Goal: Feedback & Contribution: Leave review/rating

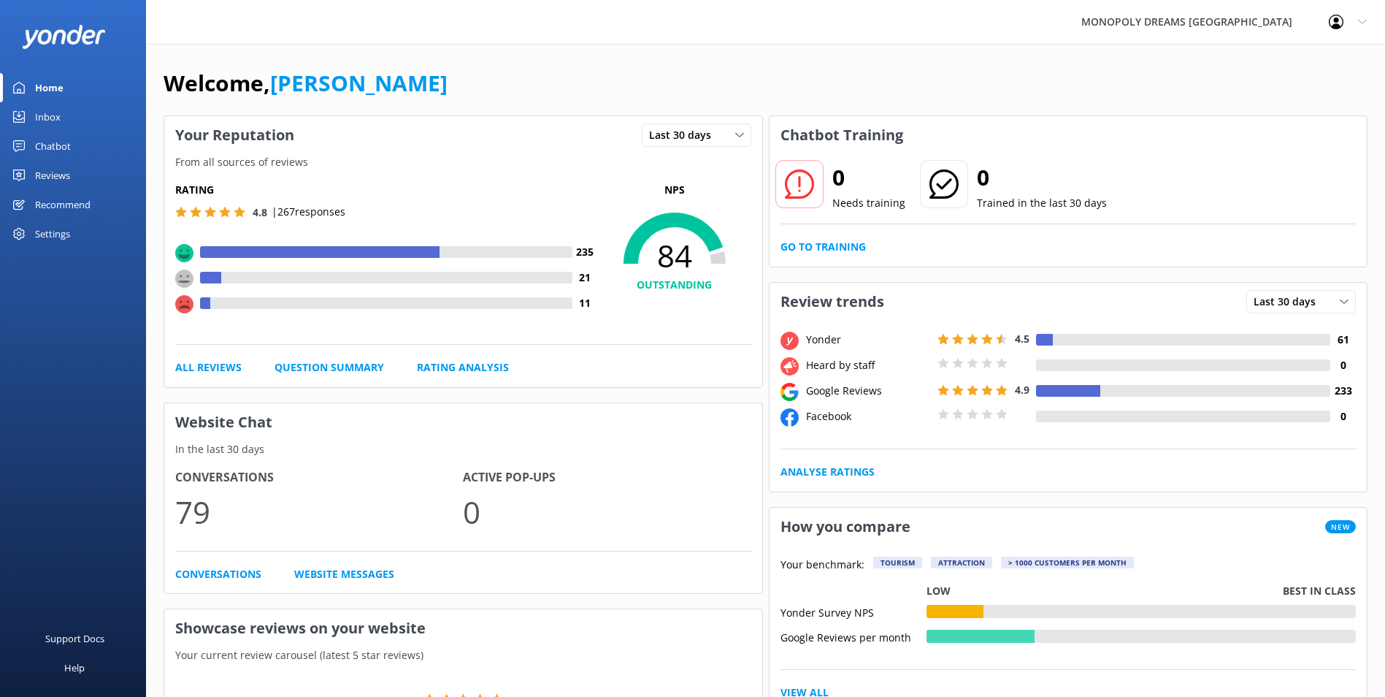
click at [41, 120] on div "Inbox" at bounding box center [48, 116] width 26 height 29
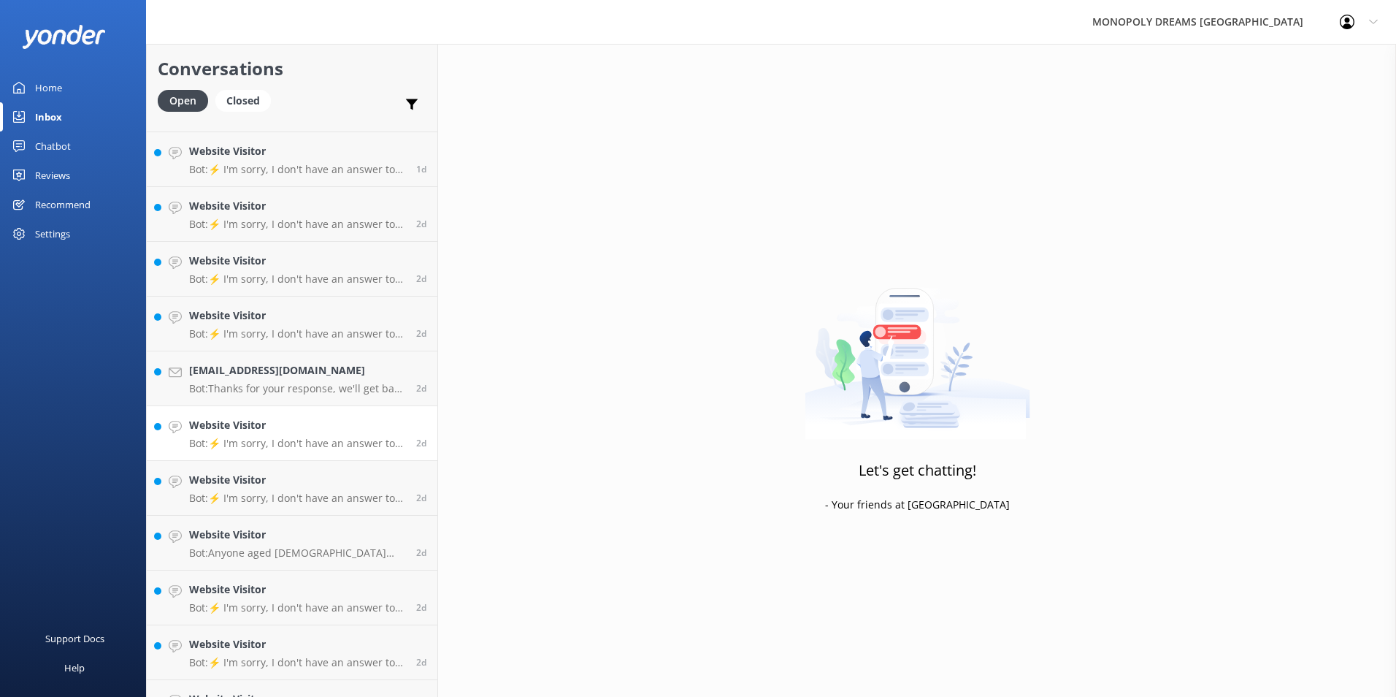
scroll to position [519, 0]
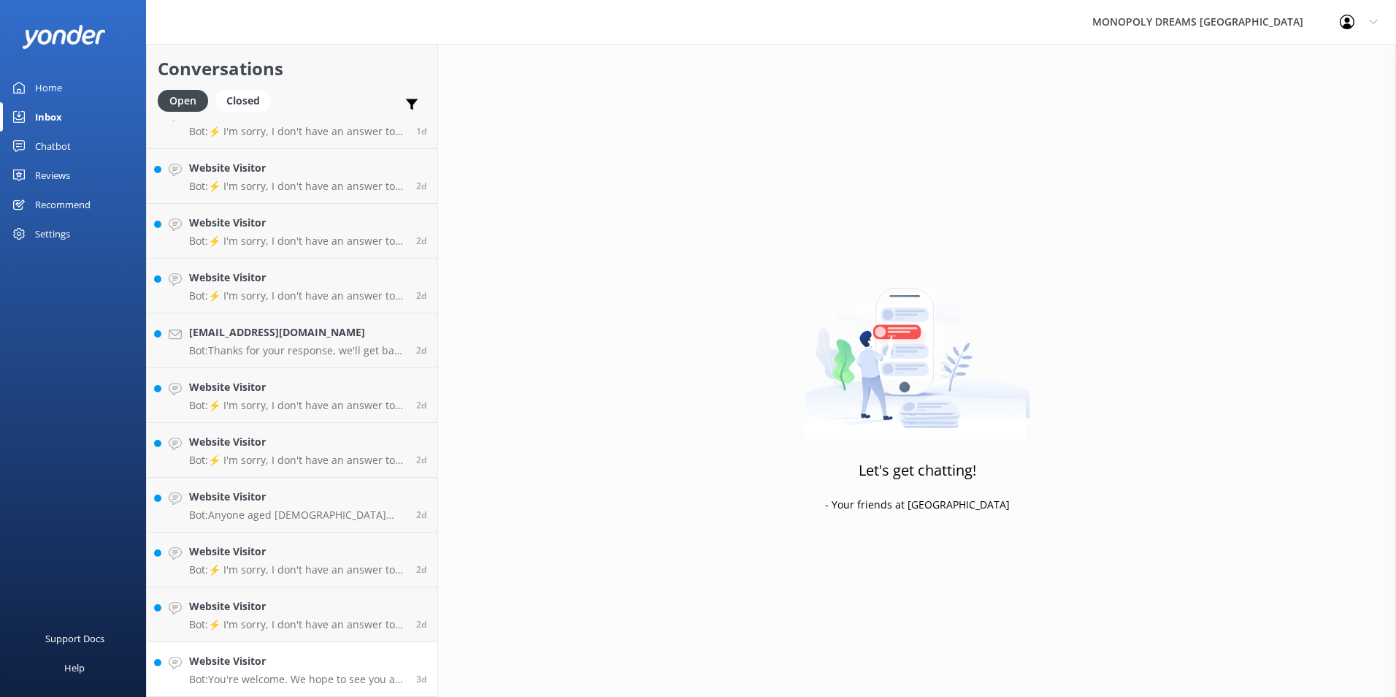
click at [302, 657] on h4 "Website Visitor" at bounding box center [297, 661] width 216 height 16
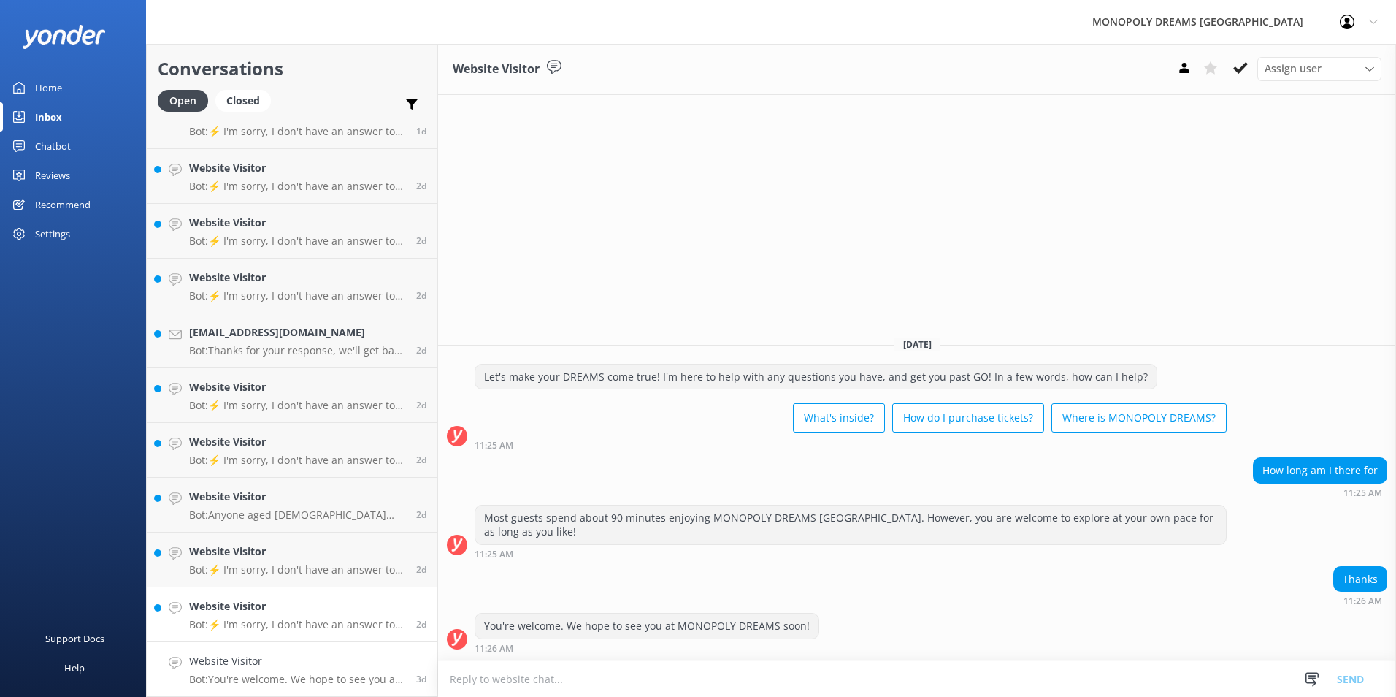
click at [227, 617] on div "Website Visitor Bot: ⚡ I'm sorry, I don't have an answer to your question. Coul…" at bounding box center [297, 614] width 216 height 32
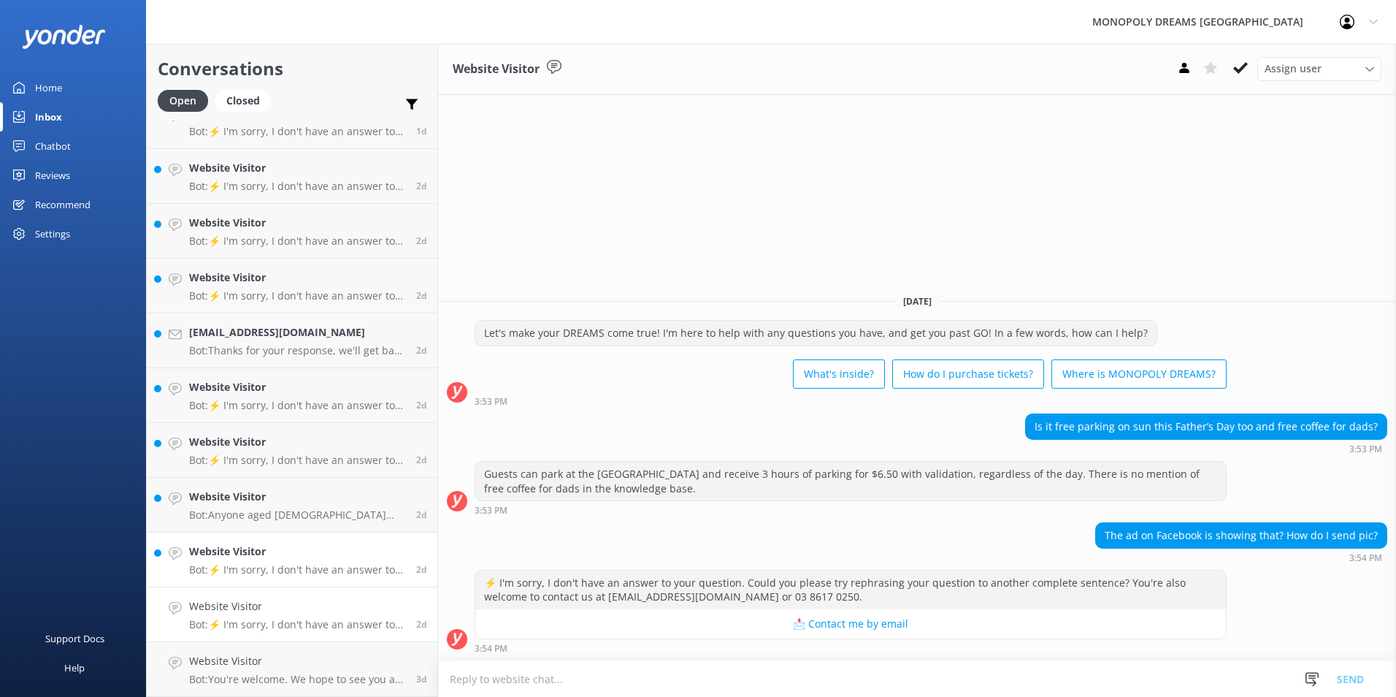
click at [230, 567] on p "Bot: ⚡ I'm sorry, I don't have an answer to your question. Could you please try…" at bounding box center [297, 569] width 216 height 13
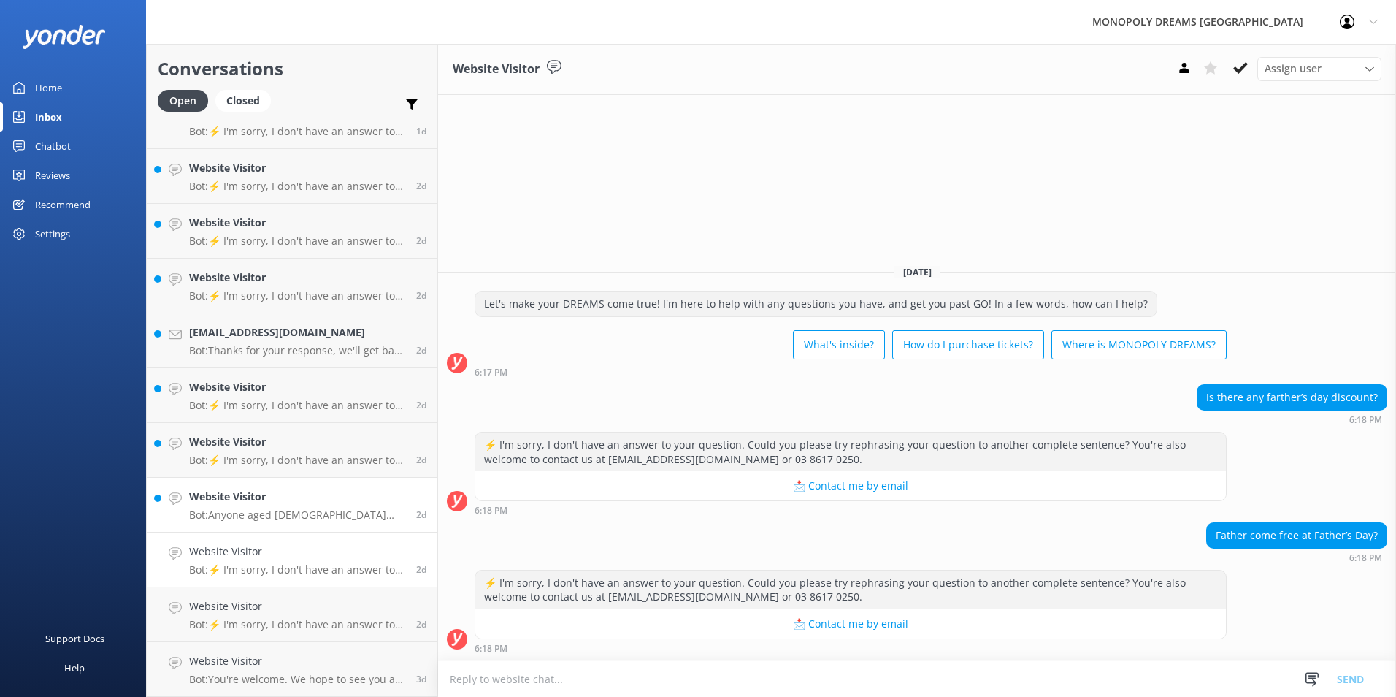
click at [319, 503] on h4 "Website Visitor" at bounding box center [297, 497] width 216 height 16
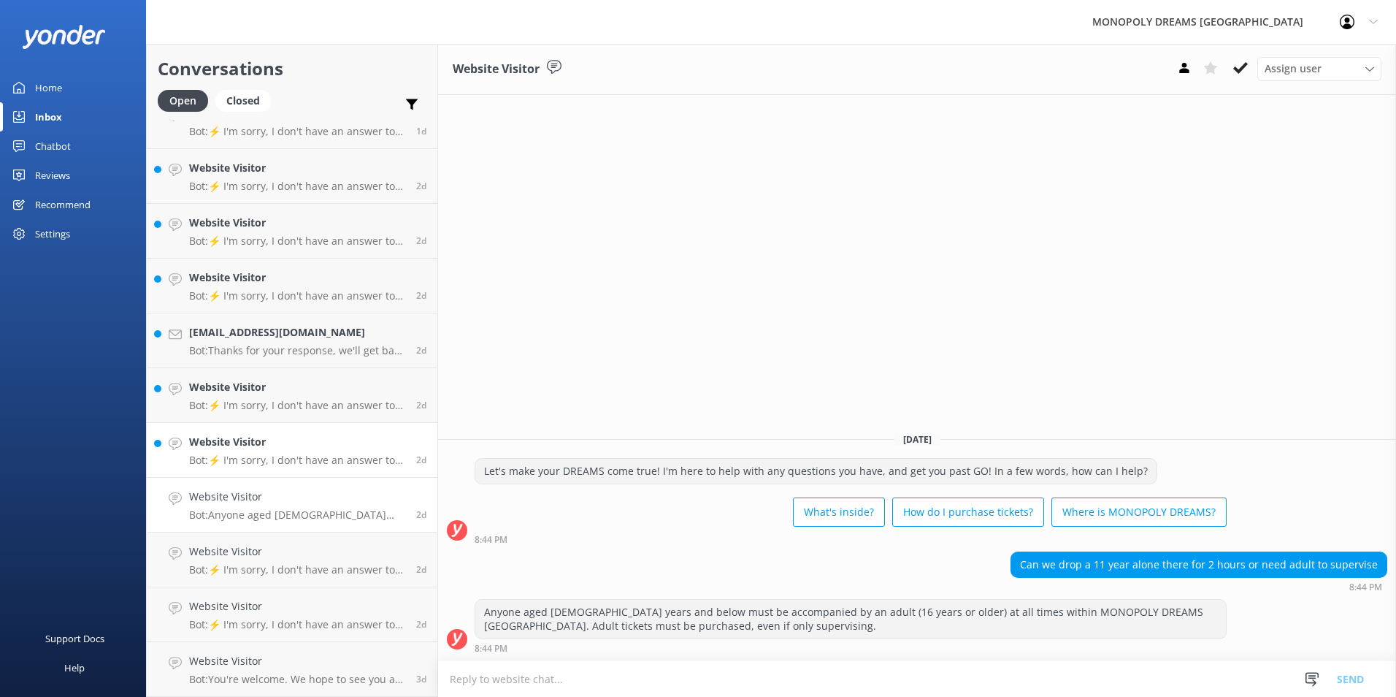
click at [351, 457] on p "Bot: ⚡ I'm sorry, I don't have an answer to your question. Could you please try…" at bounding box center [297, 459] width 216 height 13
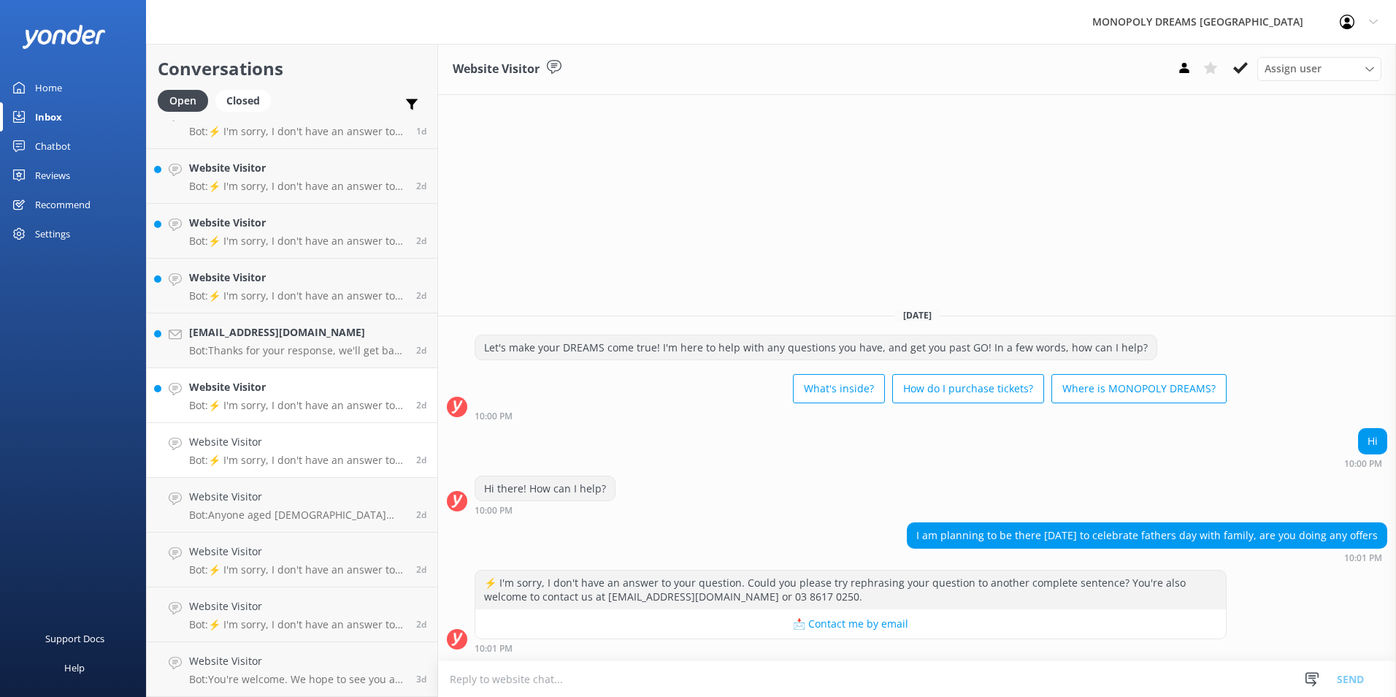
click at [353, 380] on h4 "Website Visitor" at bounding box center [297, 387] width 216 height 16
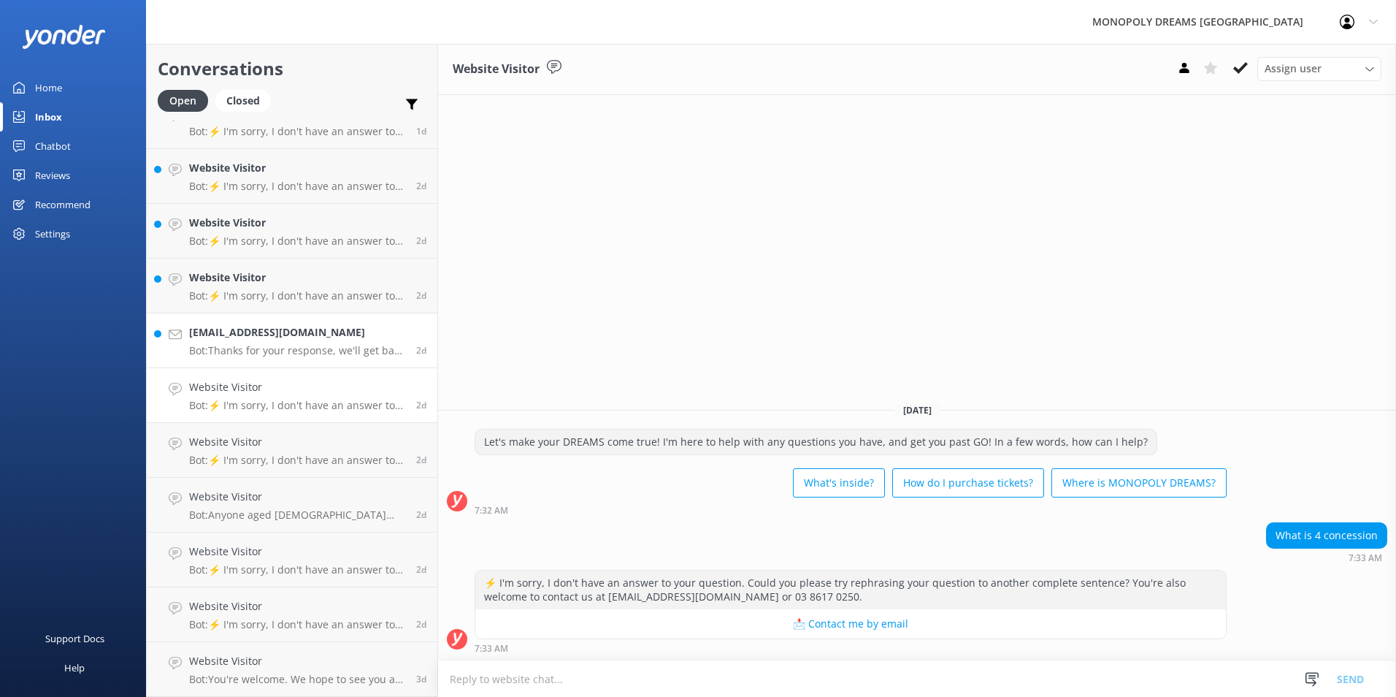
click at [361, 360] on link "Tajneeshkauranand@rediffmail.com Bot: Thanks for your response, we'll get back …" at bounding box center [292, 340] width 291 height 55
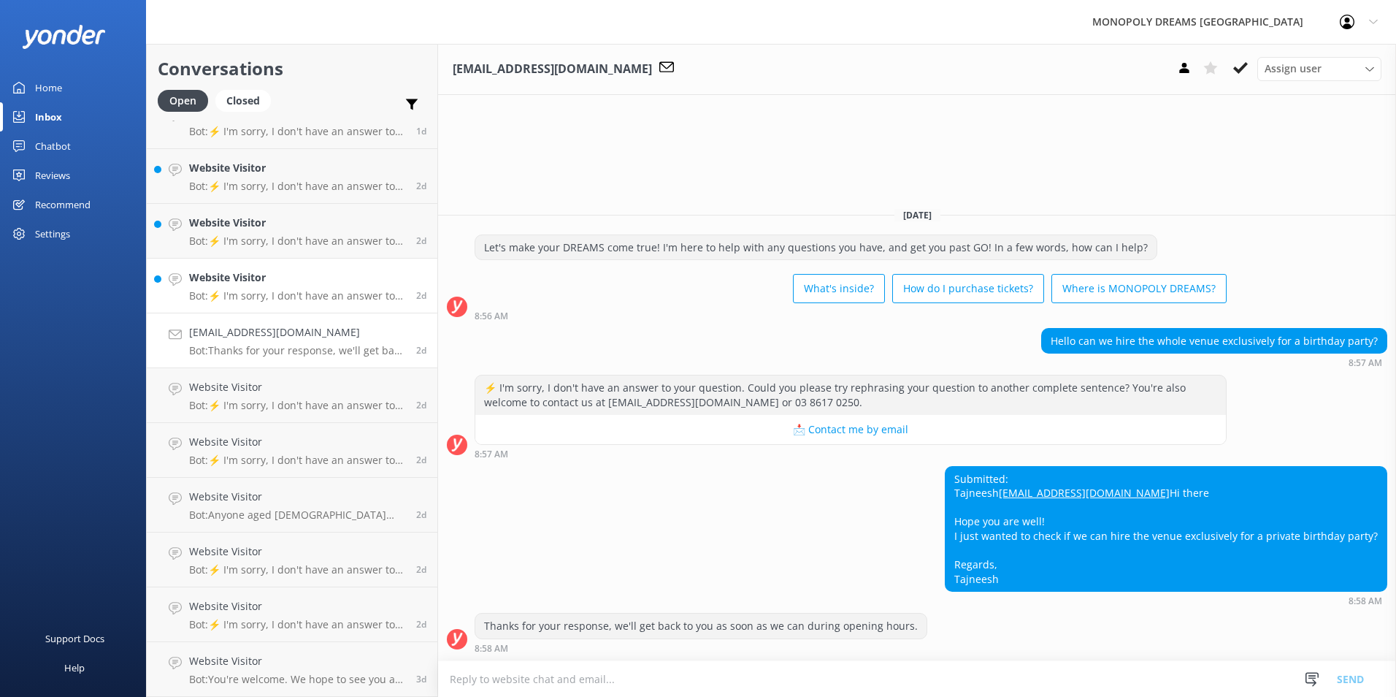
click at [339, 289] on p "Bot: ⚡ I'm sorry, I don't have an answer to your question. Could you please try…" at bounding box center [297, 295] width 216 height 13
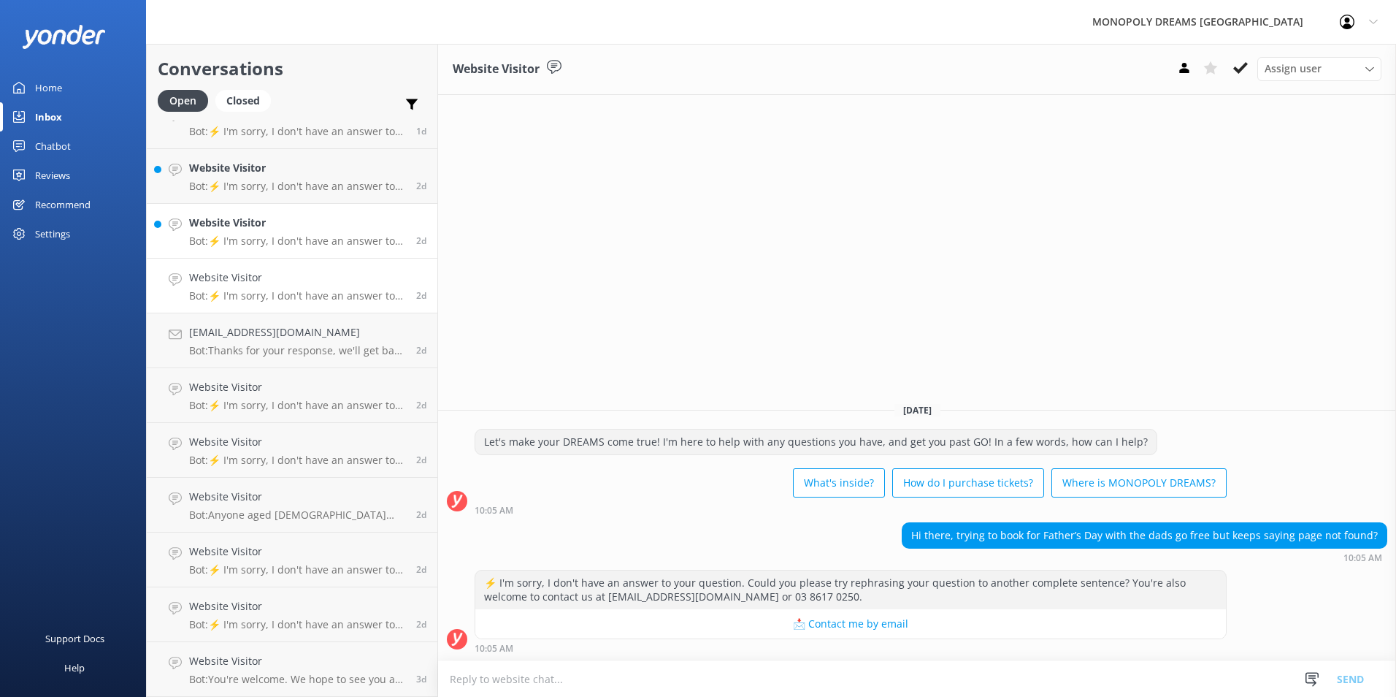
click at [307, 231] on h4 "Website Visitor" at bounding box center [297, 223] width 216 height 16
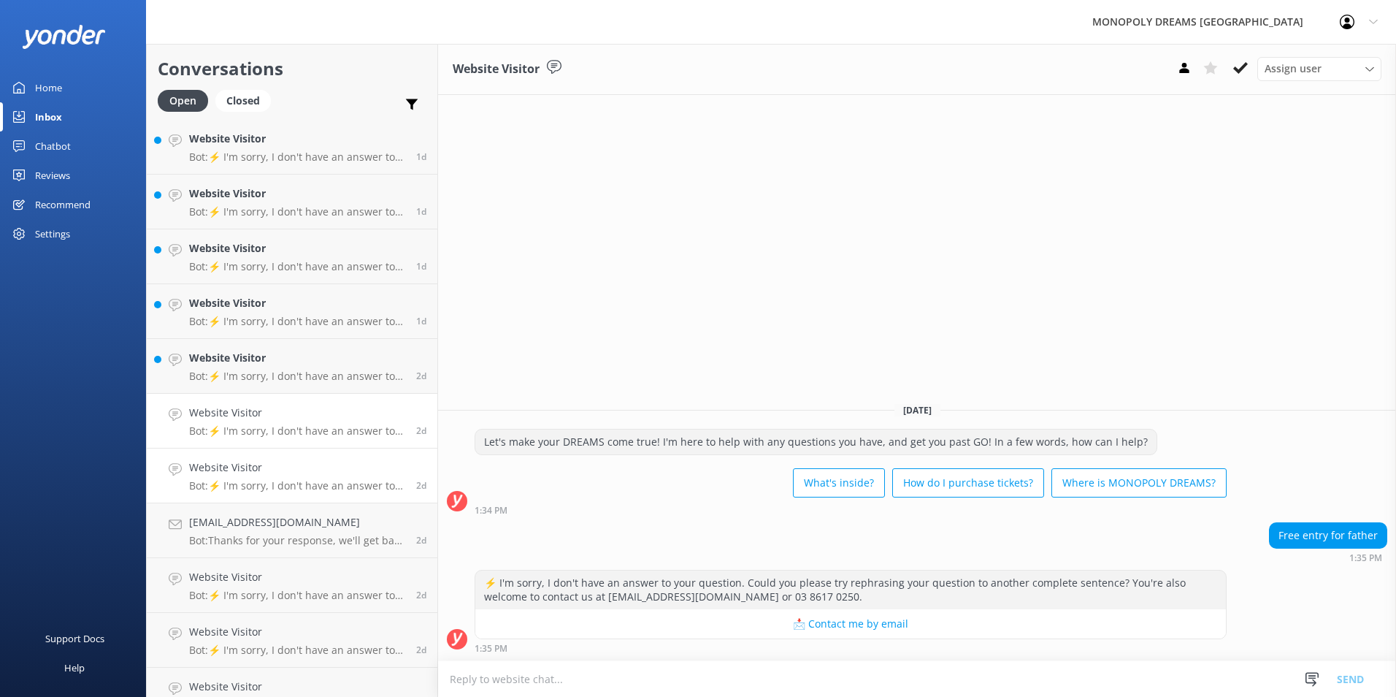
scroll to position [300, 0]
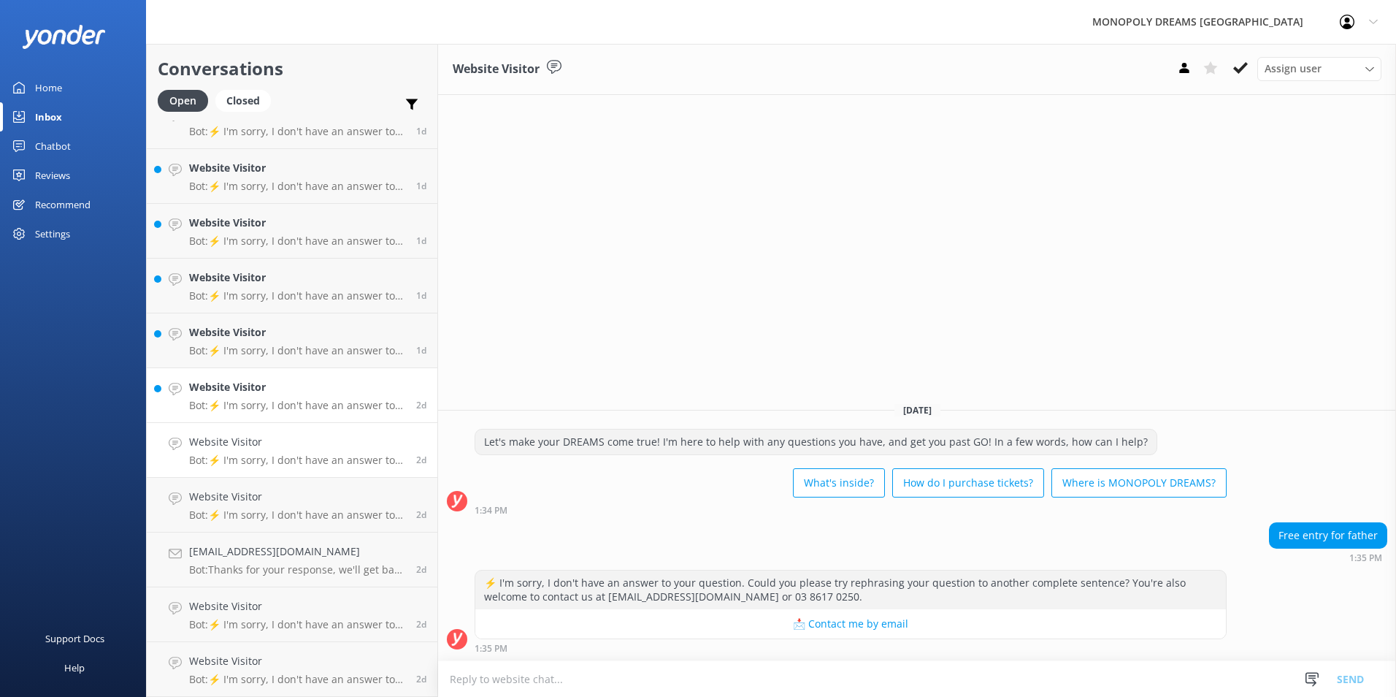
click at [306, 394] on h4 "Website Visitor" at bounding box center [297, 387] width 216 height 16
click at [361, 353] on p "Bot: ⚡ I'm sorry, I don't have an answer to your question. Could you please try…" at bounding box center [297, 350] width 216 height 13
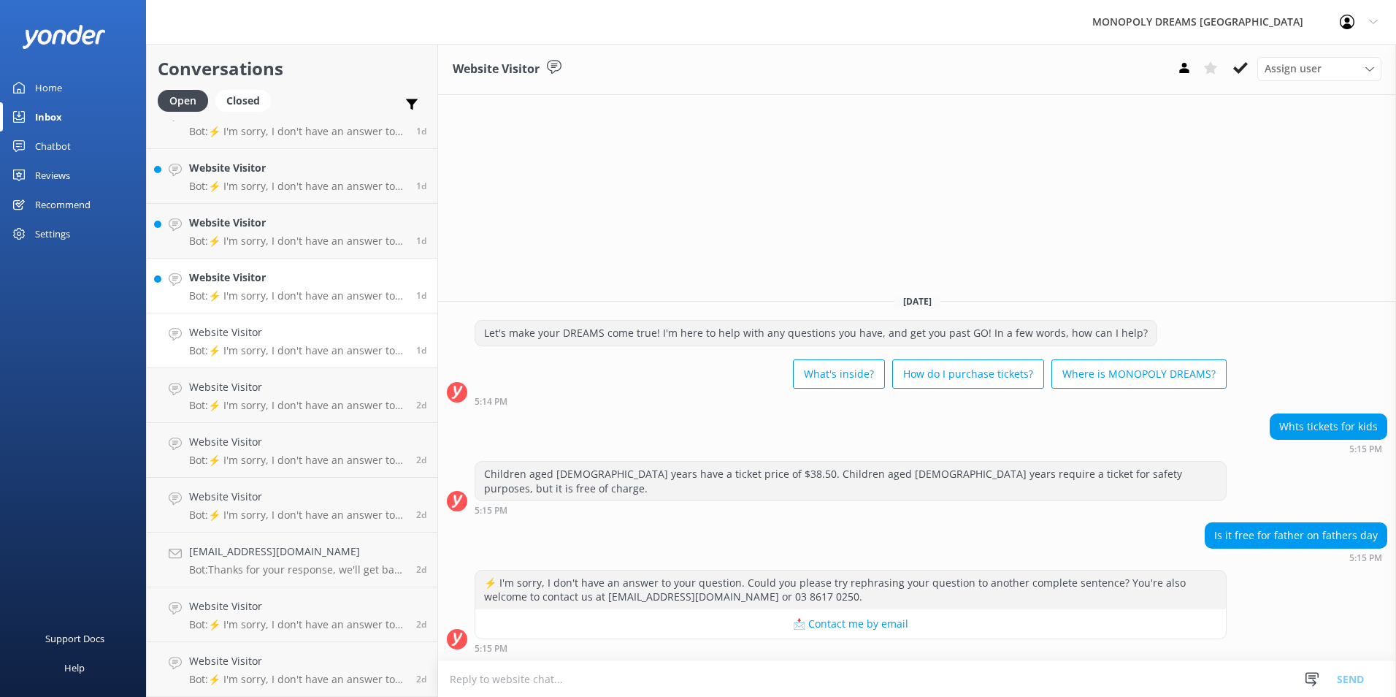
click at [273, 288] on div "Website Visitor Bot: ⚡ I'm sorry, I don't have an answer to your question. Coul…" at bounding box center [297, 285] width 216 height 32
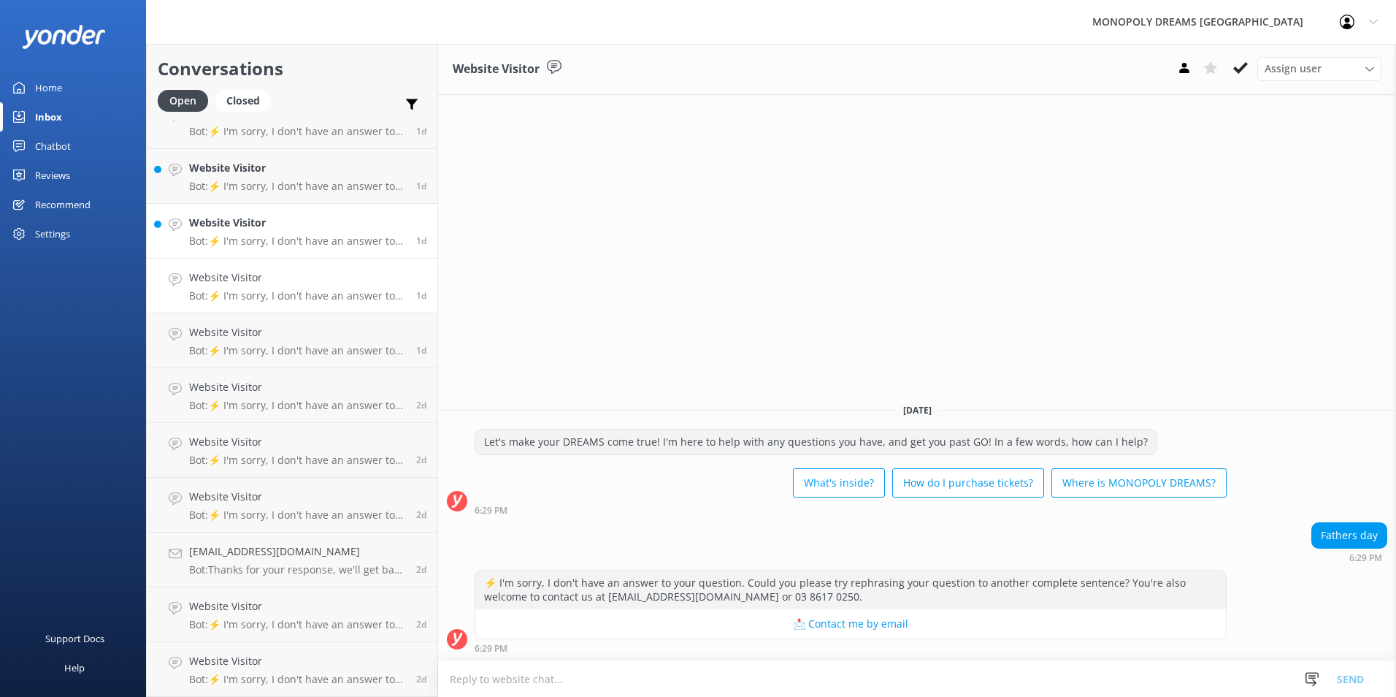
click at [366, 244] on p "Bot: ⚡ I'm sorry, I don't have an answer to your question. Could you please try…" at bounding box center [297, 240] width 216 height 13
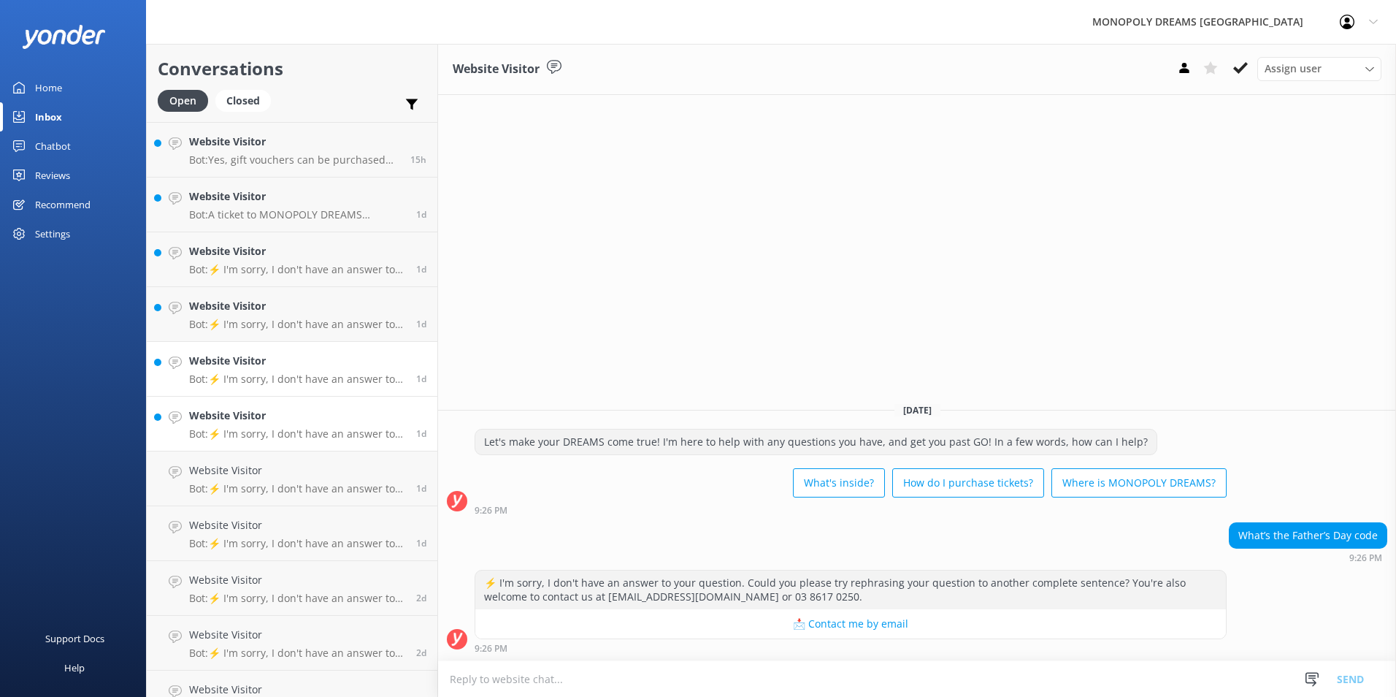
scroll to position [81, 0]
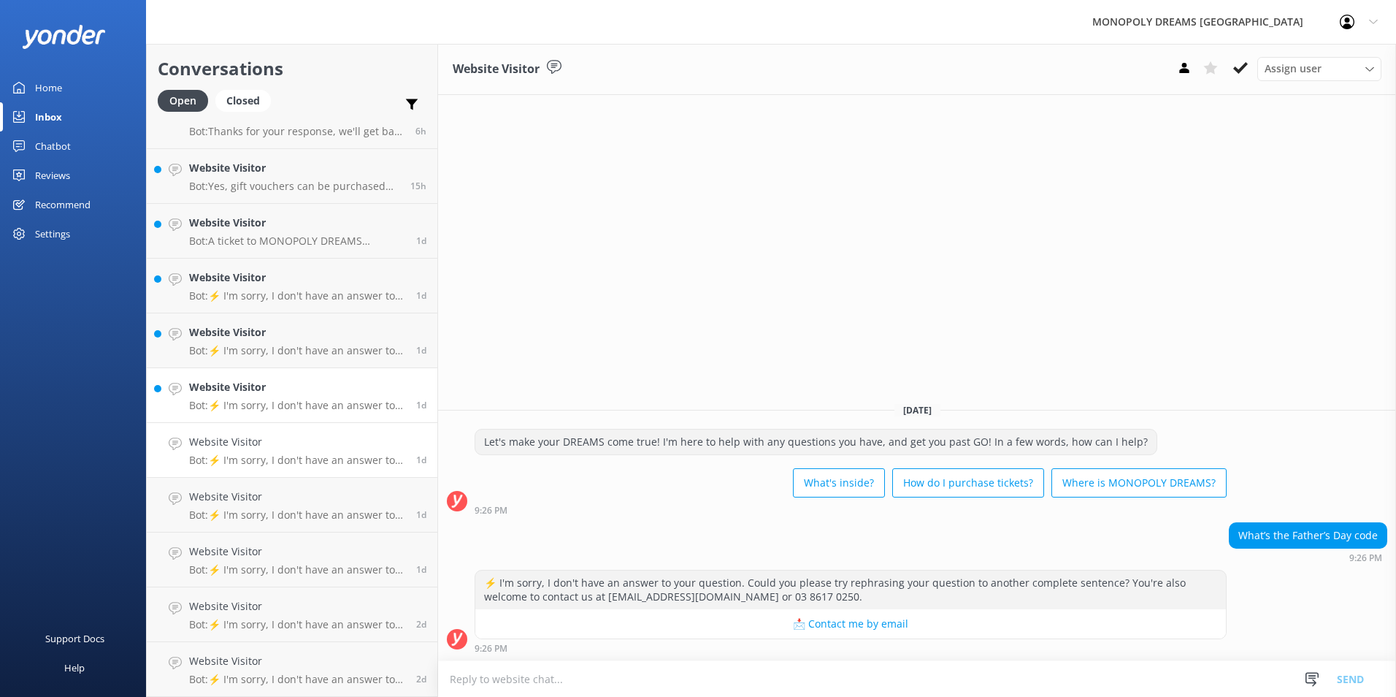
click at [317, 394] on h4 "Website Visitor" at bounding box center [297, 387] width 216 height 16
click at [292, 343] on div "Website Visitor Bot: ⚡ I'm sorry, I don't have an answer to your question. Coul…" at bounding box center [297, 340] width 216 height 32
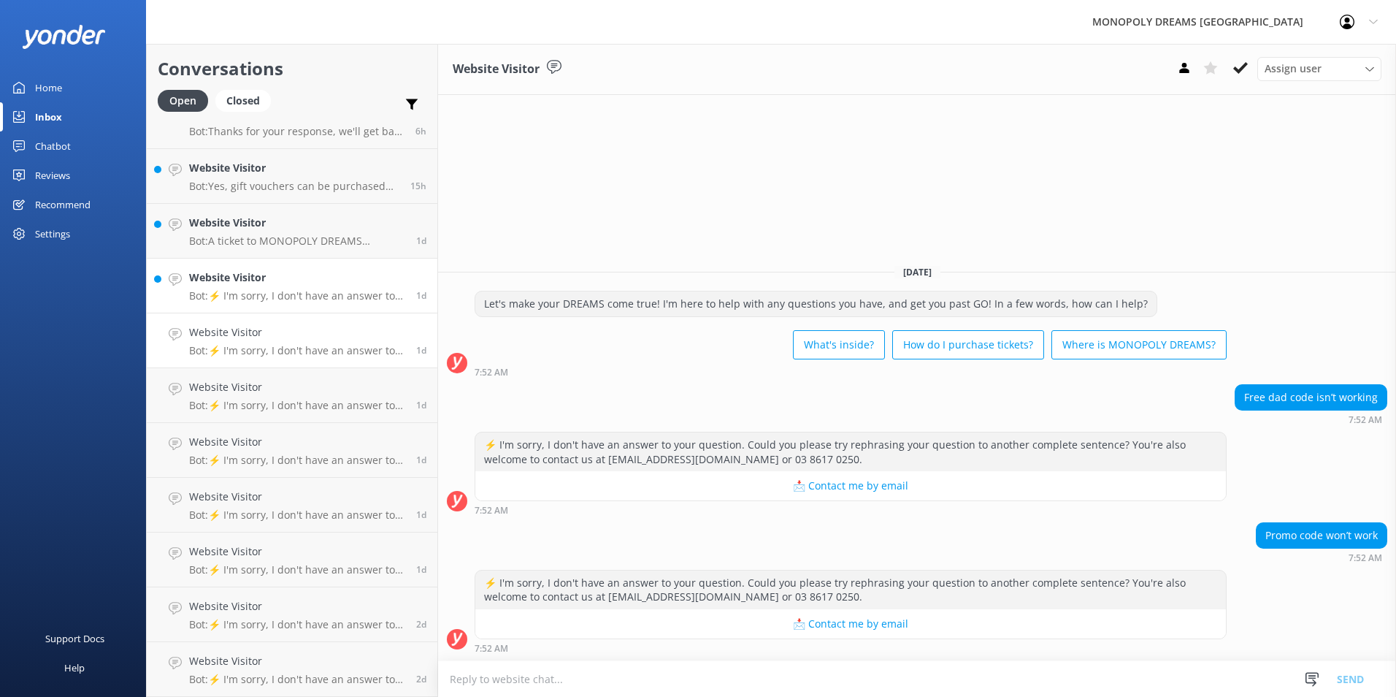
click at [310, 284] on h4 "Website Visitor" at bounding box center [297, 277] width 216 height 16
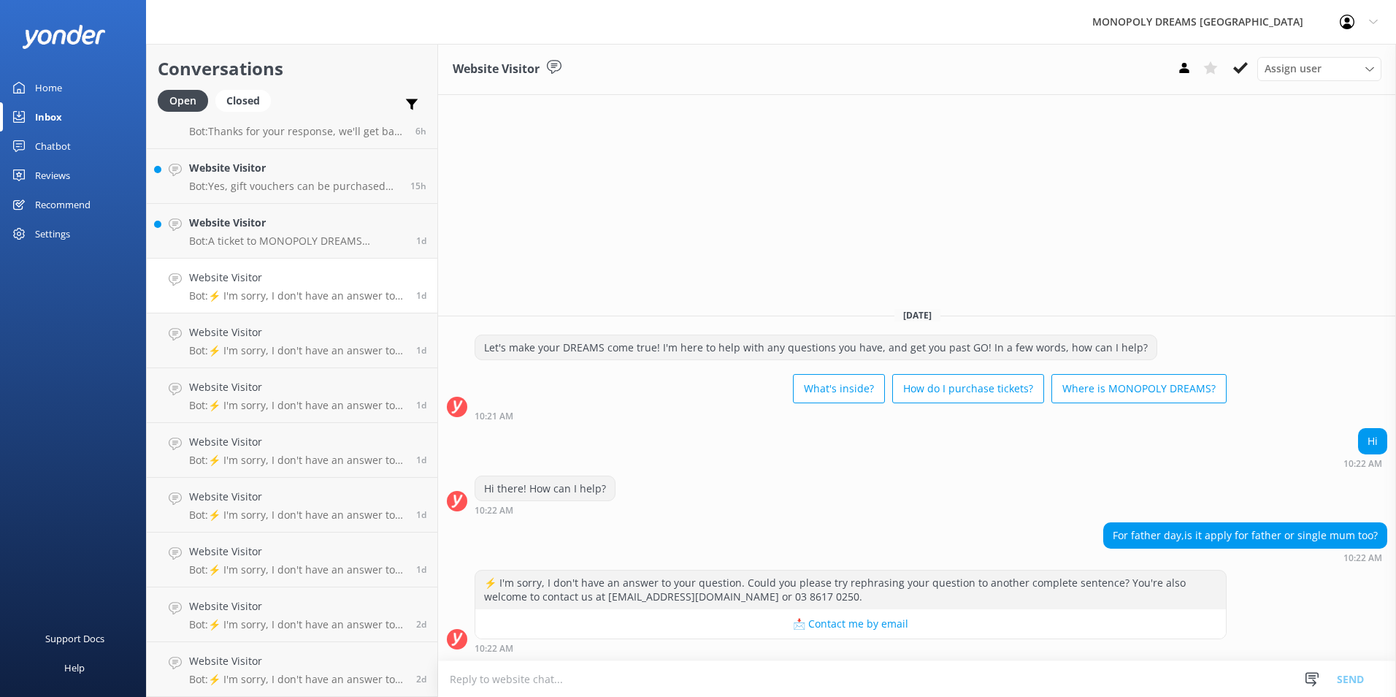
click at [320, 261] on link "Website Visitor Bot: ⚡ I'm sorry, I don't have an answer to your question. Coul…" at bounding box center [292, 285] width 291 height 55
click at [350, 216] on h4 "Website Visitor" at bounding box center [297, 223] width 216 height 16
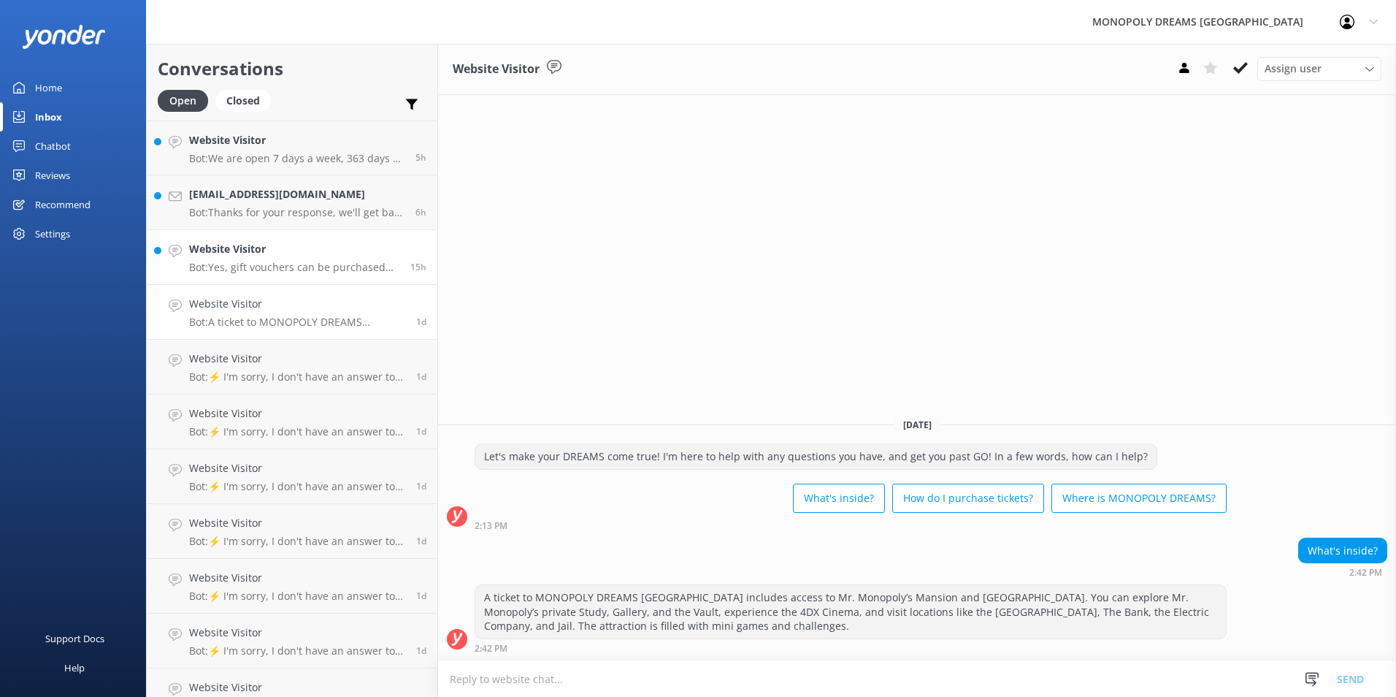
click at [353, 277] on link "Website Visitor Bot: Yes, gift vouchers can be purchased in-person at MONOPOLY …" at bounding box center [292, 257] width 291 height 55
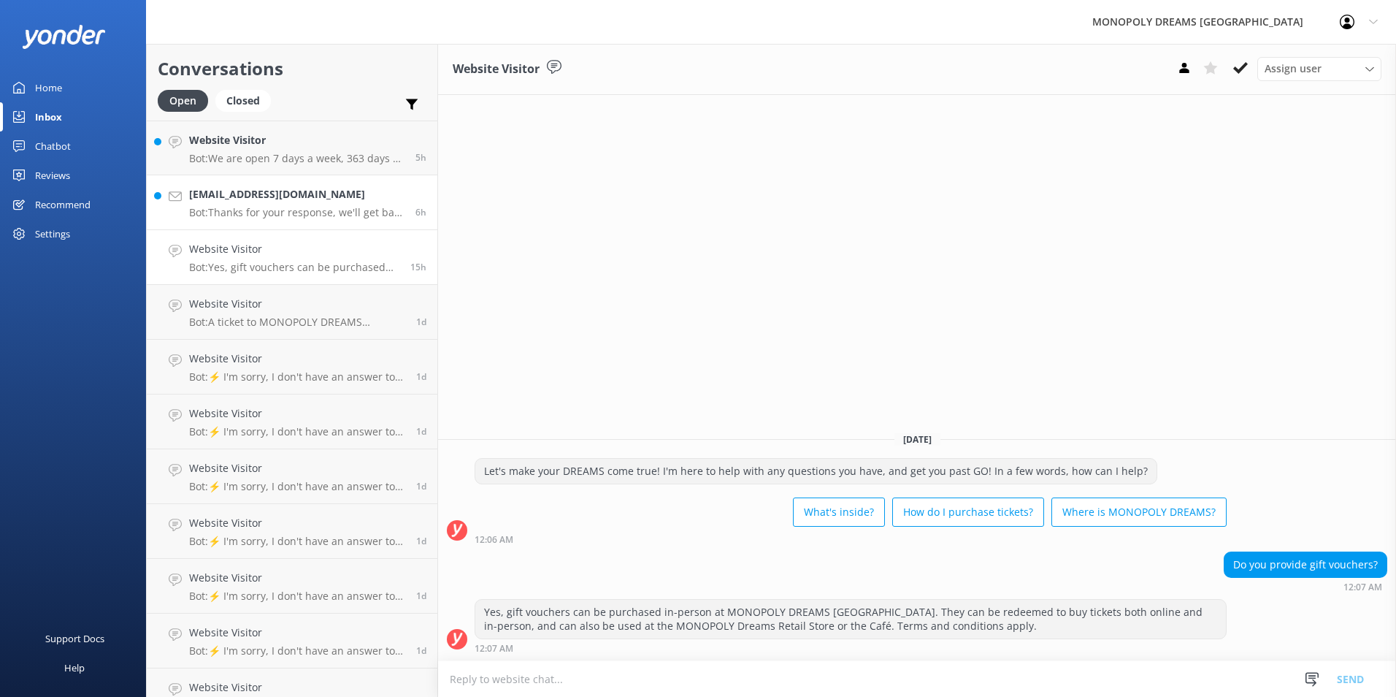
click at [364, 215] on p "Bot: Thanks for your response, we'll get back to you as soon as we can during o…" at bounding box center [296, 212] width 215 height 13
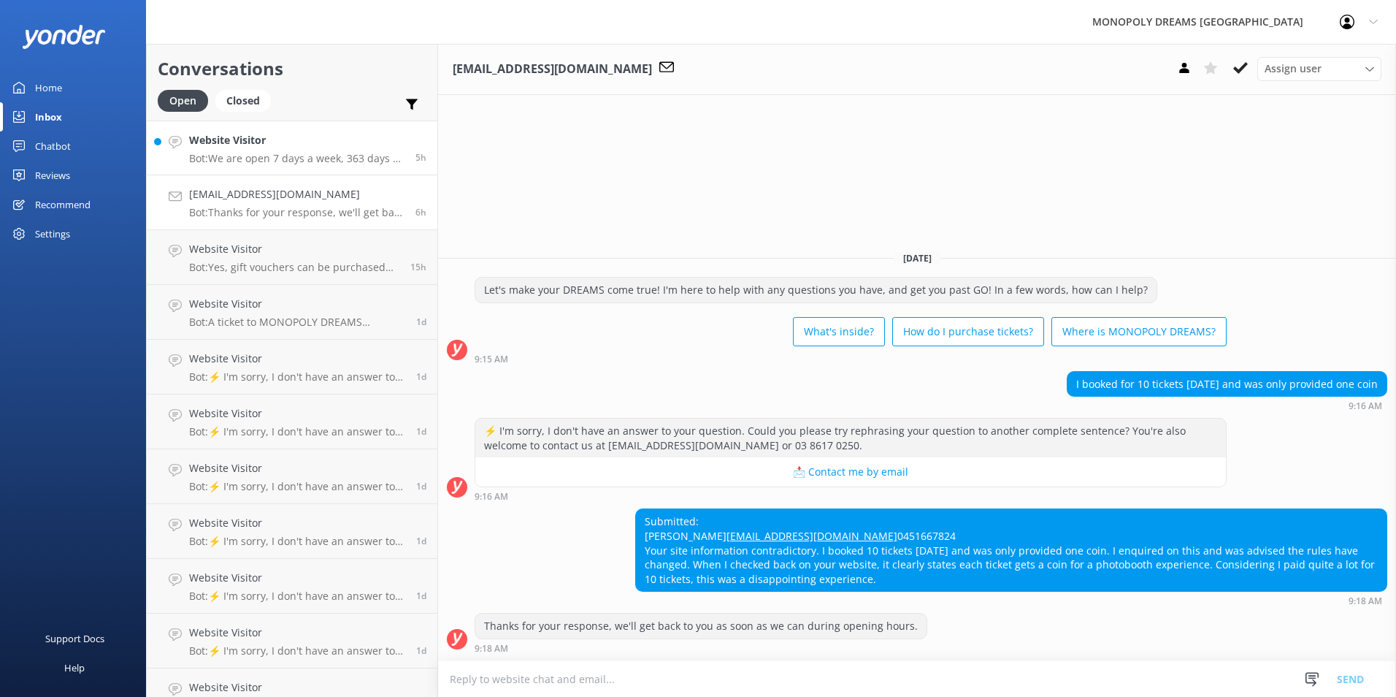
click at [256, 153] on p "Bot: We are open 7 days a week, 363 days a year, closed only on Christmas Day a…" at bounding box center [296, 158] width 215 height 13
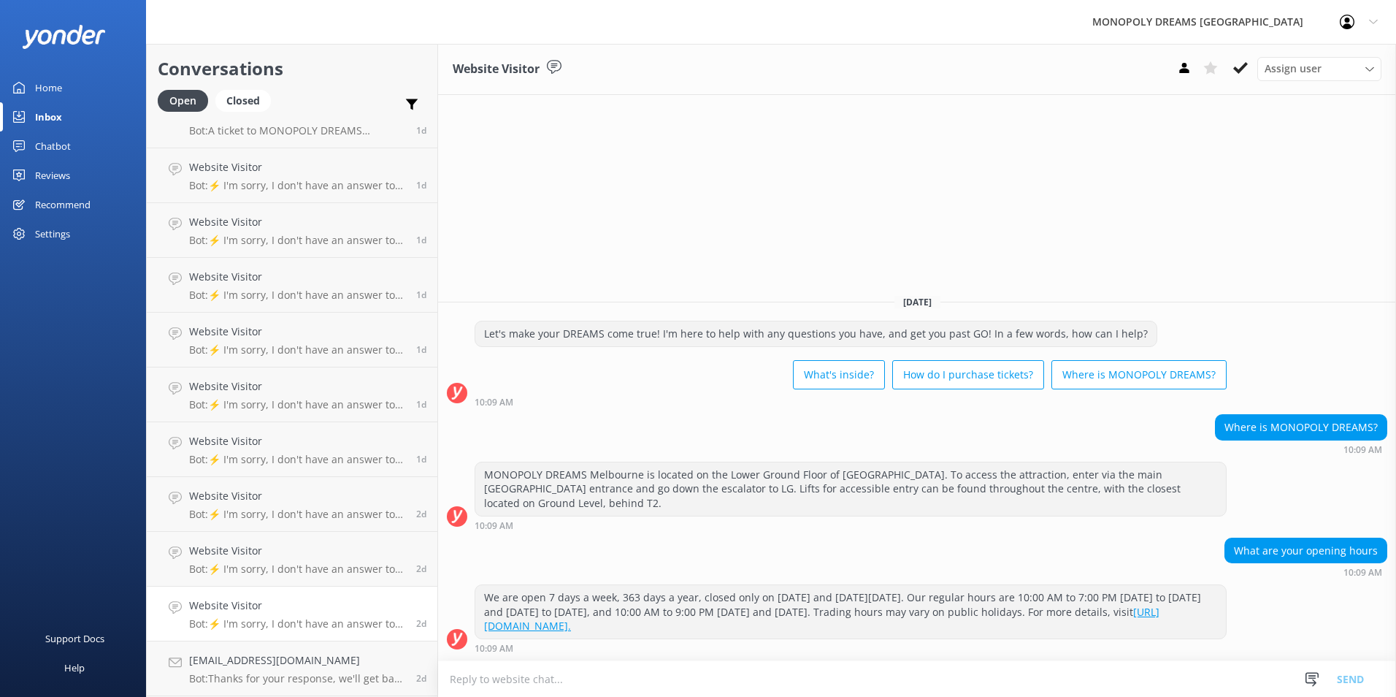
scroll to position [519, 0]
click at [332, 675] on p "Bot: You're welcome. We hope to see you at MONOPOLY DREAMS soon!" at bounding box center [297, 679] width 216 height 13
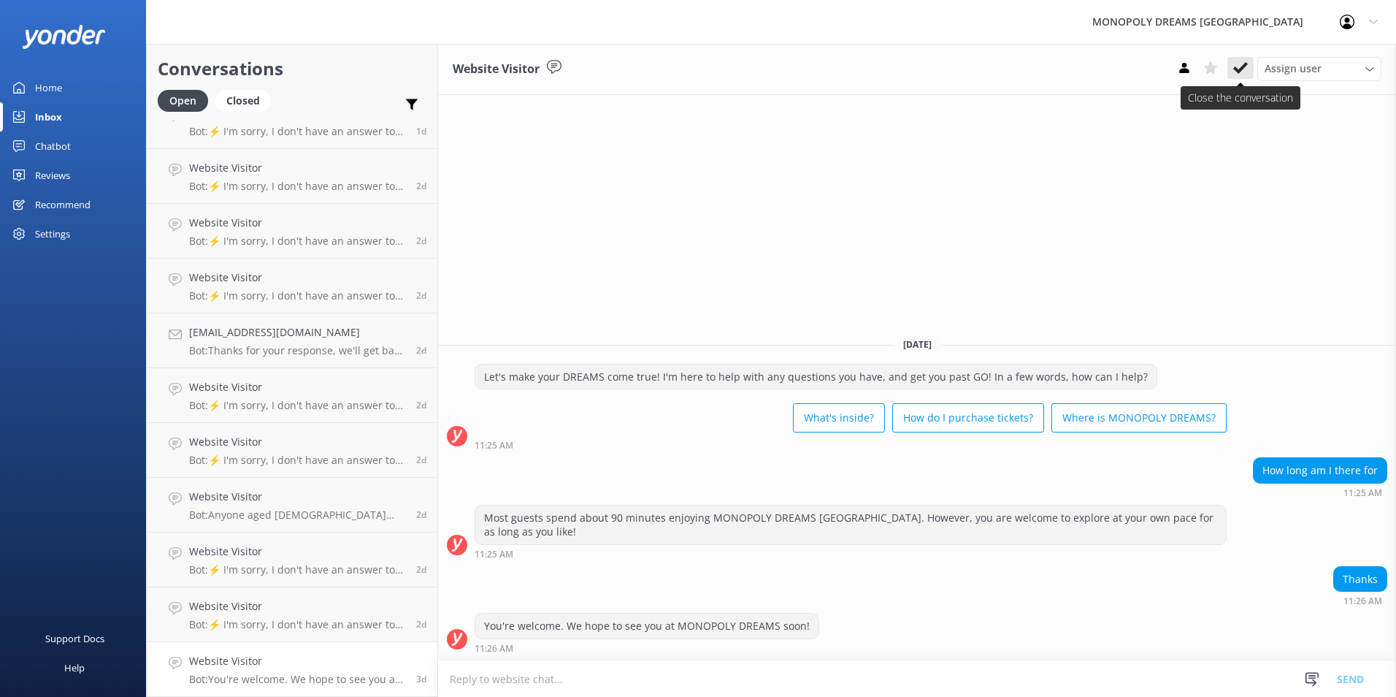
click at [1227, 72] on button at bounding box center [1240, 68] width 26 height 22
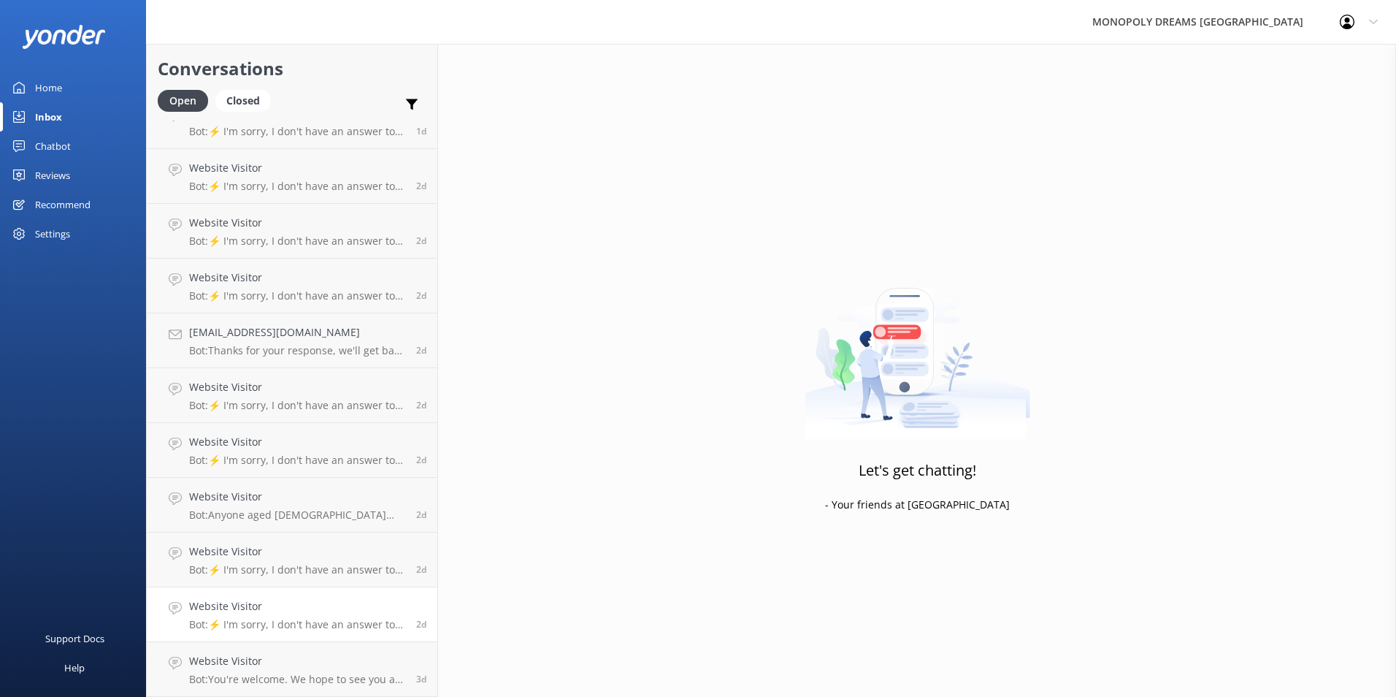
scroll to position [464, 0]
click at [338, 659] on h4 "Website Visitor" at bounding box center [297, 661] width 216 height 16
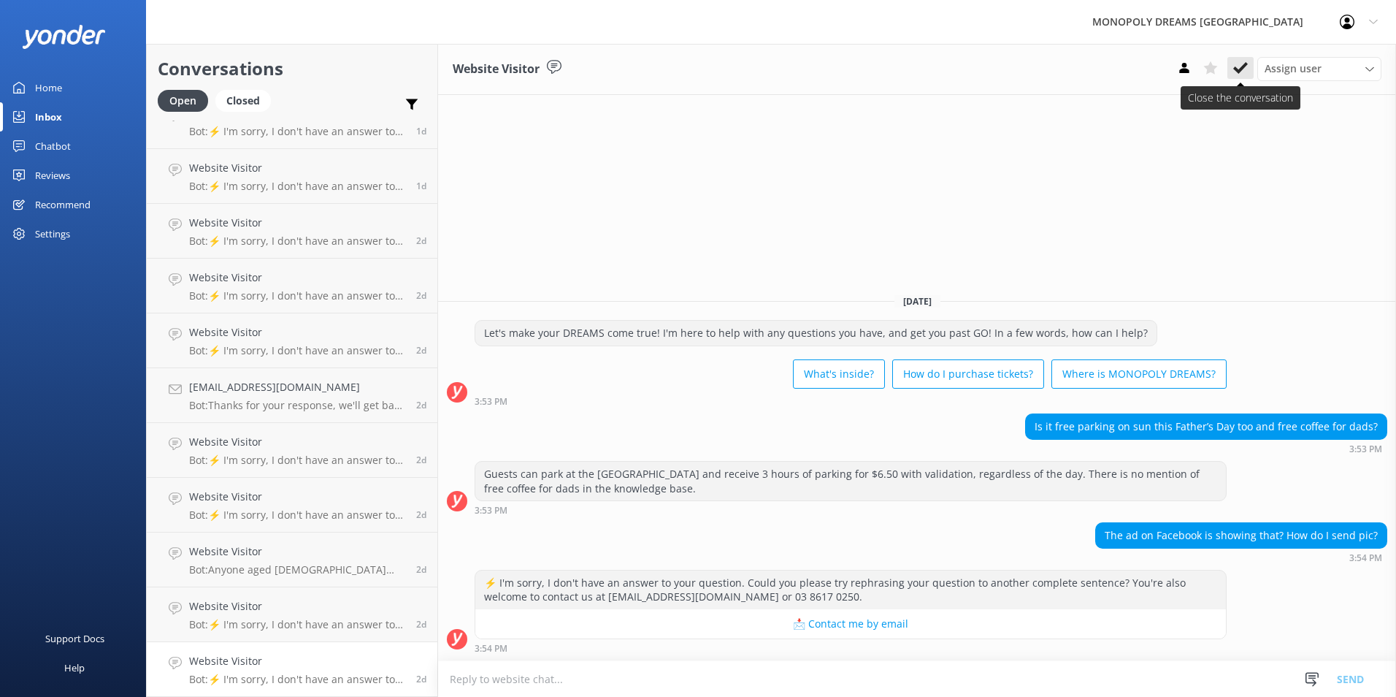
click at [1235, 74] on icon at bounding box center [1240, 68] width 15 height 15
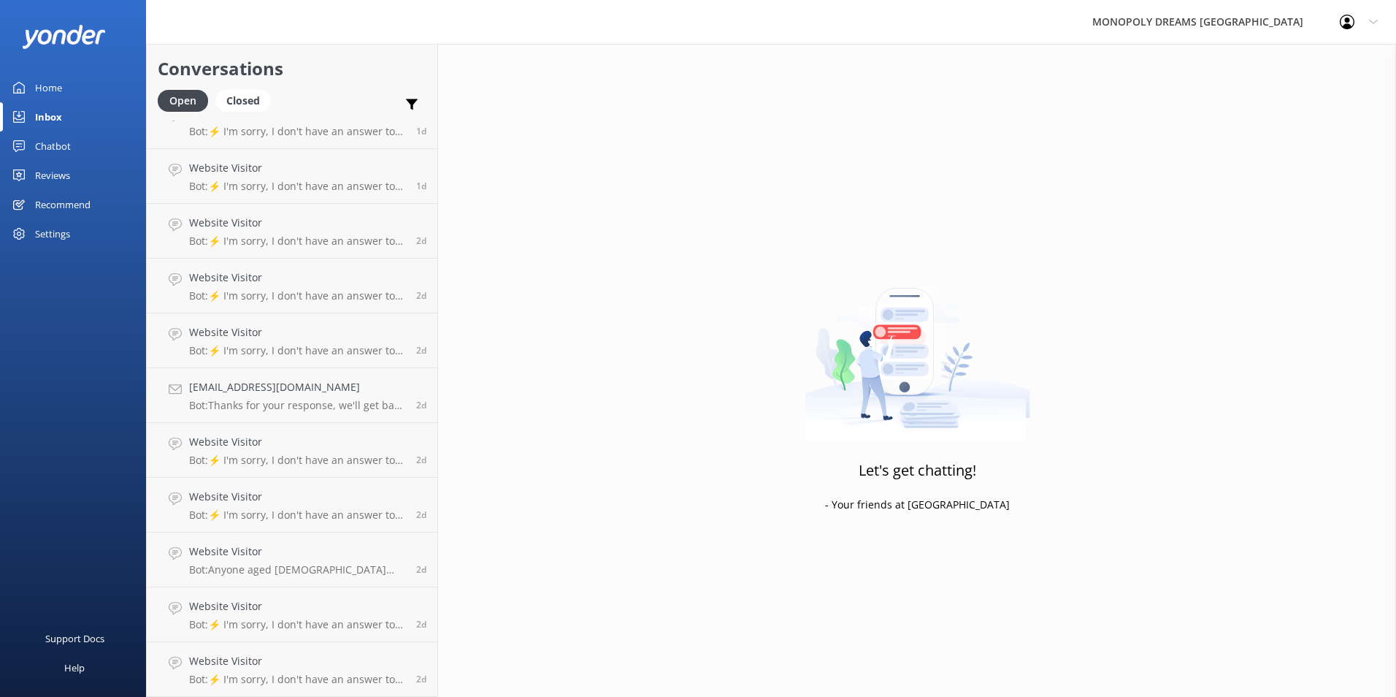
scroll to position [410, 0]
click at [383, 678] on p "Bot: ⚡ I'm sorry, I don't have an answer to your question. Could you please try…" at bounding box center [297, 679] width 216 height 13
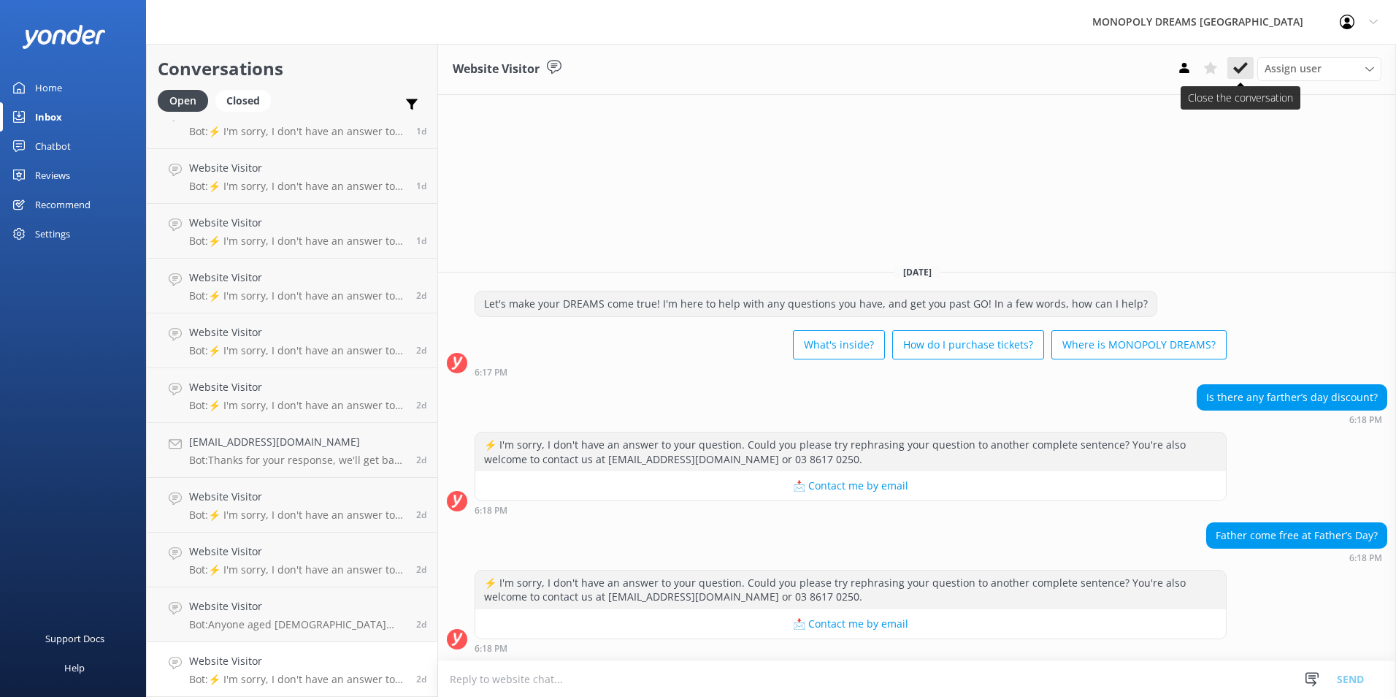
click at [1241, 75] on icon at bounding box center [1240, 68] width 15 height 15
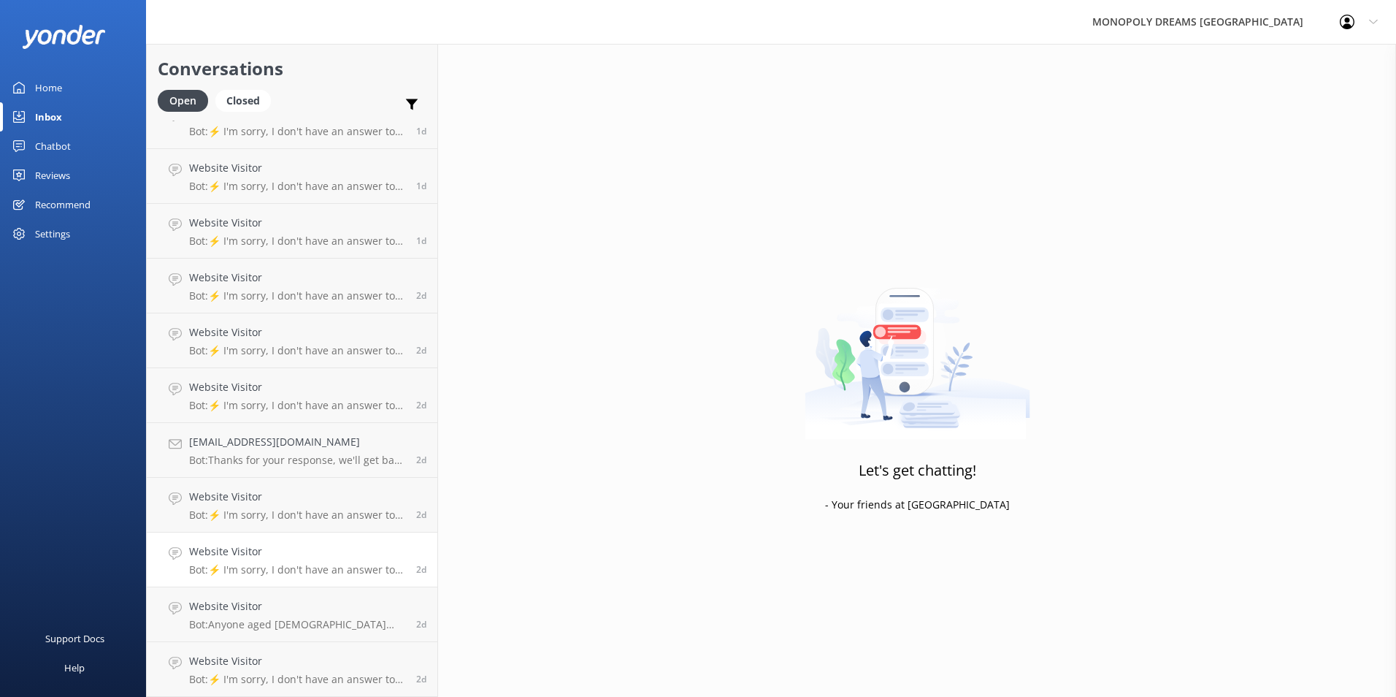
scroll to position [355, 0]
click at [366, 662] on h4 "Website Visitor" at bounding box center [297, 661] width 216 height 16
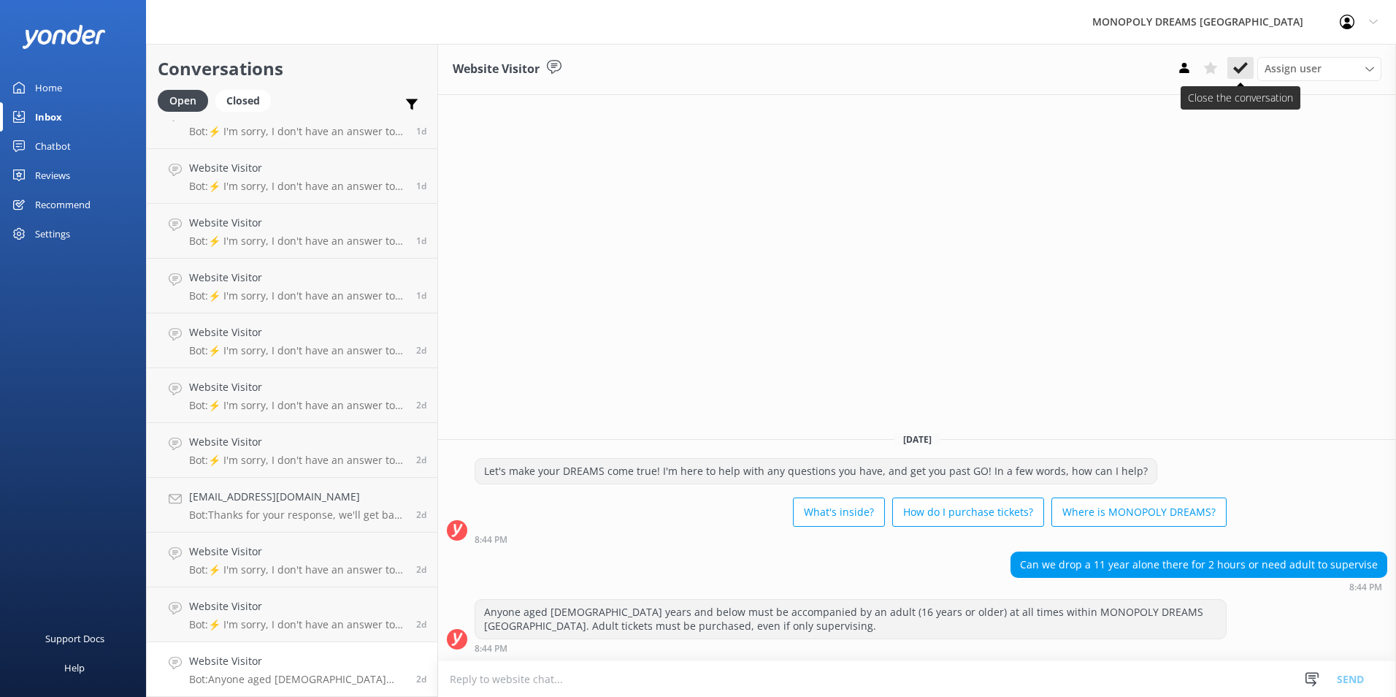
click at [1244, 69] on use at bounding box center [1240, 68] width 15 height 12
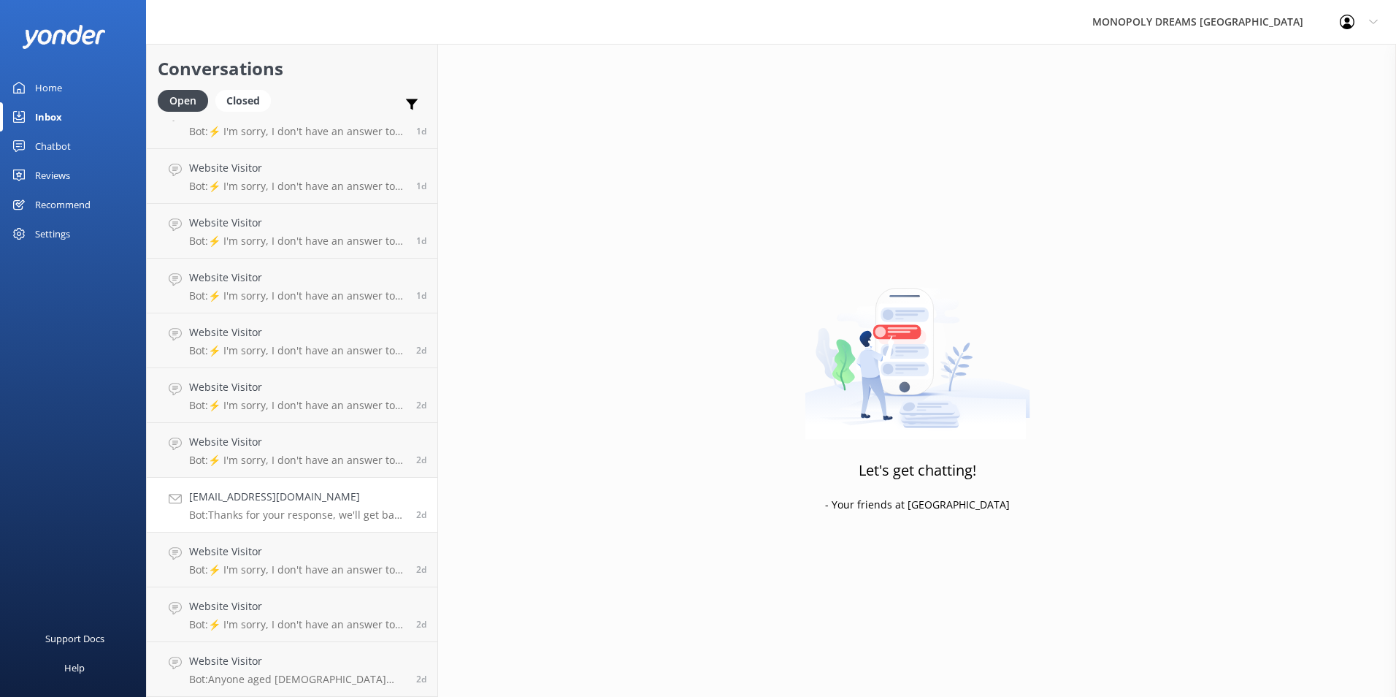
scroll to position [300, 0]
click at [370, 676] on p "Bot: ⚡ I'm sorry, I don't have an answer to your question. Could you please try…" at bounding box center [297, 679] width 216 height 13
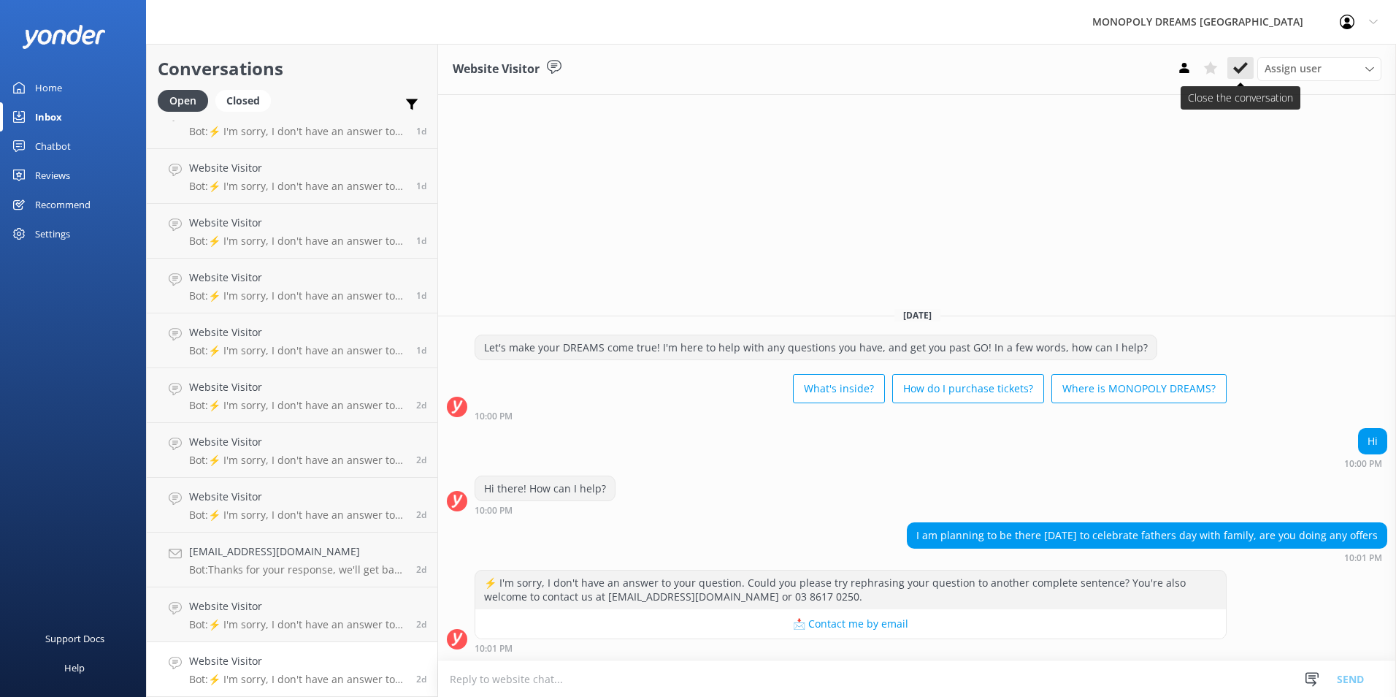
click at [1240, 68] on icon at bounding box center [1240, 68] width 15 height 15
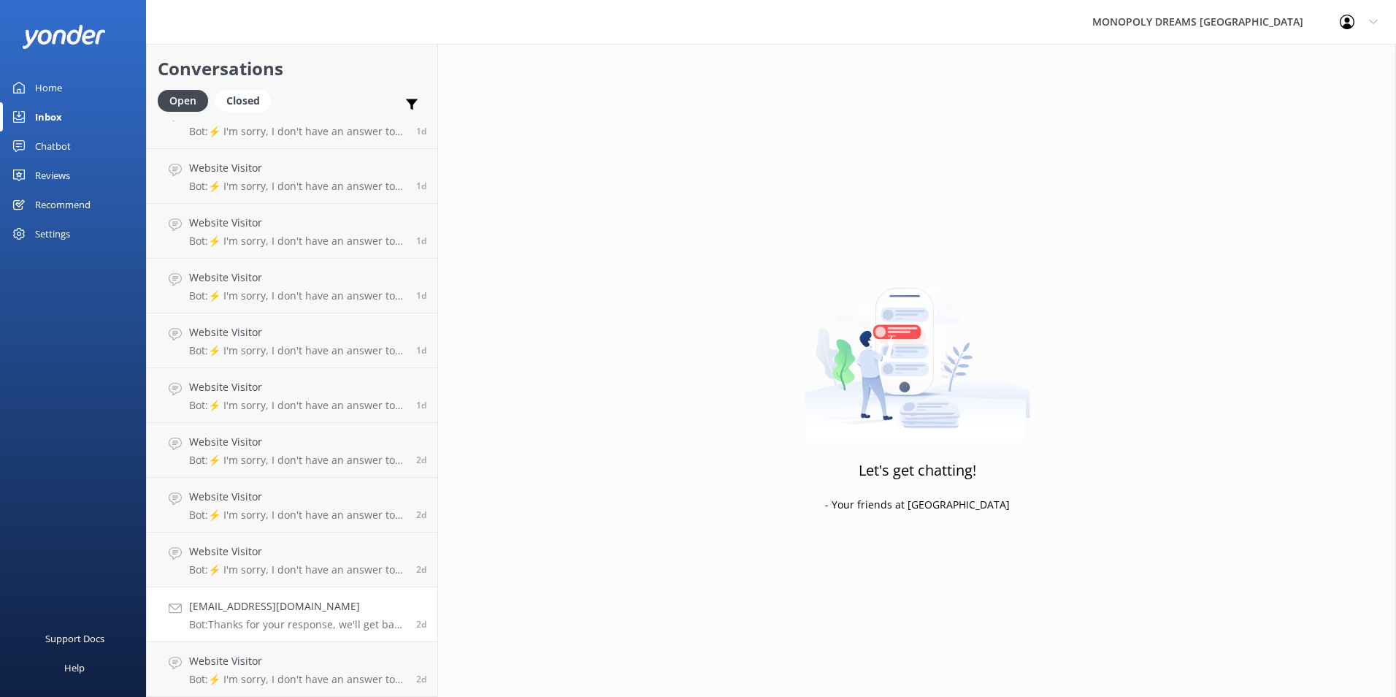
scroll to position [245, 0]
click at [229, 658] on h4 "Website Visitor" at bounding box center [297, 661] width 216 height 16
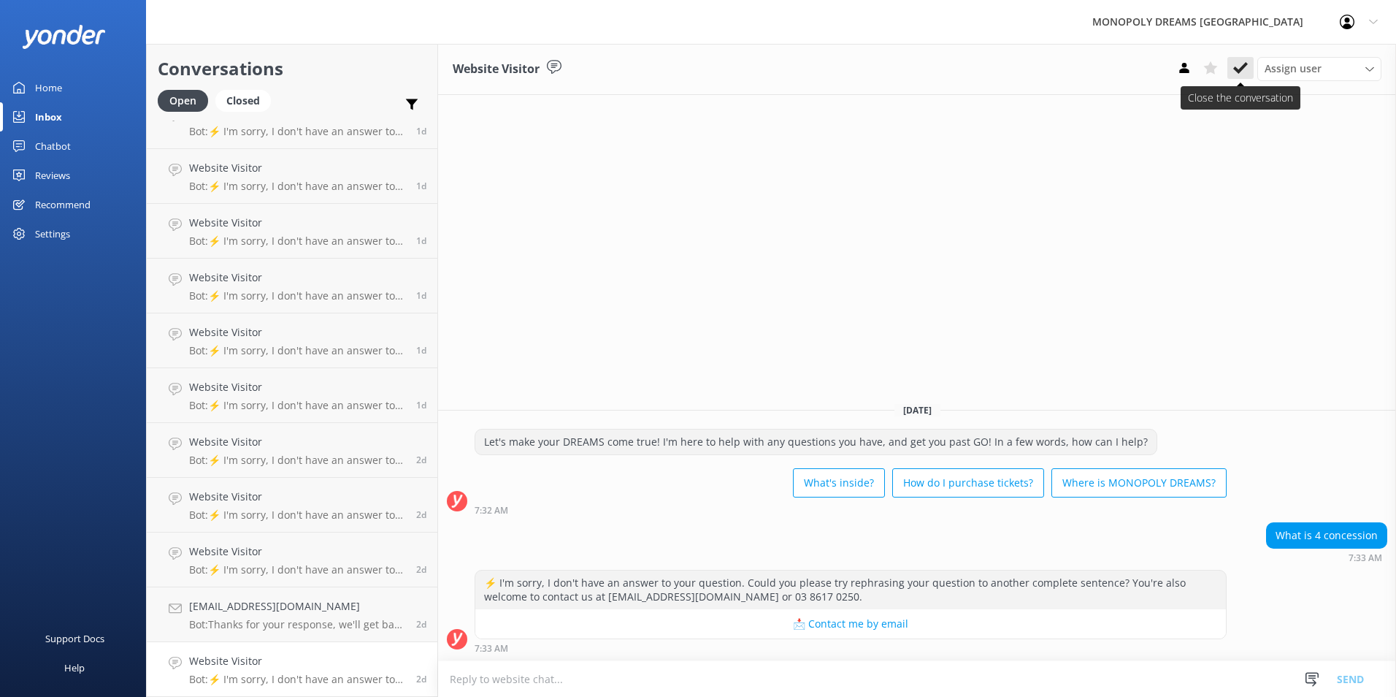
click at [1245, 70] on icon at bounding box center [1240, 68] width 15 height 15
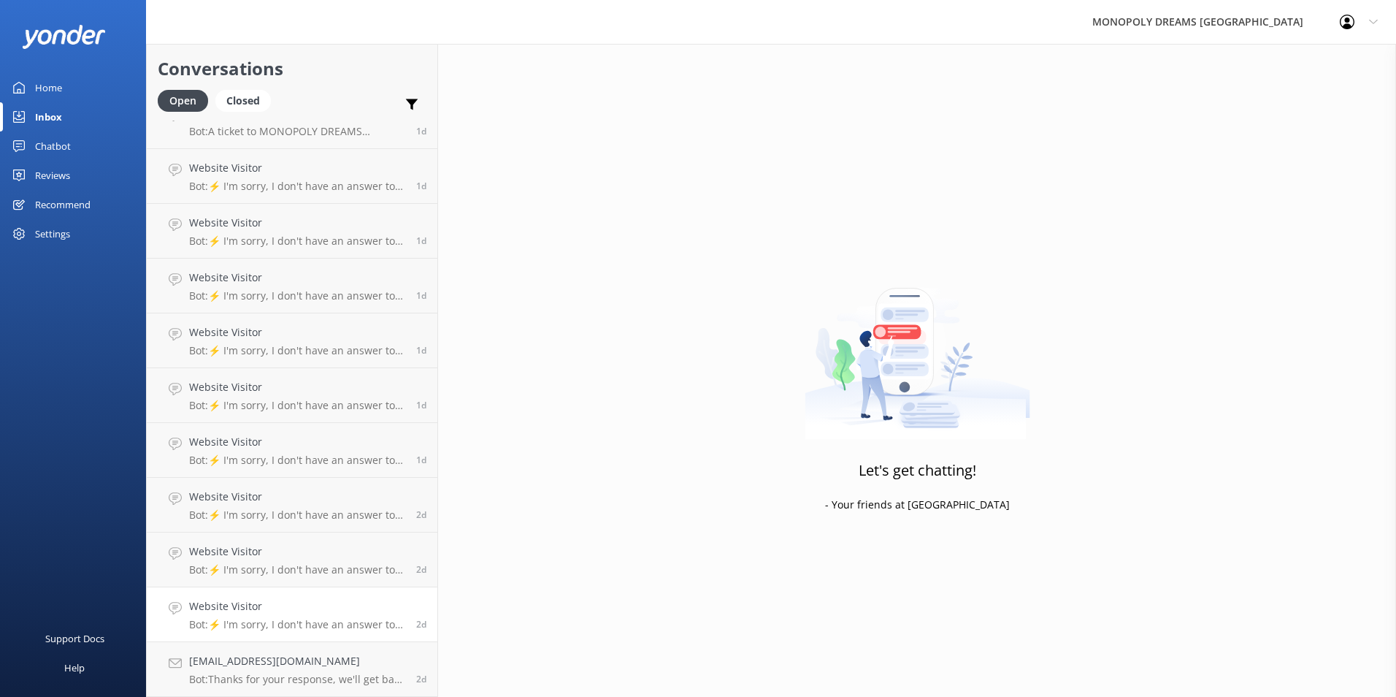
scroll to position [191, 0]
click at [340, 633] on link "Website Visitor Bot: ⚡ I'm sorry, I don't have an answer to your question. Coul…" at bounding box center [292, 614] width 291 height 55
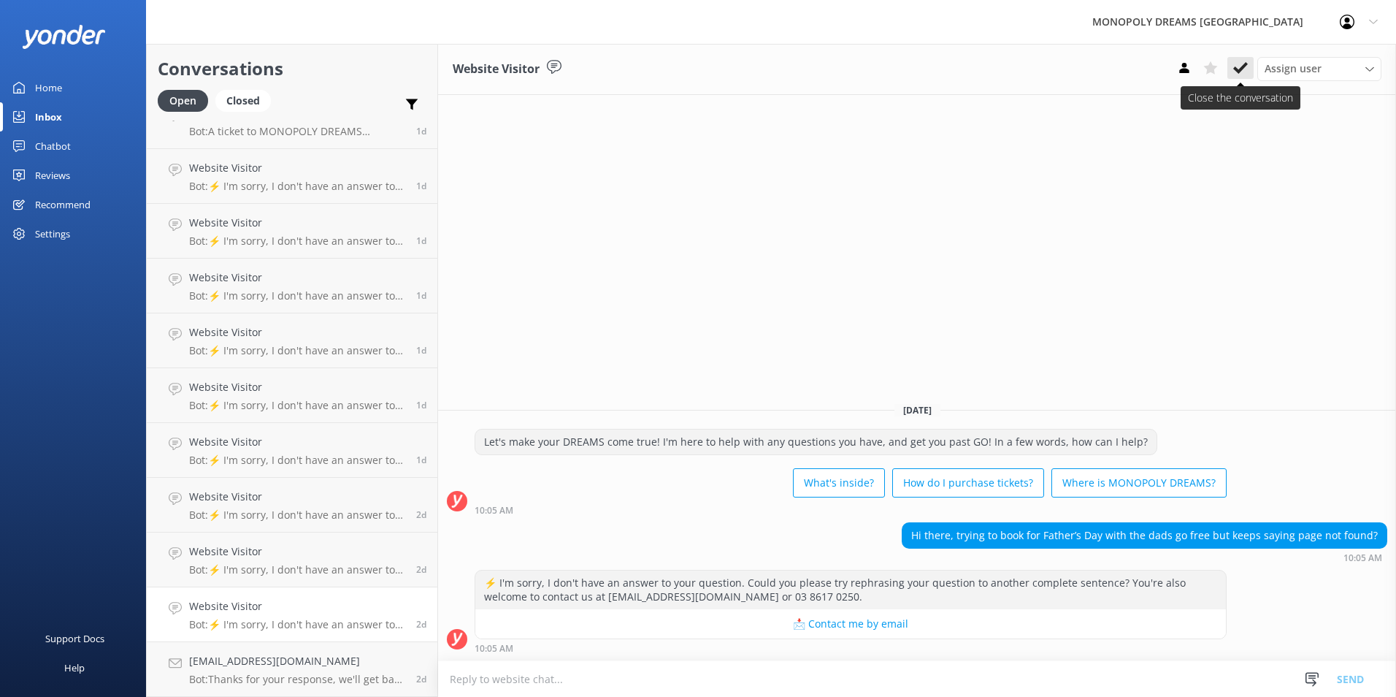
click at [1236, 77] on button at bounding box center [1240, 68] width 26 height 22
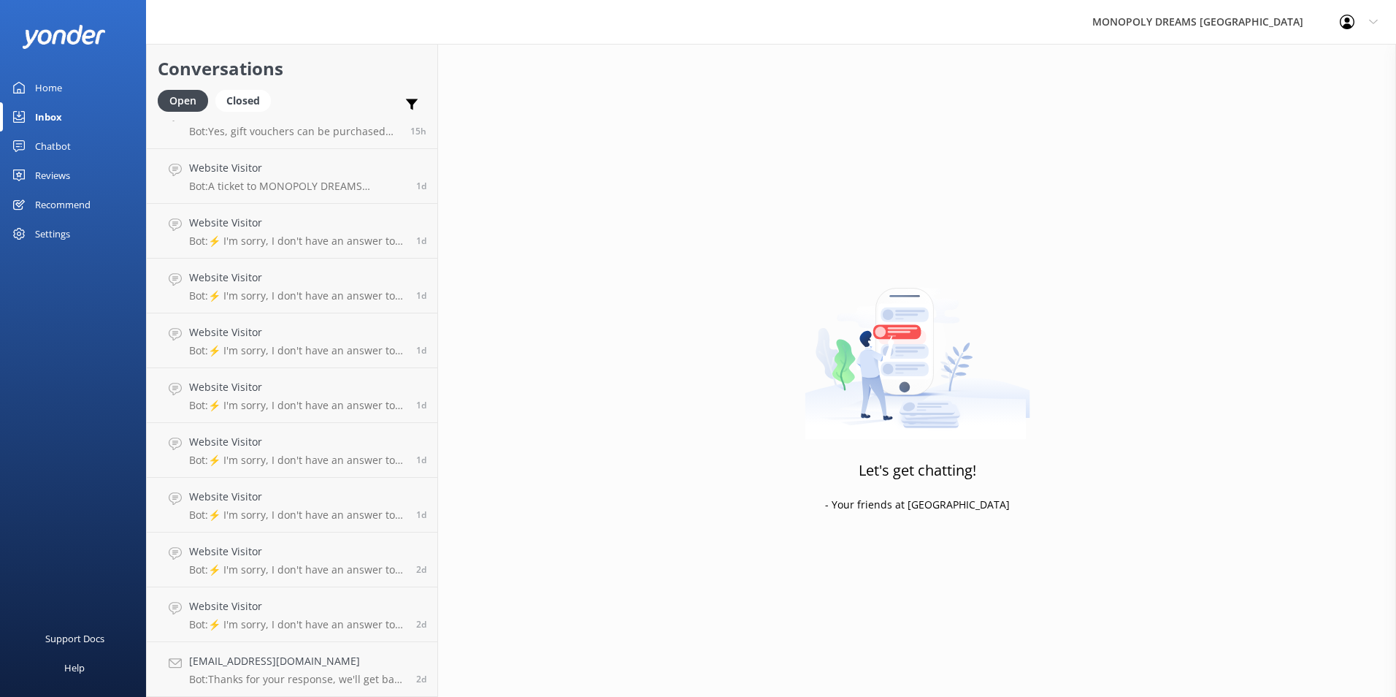
scroll to position [136, 0]
click at [355, 617] on div "Website Visitor Bot: ⚡ I'm sorry, I don't have an answer to your question. Coul…" at bounding box center [297, 614] width 216 height 32
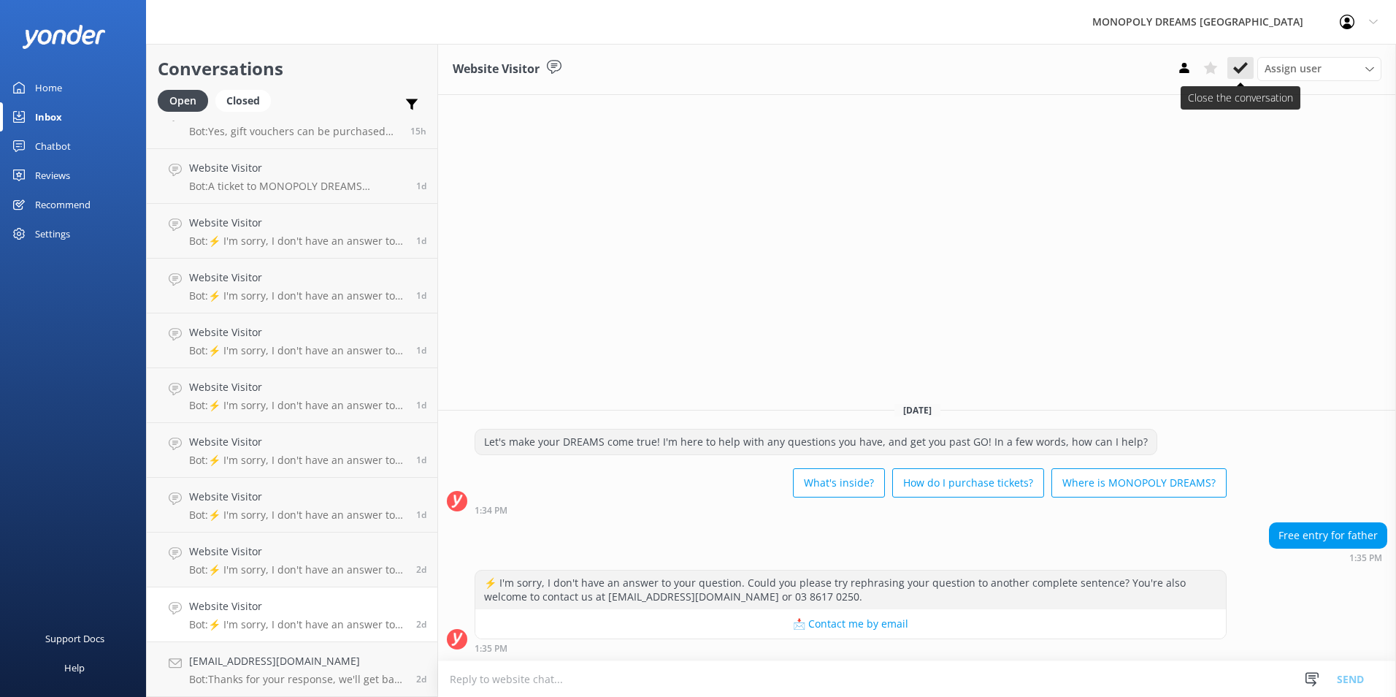
click at [1239, 68] on icon at bounding box center [1240, 68] width 15 height 15
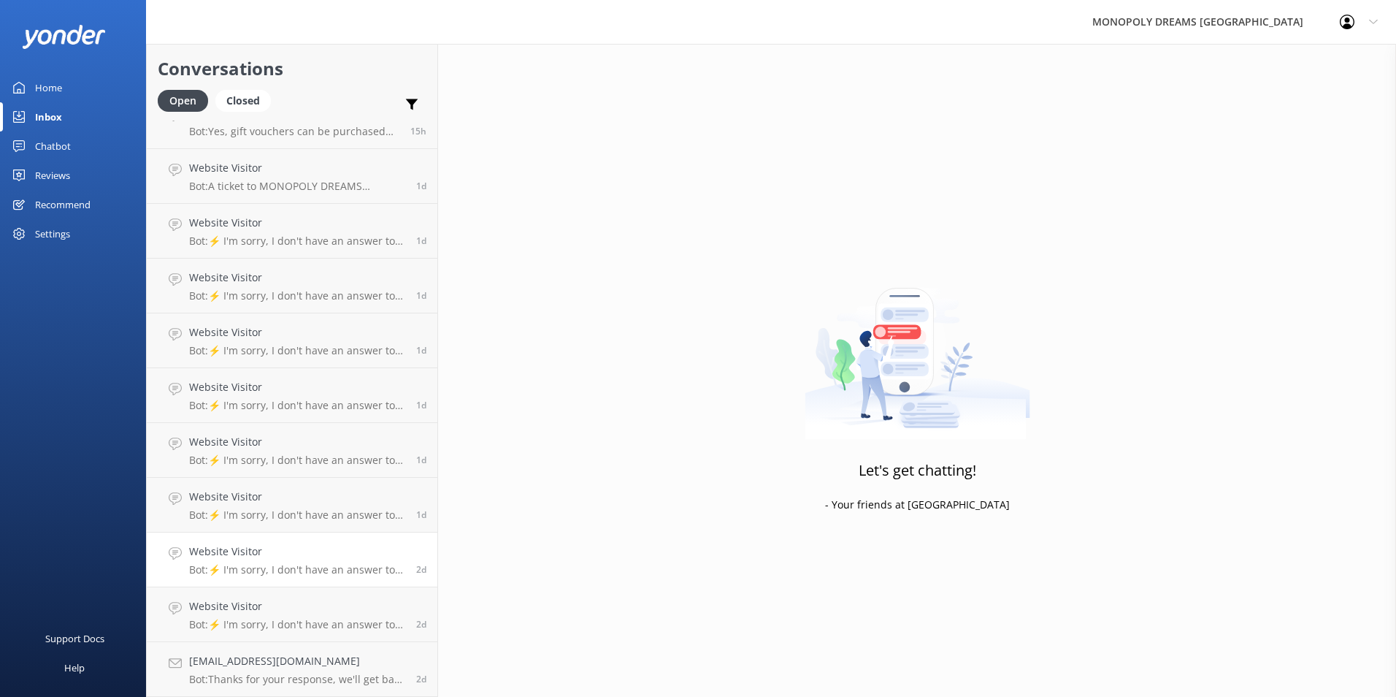
click at [378, 564] on p "Bot: ⚡ I'm sorry, I don't have an answer to your question. Could you please try…" at bounding box center [297, 569] width 216 height 13
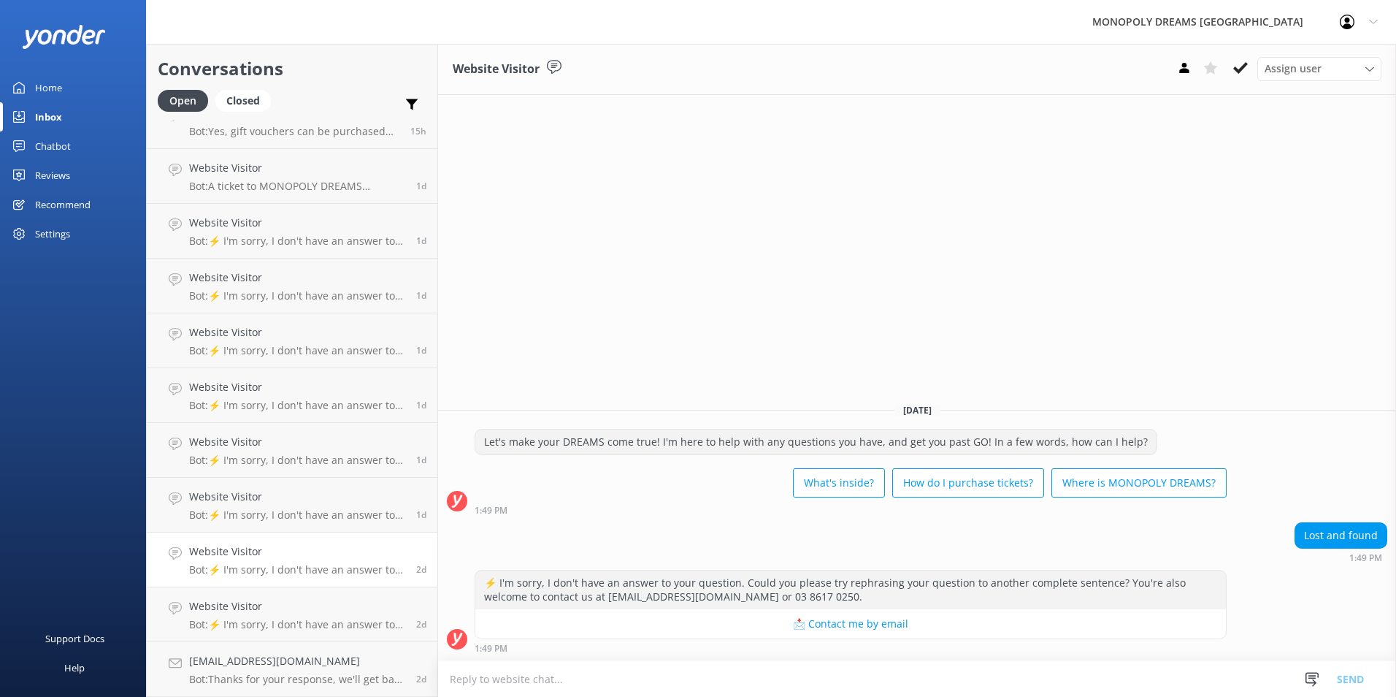
scroll to position [81, 0]
click at [1244, 61] on icon at bounding box center [1240, 68] width 15 height 15
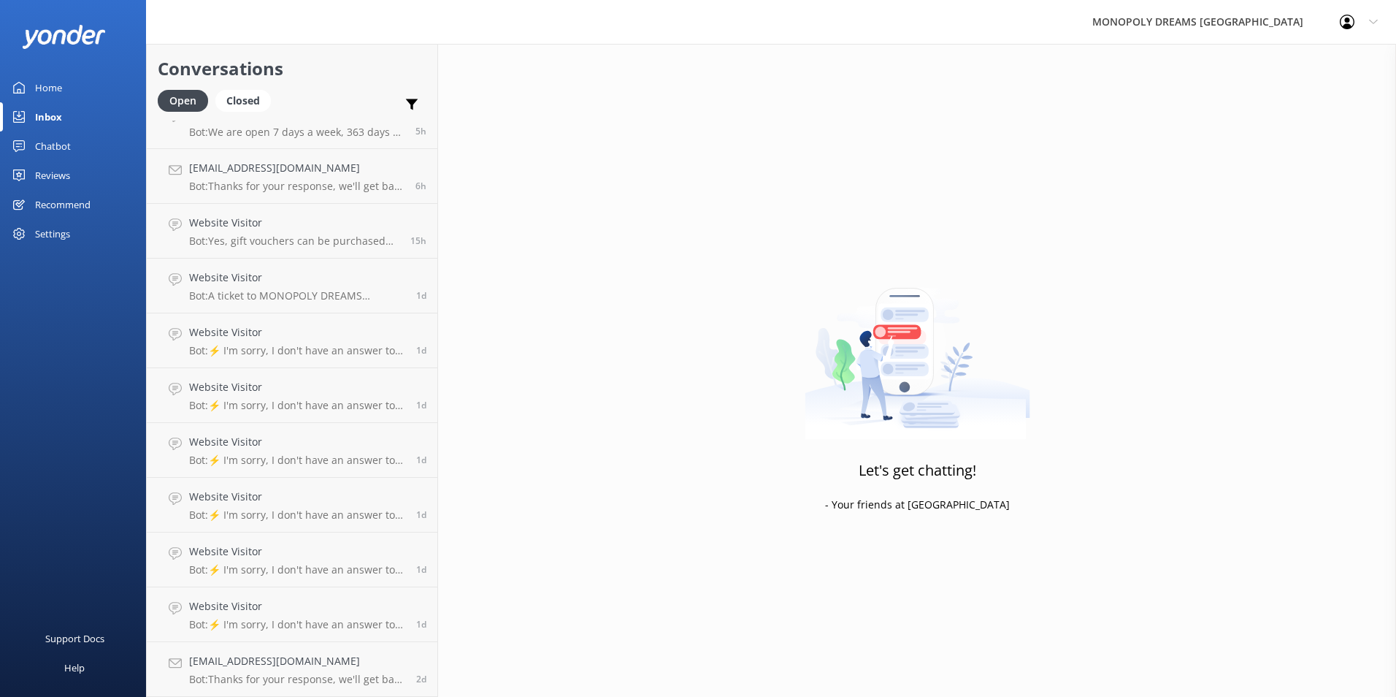
scroll to position [26, 0]
click at [338, 590] on link "Website Visitor Bot: ⚡ I'm sorry, I don't have an answer to your question. Coul…" at bounding box center [292, 614] width 291 height 55
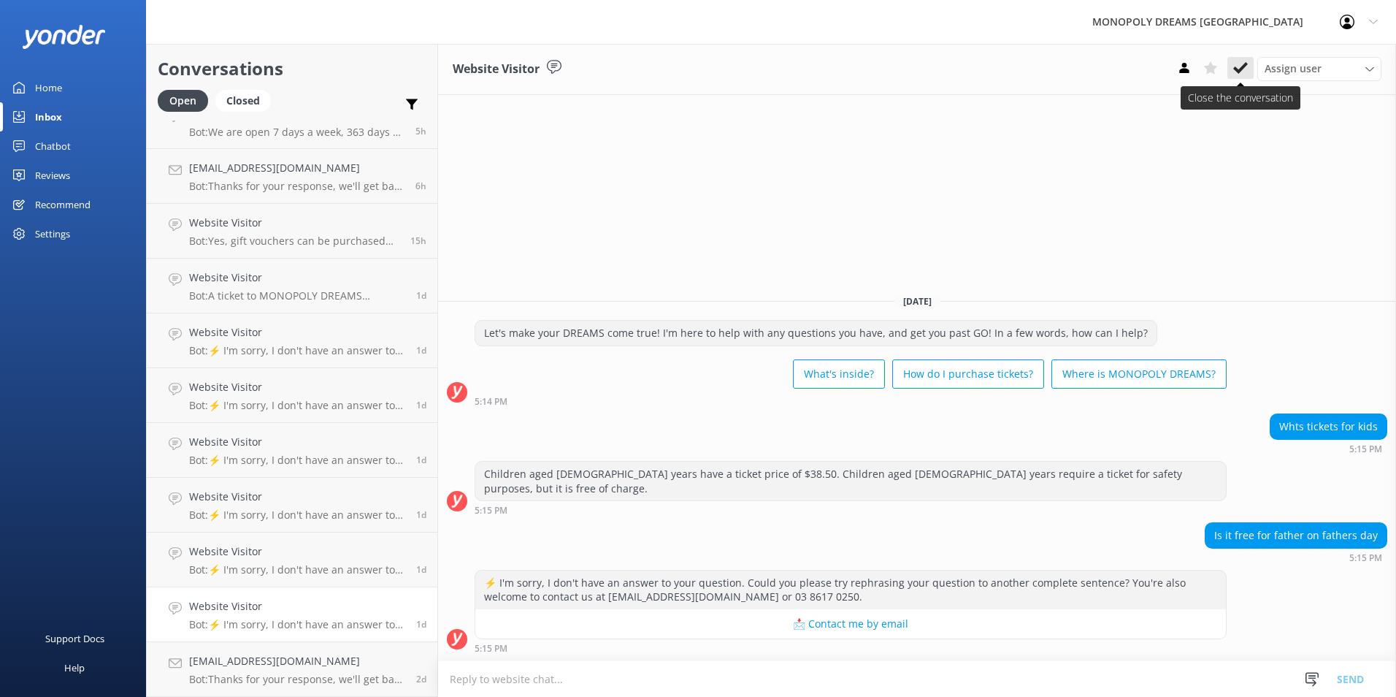
click at [1239, 69] on icon at bounding box center [1240, 68] width 15 height 15
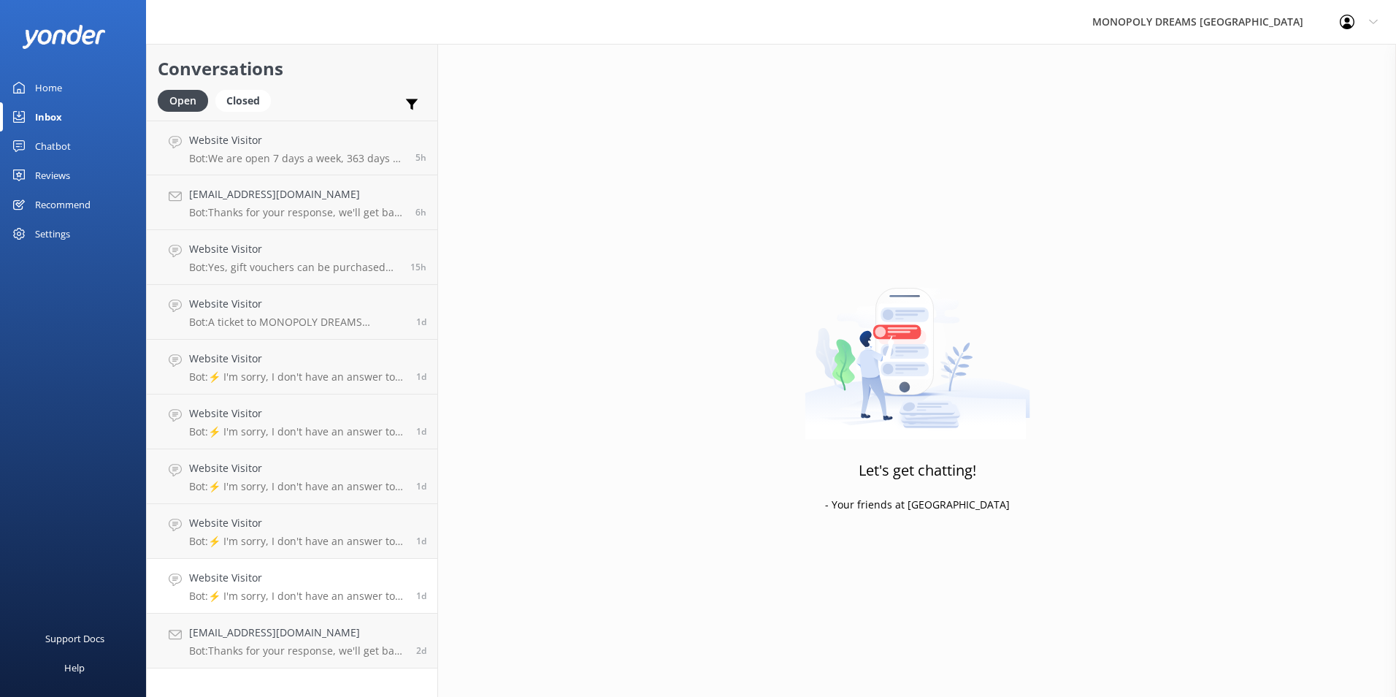
click at [380, 580] on h4 "Website Visitor" at bounding box center [297, 578] width 216 height 16
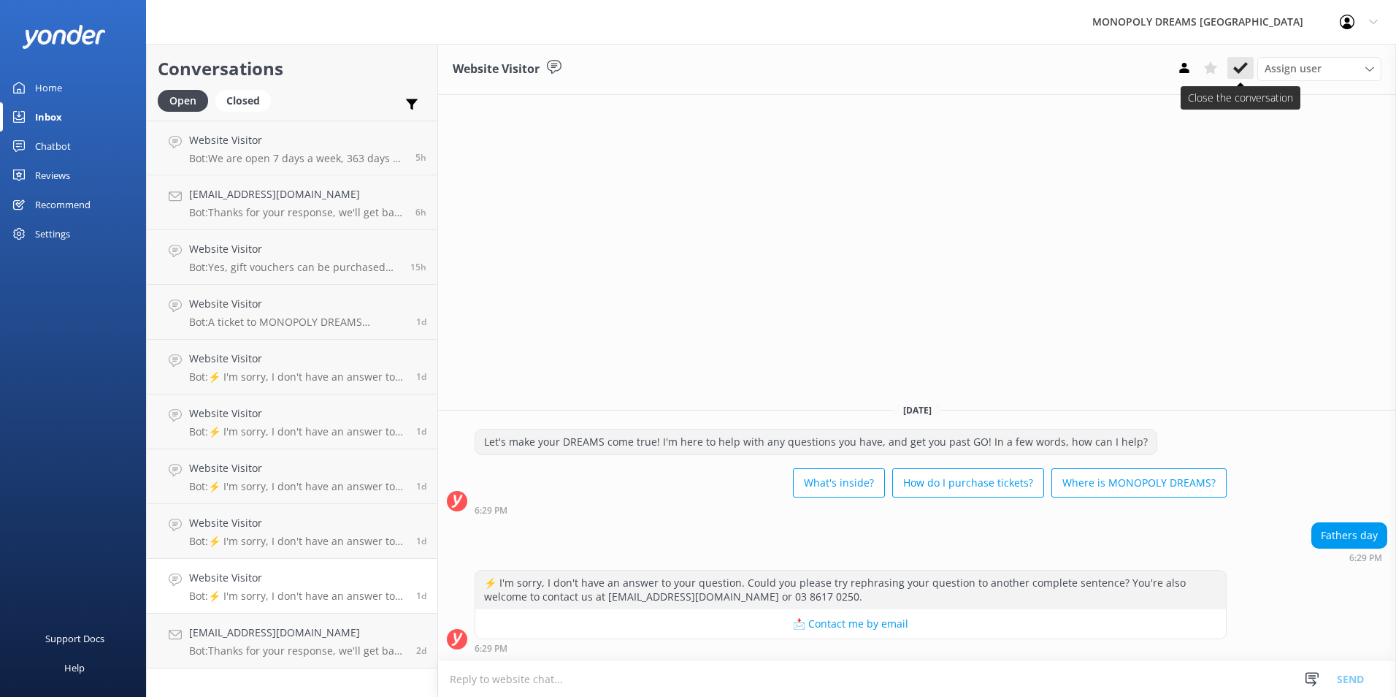
click at [1241, 65] on icon at bounding box center [1240, 68] width 15 height 15
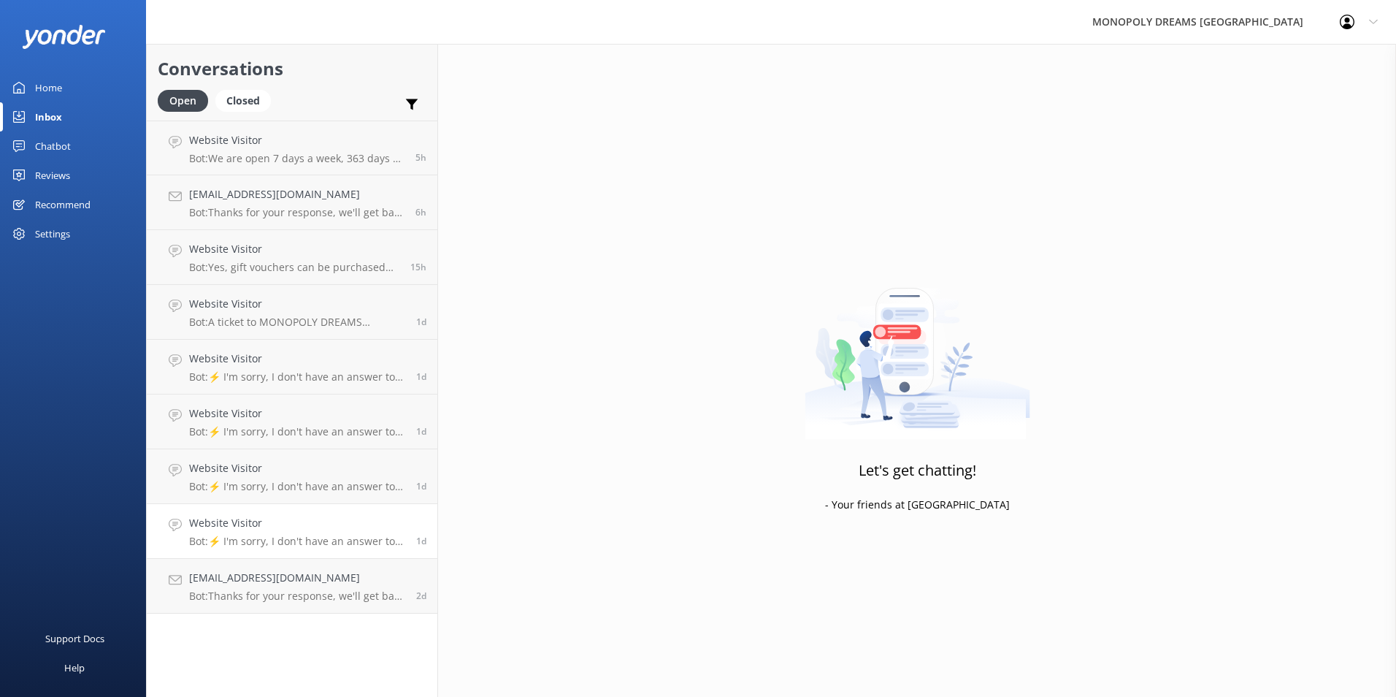
click at [233, 527] on h4 "Website Visitor" at bounding box center [297, 523] width 216 height 16
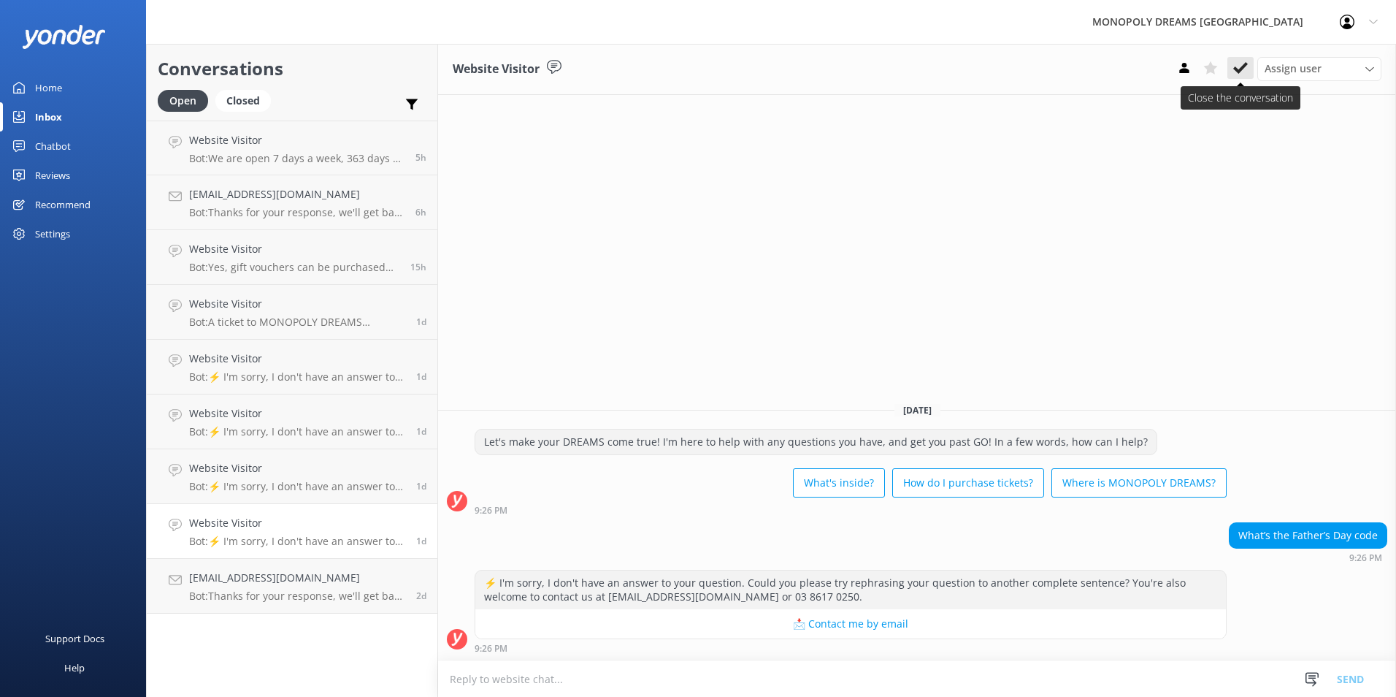
click at [1235, 69] on use at bounding box center [1240, 68] width 15 height 12
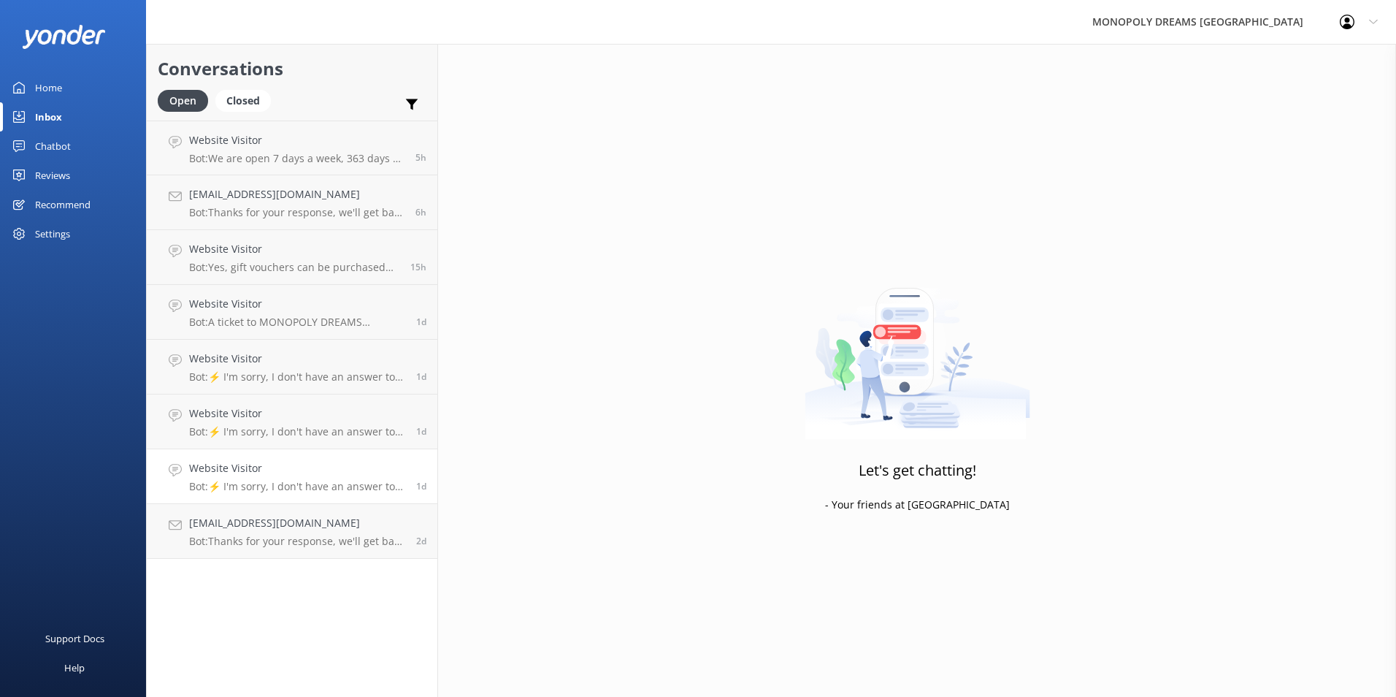
click at [384, 486] on p "Bot: ⚡ I'm sorry, I don't have an answer to your question. Could you please try…" at bounding box center [297, 486] width 216 height 13
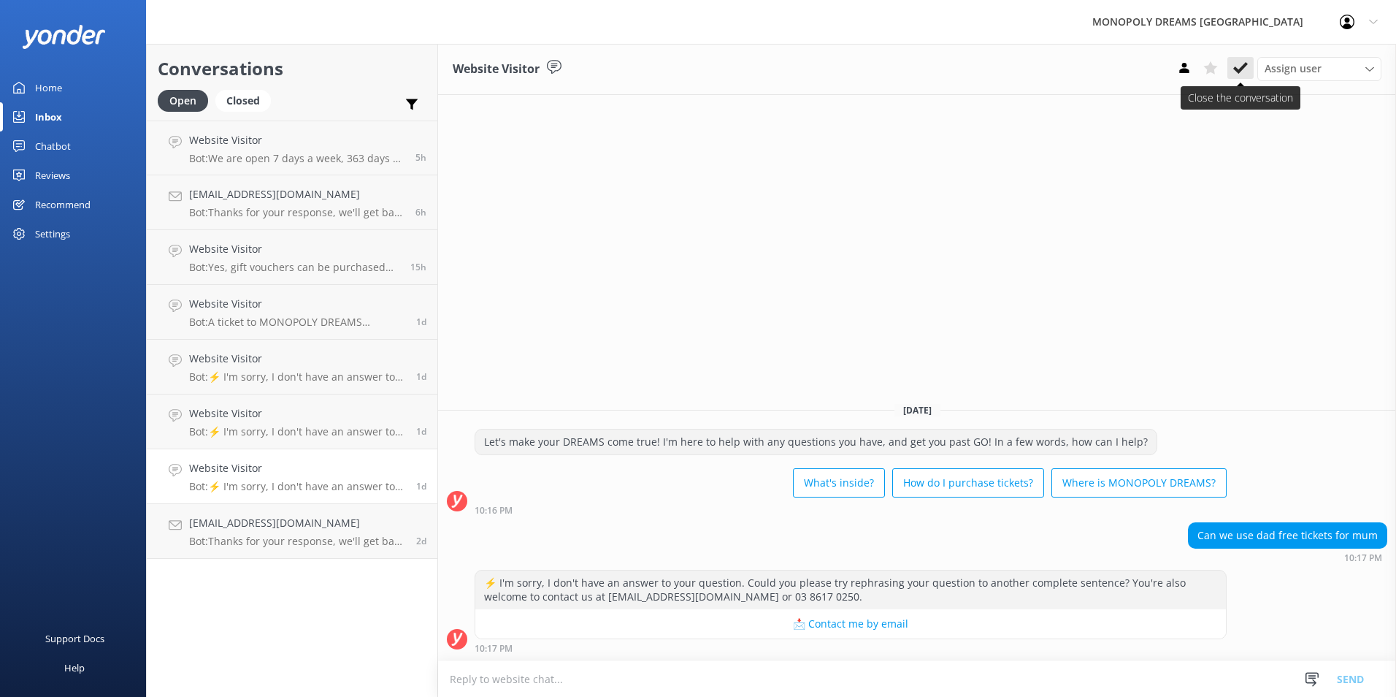
click at [1233, 72] on icon at bounding box center [1240, 68] width 15 height 15
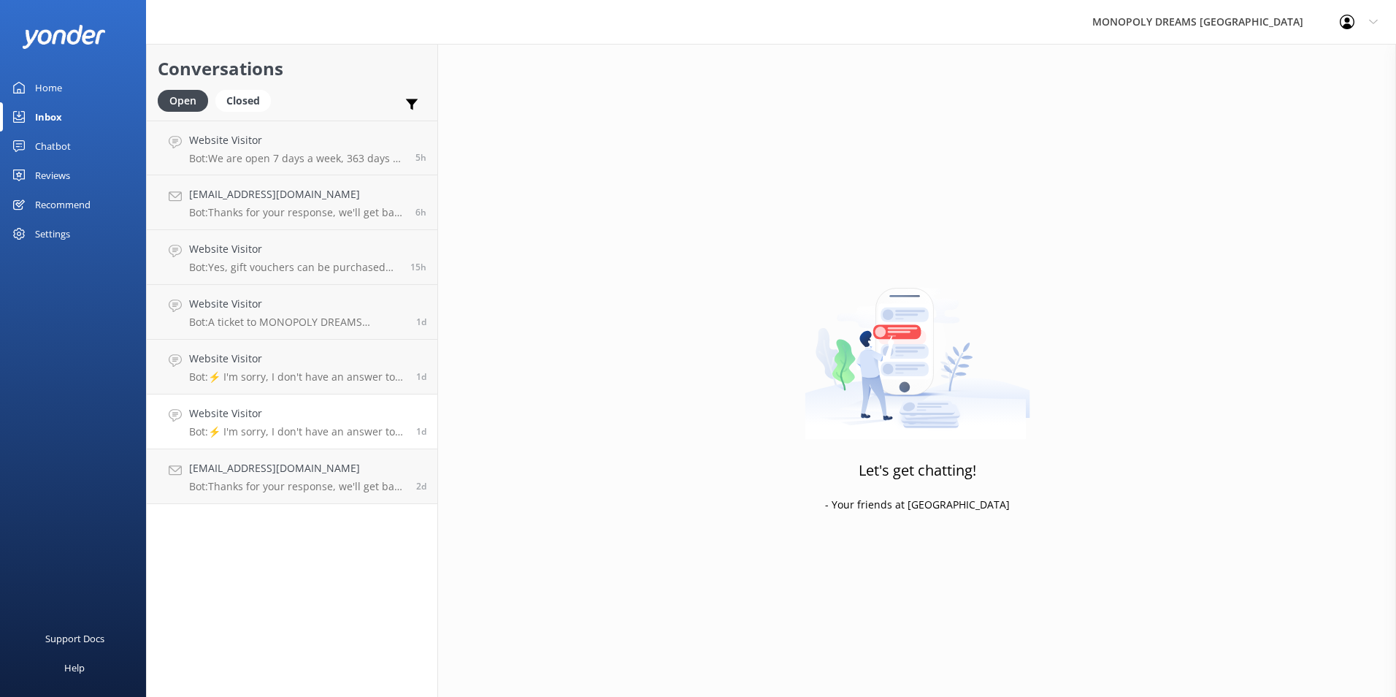
click at [400, 408] on h4 "Website Visitor" at bounding box center [297, 413] width 216 height 16
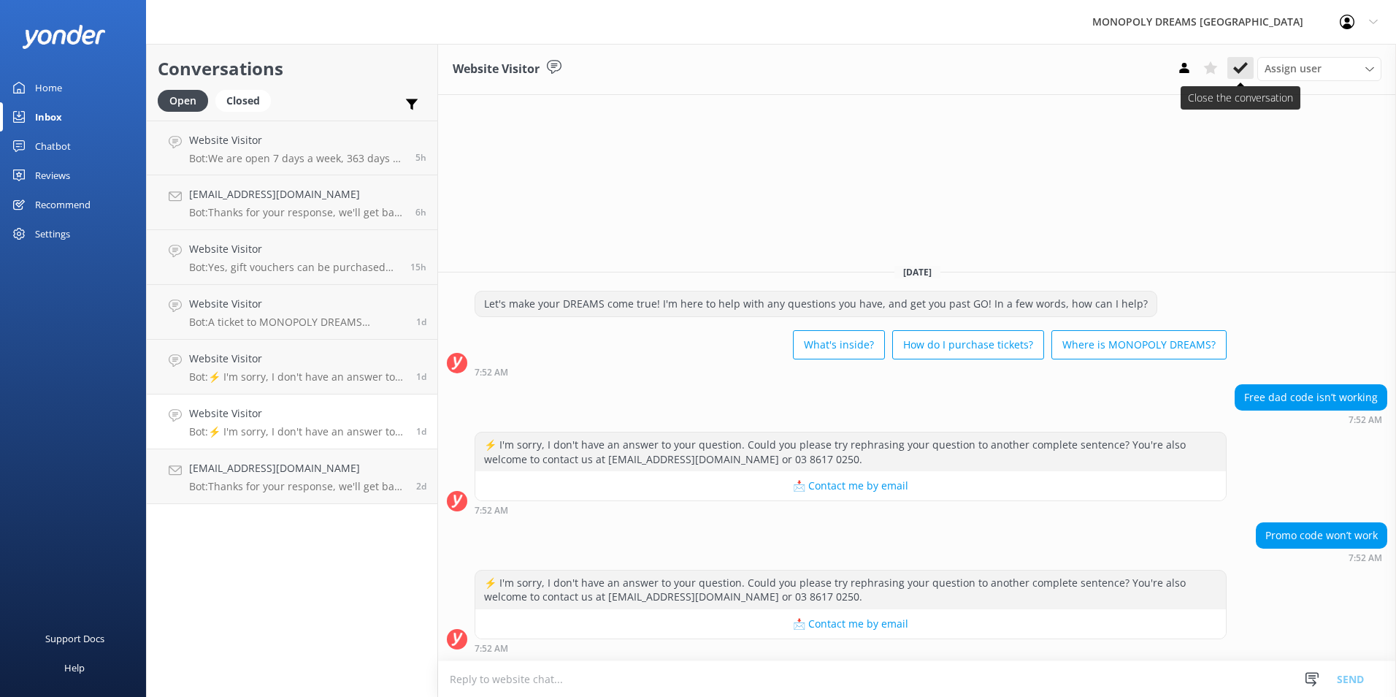
click at [1241, 77] on button at bounding box center [1240, 68] width 26 height 22
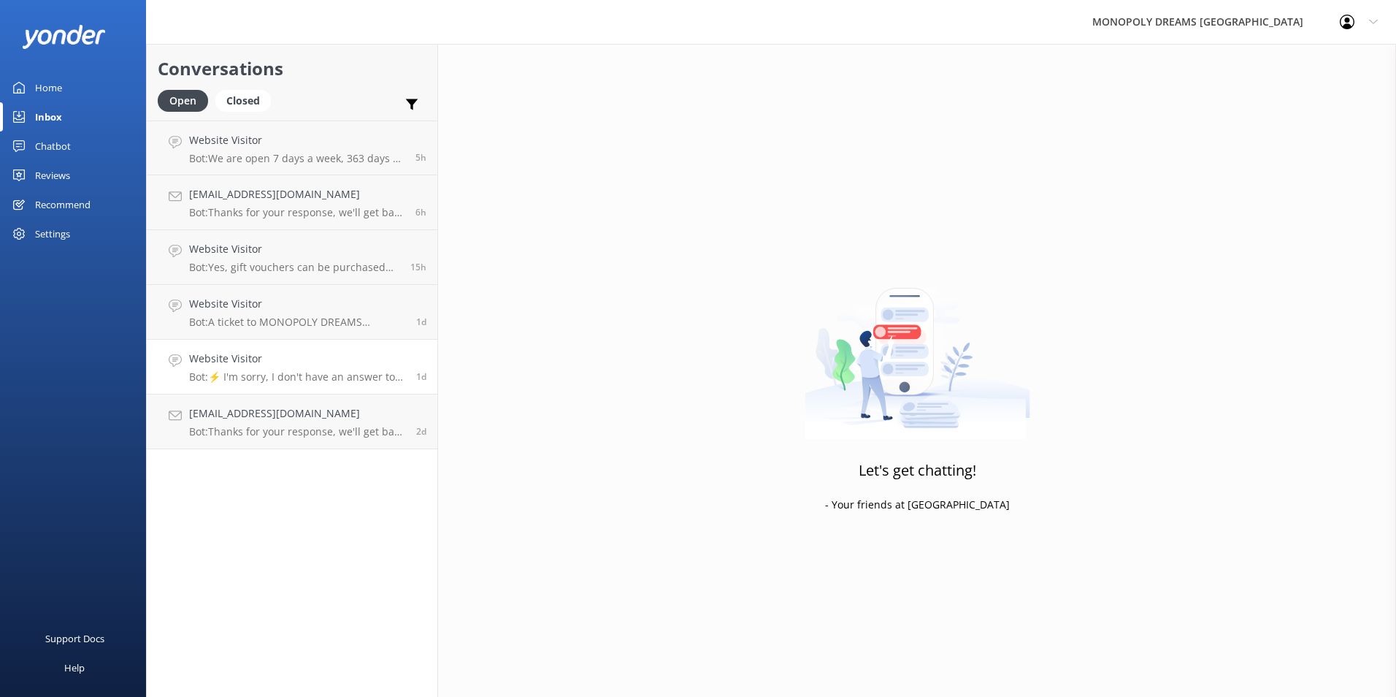
click at [383, 383] on p "Bot: ⚡ I'm sorry, I don't have an answer to your question. Could you please try…" at bounding box center [297, 376] width 216 height 13
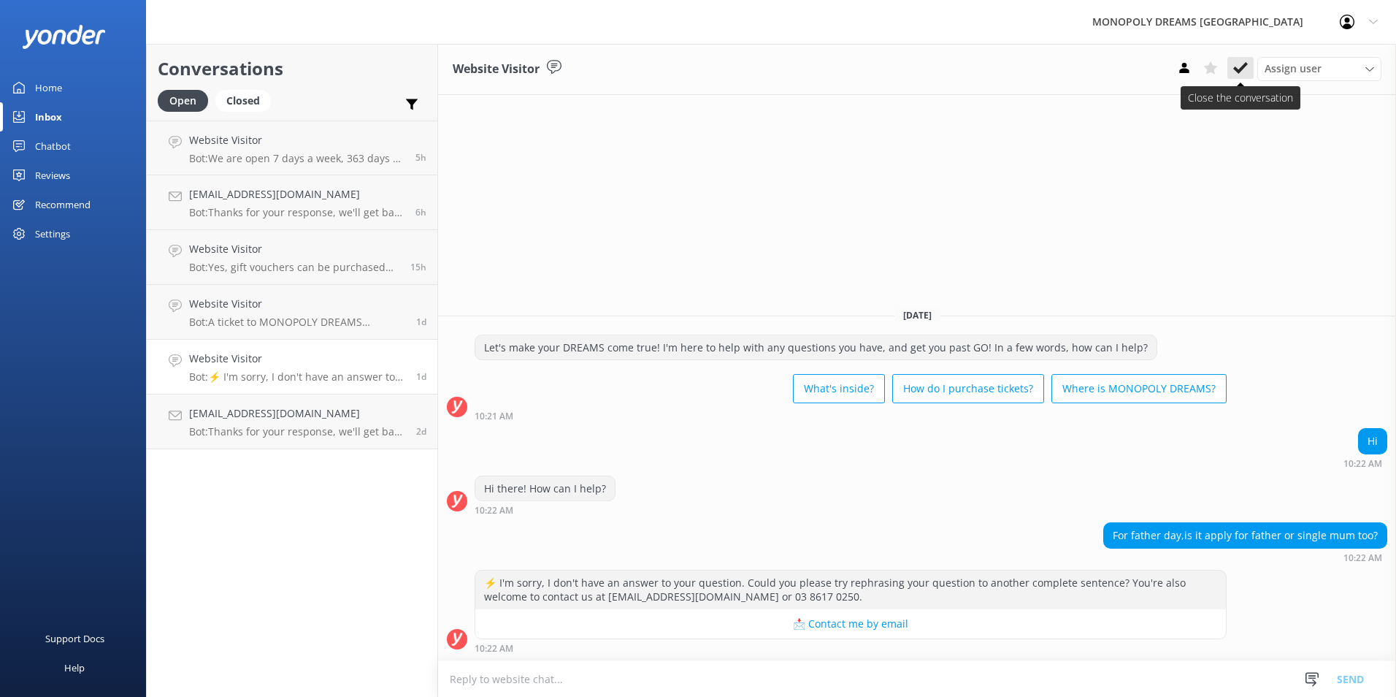
click at [1237, 69] on use at bounding box center [1240, 68] width 15 height 12
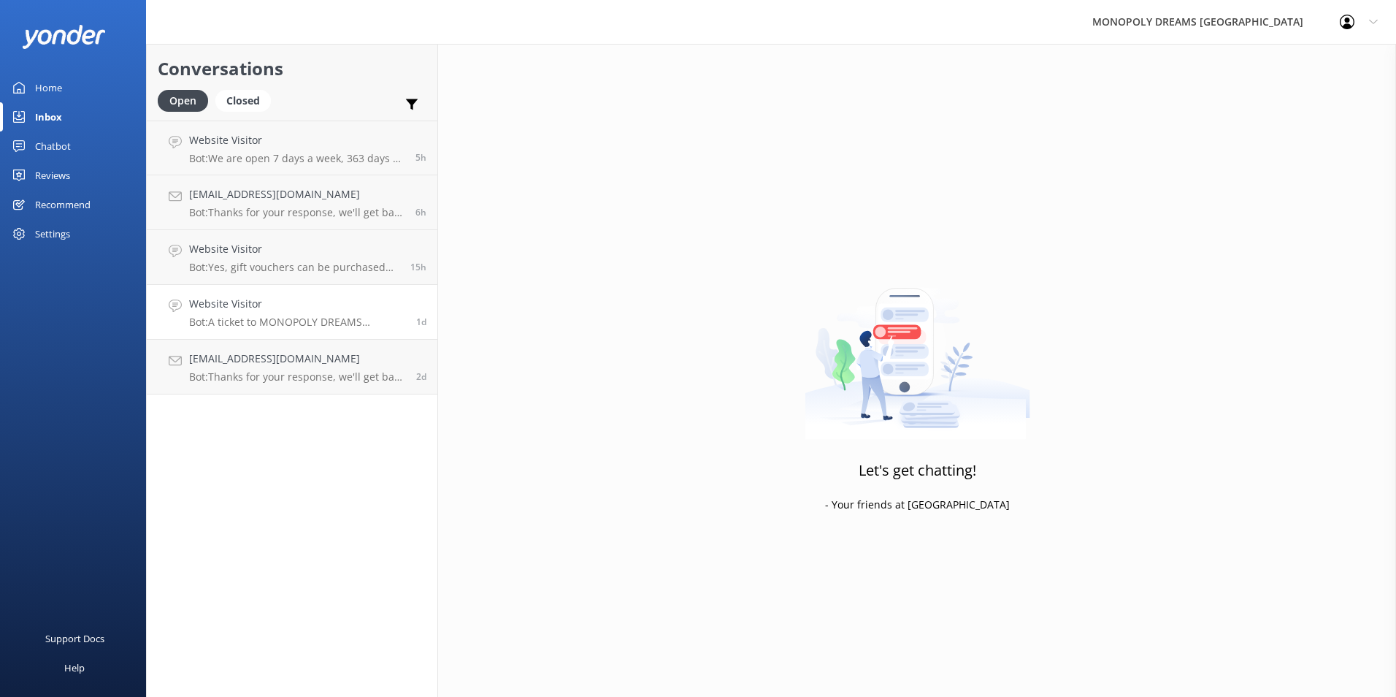
click at [323, 307] on h4 "Website Visitor" at bounding box center [297, 304] width 216 height 16
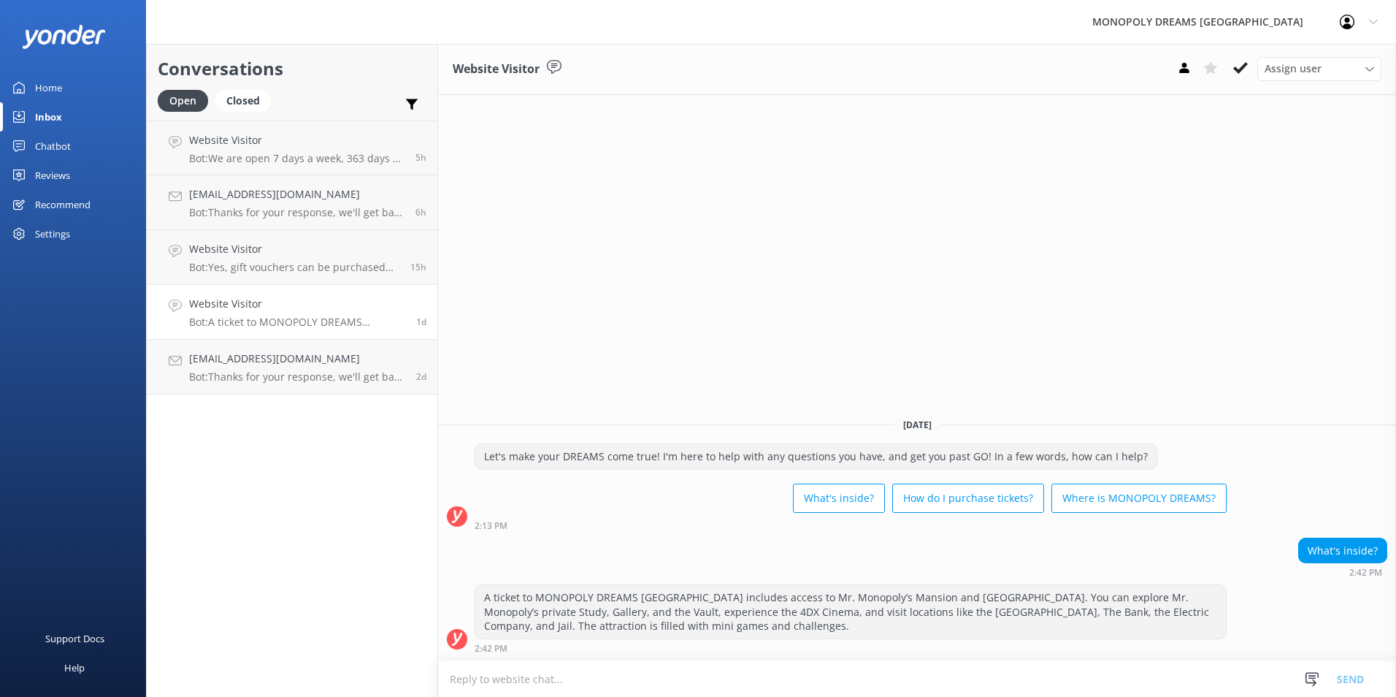
click at [345, 310] on h4 "Website Visitor" at bounding box center [297, 304] width 216 height 16
click at [1246, 67] on icon at bounding box center [1240, 68] width 15 height 15
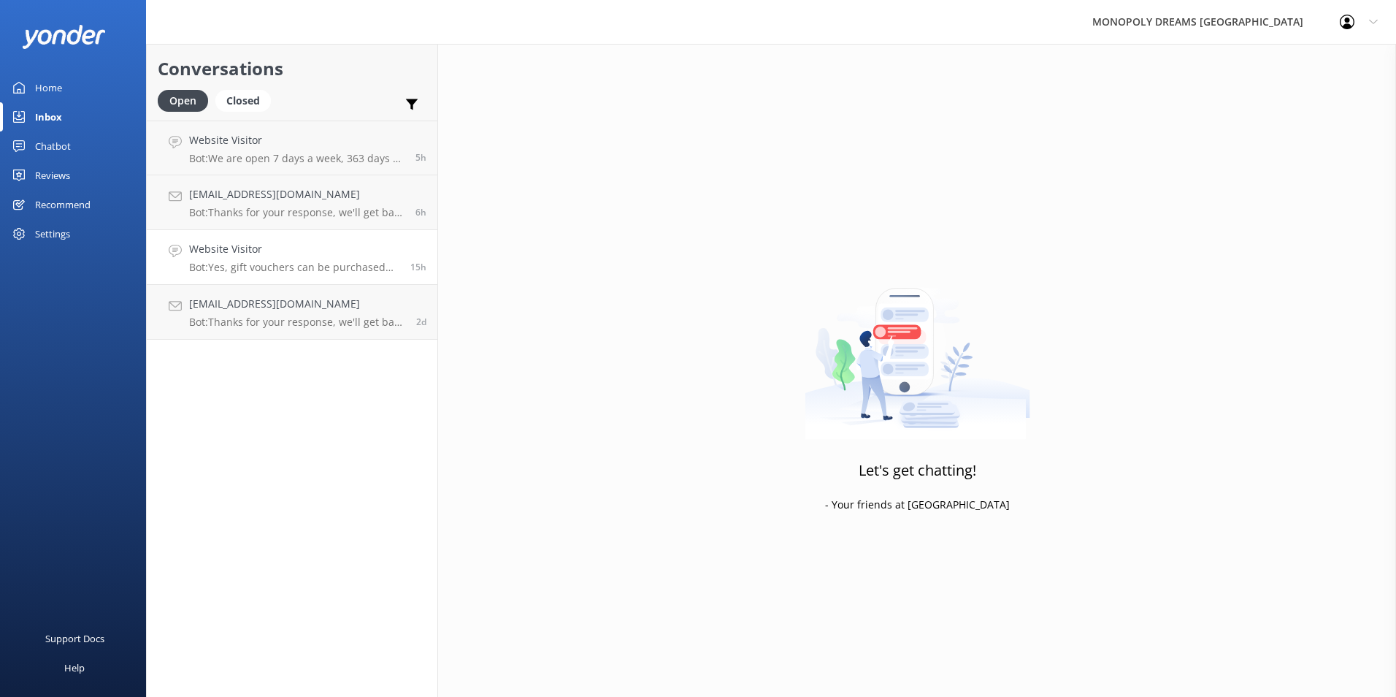
click at [368, 265] on p "Bot: Yes, gift vouchers can be purchased in-person at MONOPOLY DREAMS Melbourne…" at bounding box center [294, 267] width 210 height 13
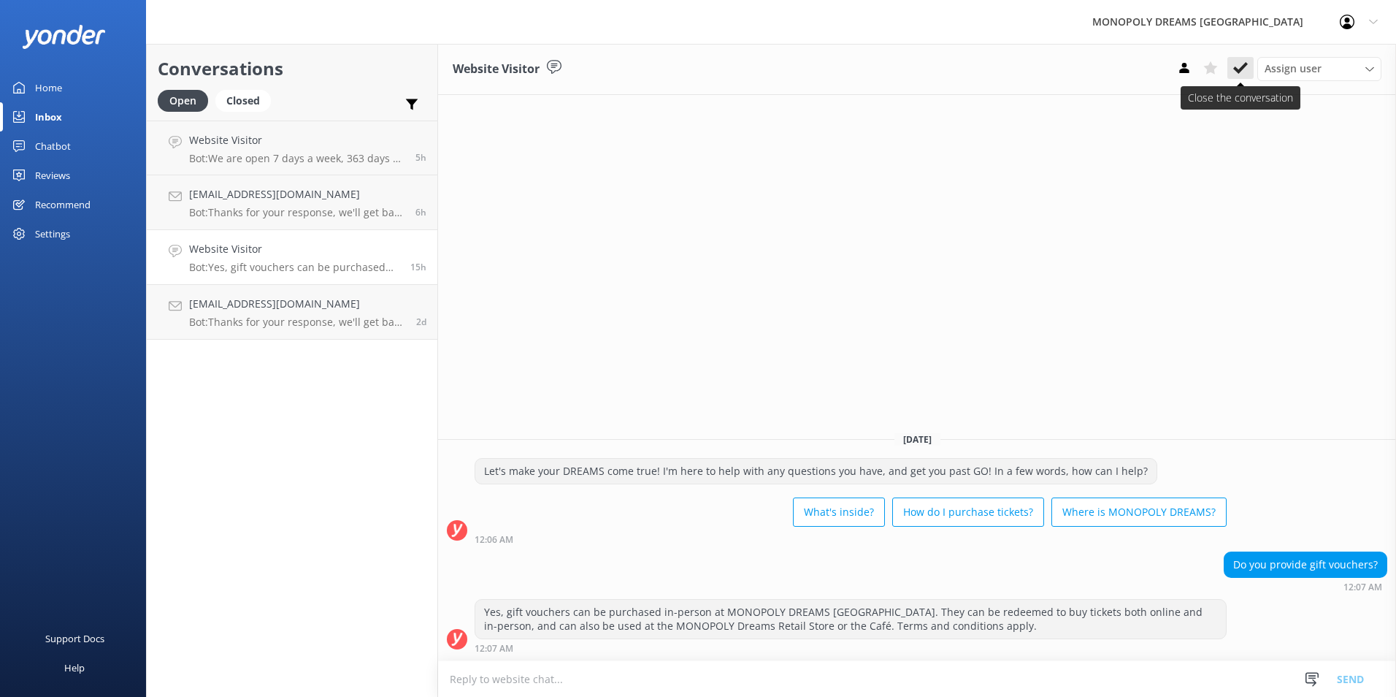
click at [1244, 77] on button at bounding box center [1240, 68] width 26 height 22
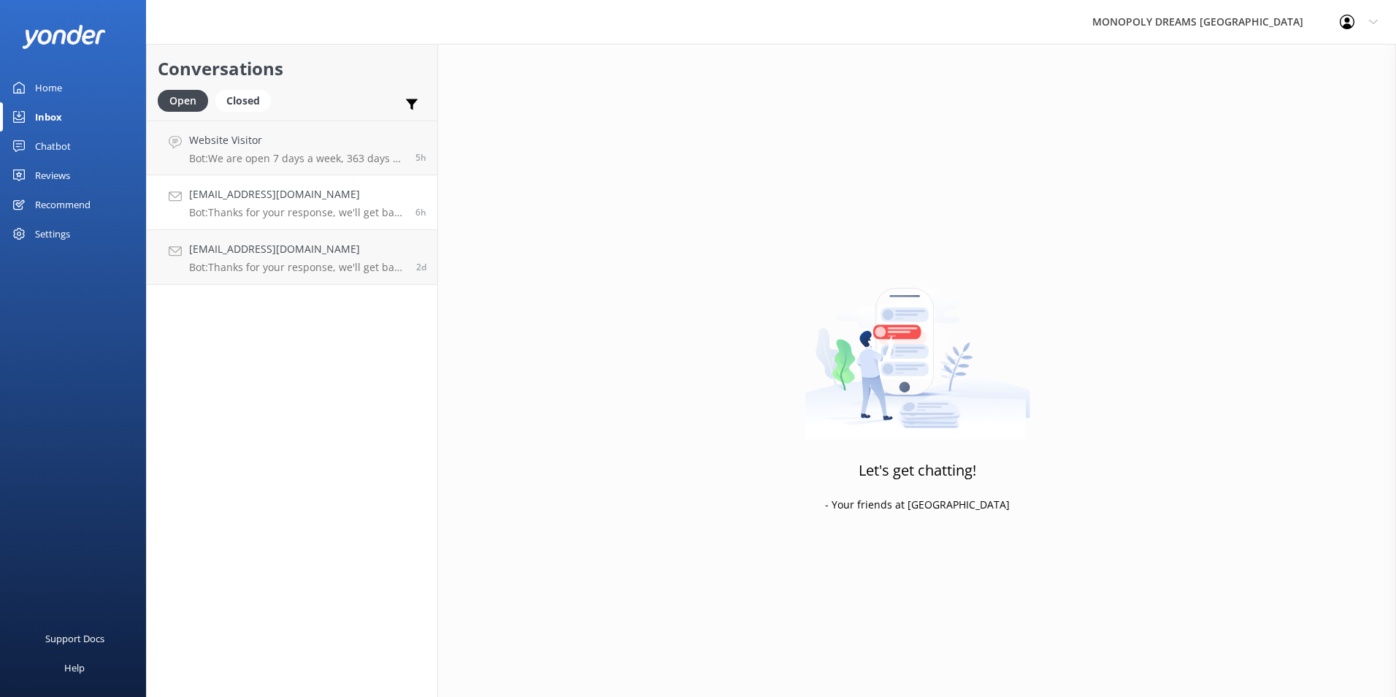
click at [395, 204] on div "Nabillahalkaff@hotmail.com Bot: Thanks for your response, we'll get back to you…" at bounding box center [296, 202] width 215 height 32
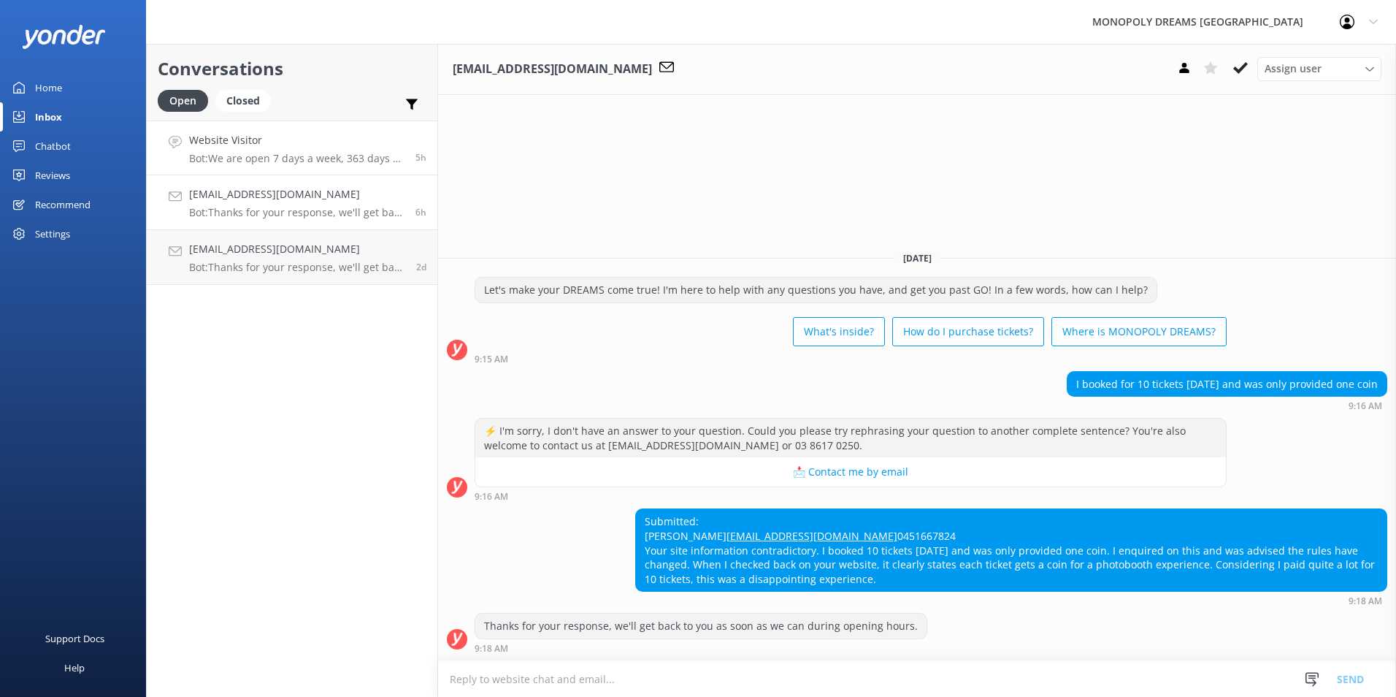
click at [403, 161] on p "Bot: We are open 7 days a week, 363 days a year, closed only on Christmas Day a…" at bounding box center [296, 158] width 215 height 13
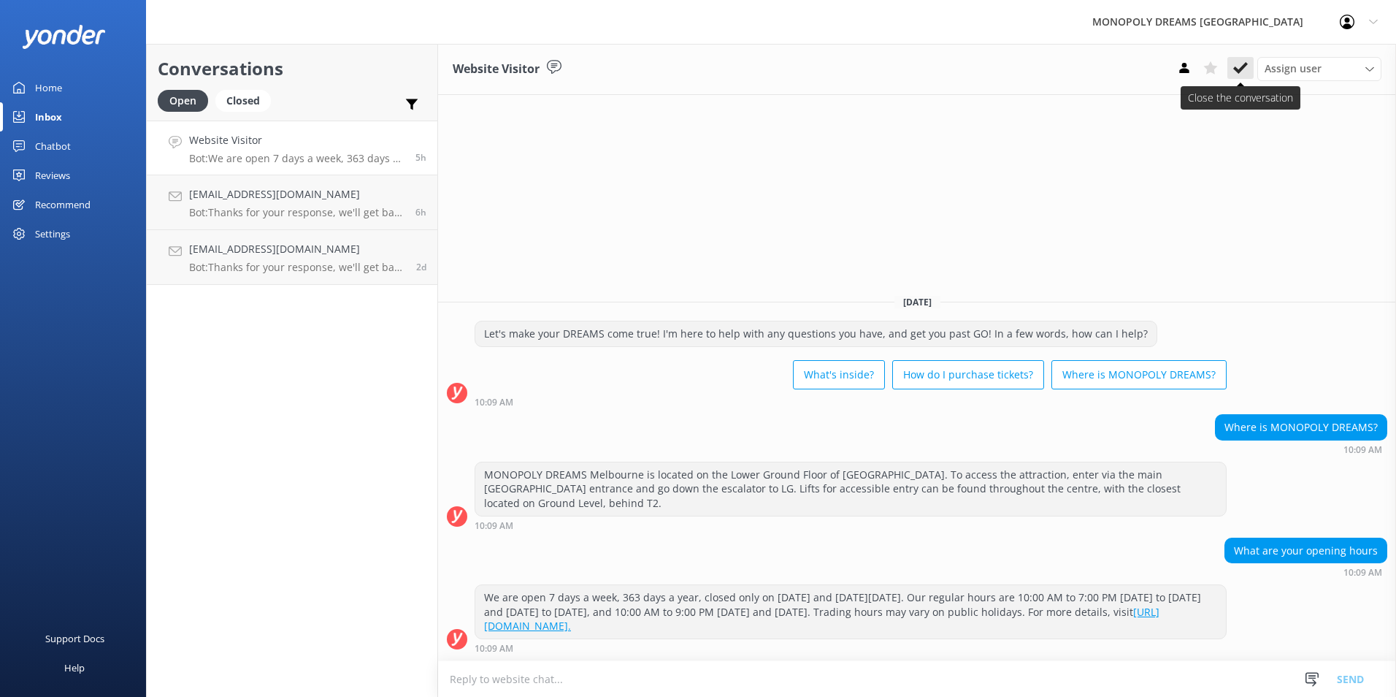
click at [1232, 79] on button at bounding box center [1240, 68] width 26 height 22
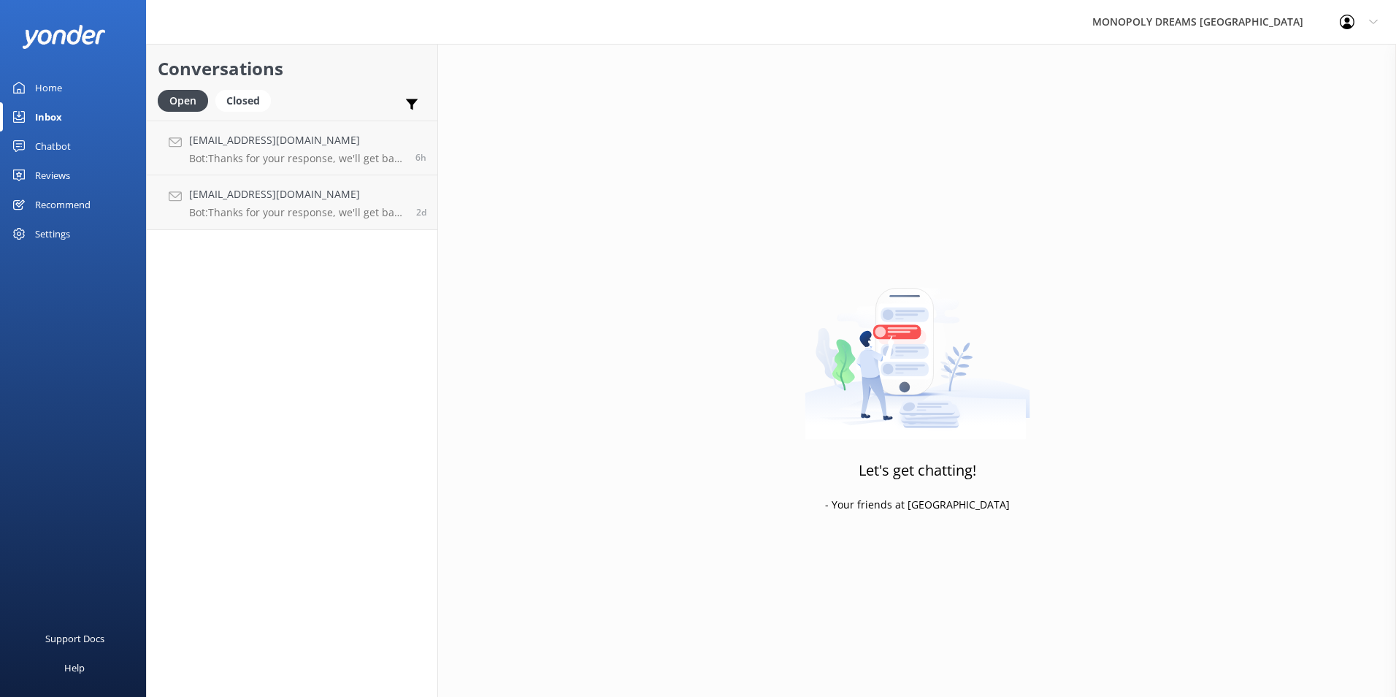
click at [64, 85] on link "Home" at bounding box center [73, 87] width 146 height 29
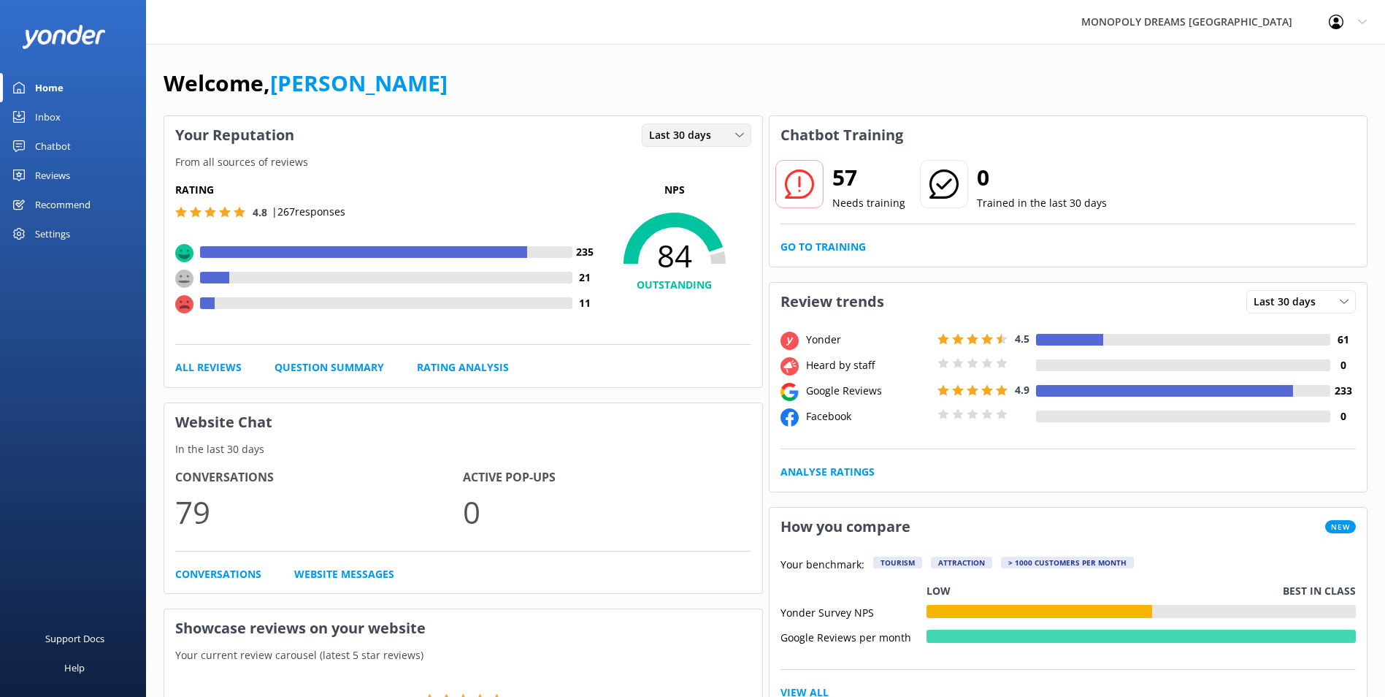
click at [736, 145] on div "Last 30 days Last 7 days Last 30 days" at bounding box center [697, 134] width 110 height 23
click at [710, 169] on link "Last 7 days" at bounding box center [708, 164] width 130 height 29
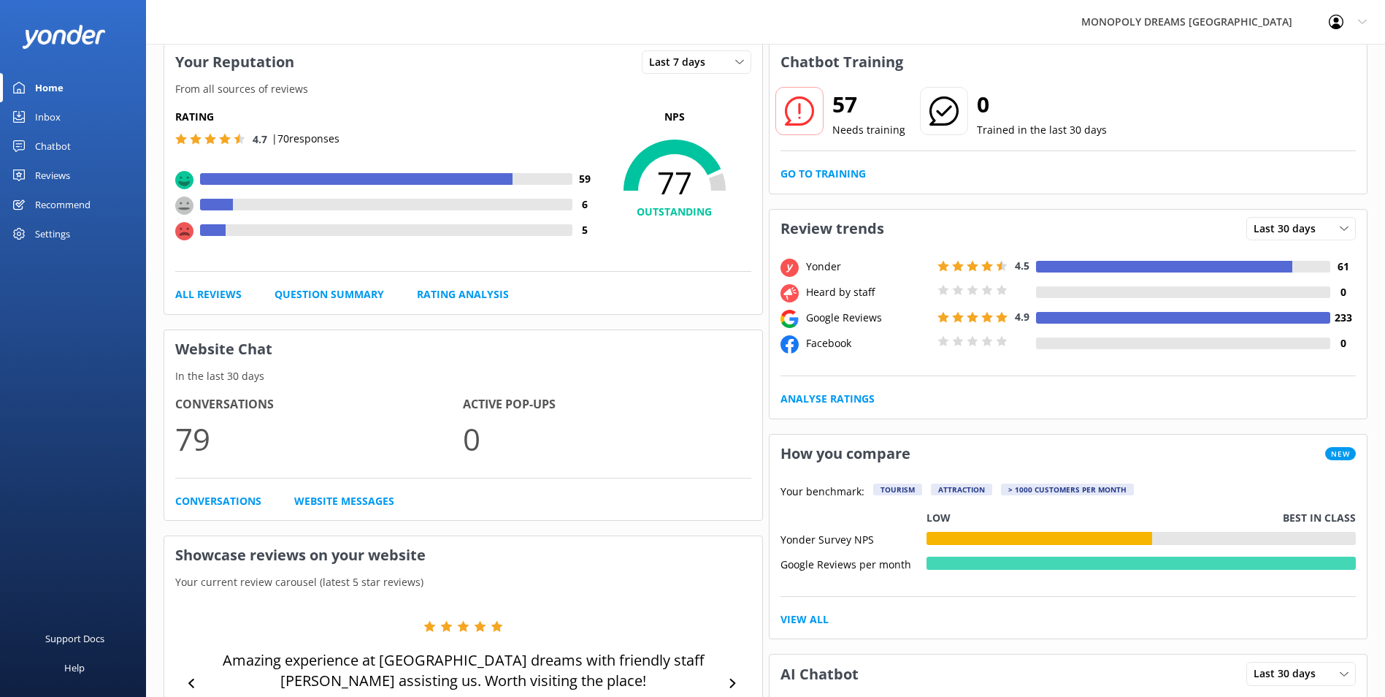
click at [64, 171] on div "Reviews" at bounding box center [52, 175] width 35 height 29
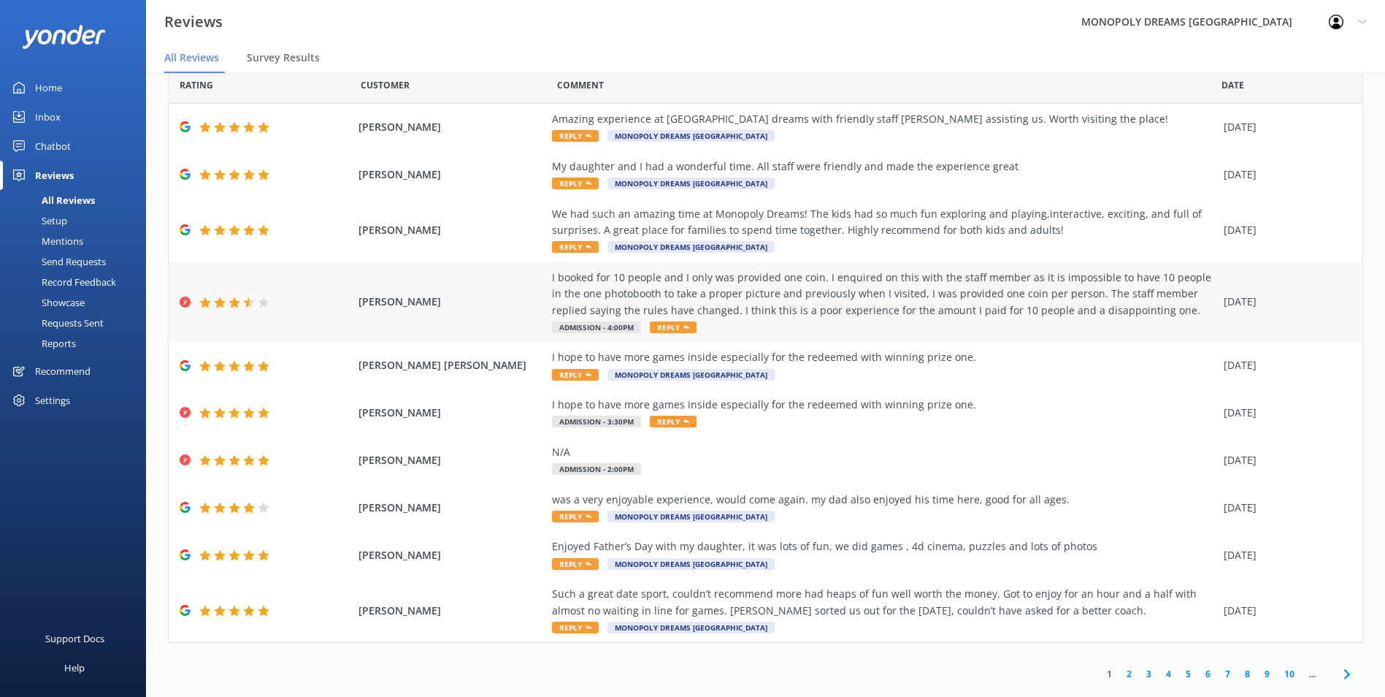
scroll to position [52, 0]
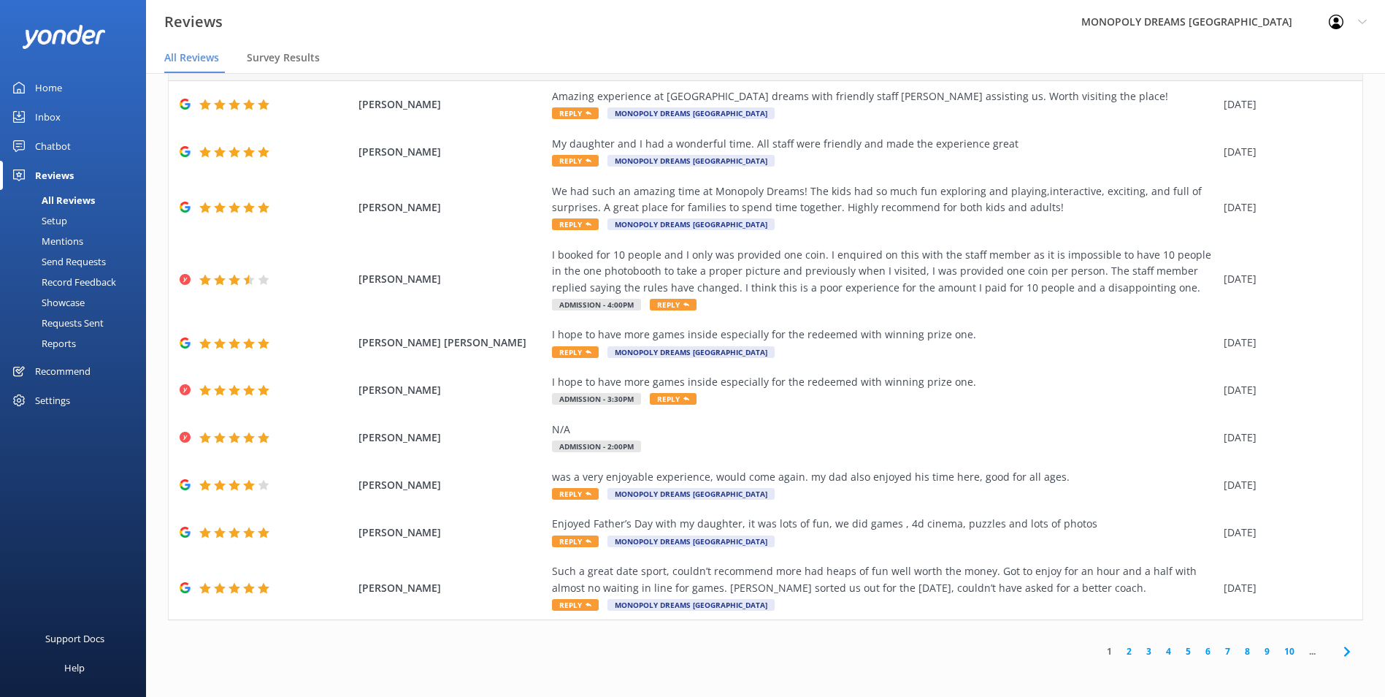
click at [1338, 650] on icon at bounding box center [1347, 652] width 18 height 18
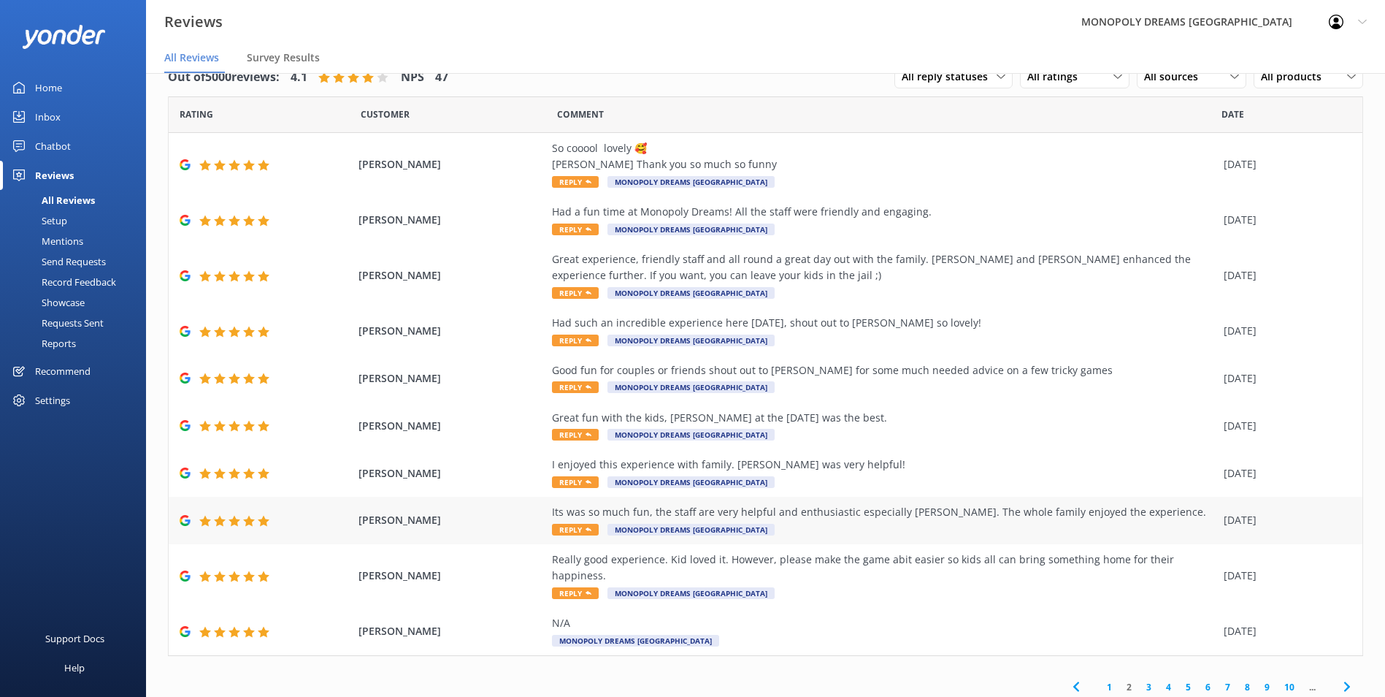
scroll to position [20, 0]
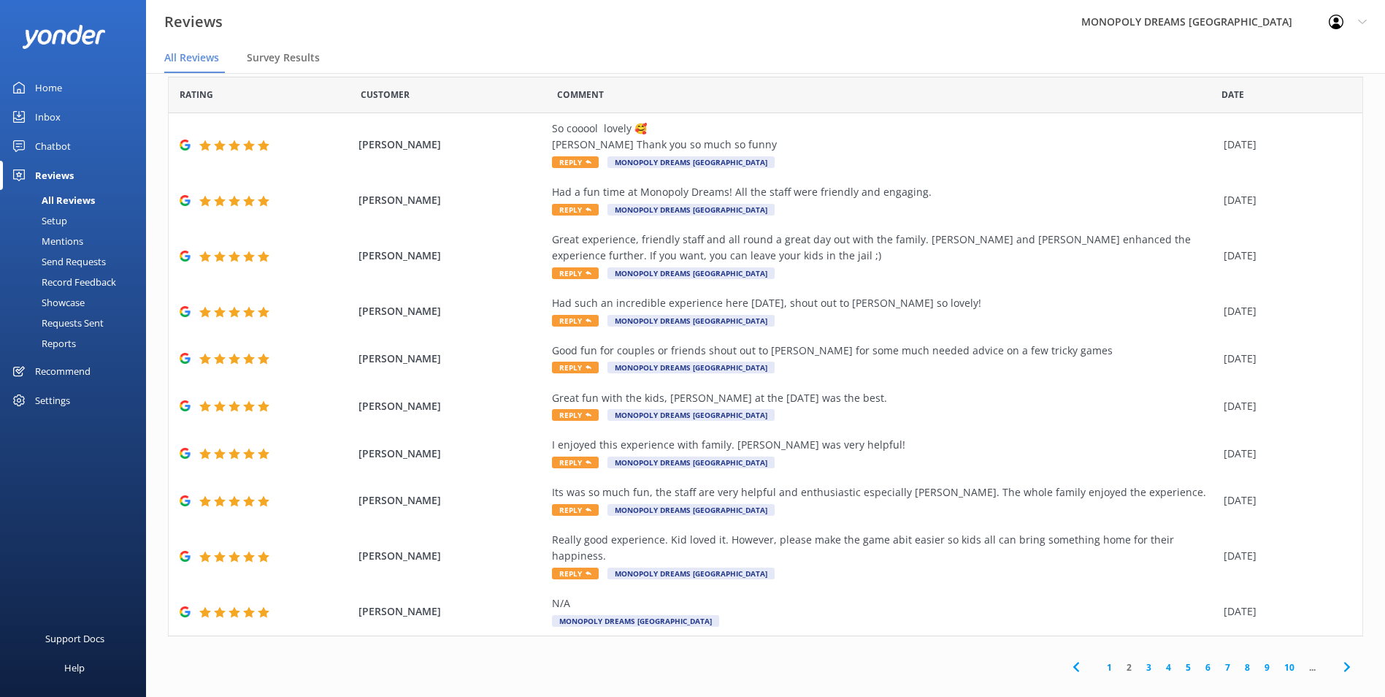
click at [1344, 658] on icon at bounding box center [1347, 667] width 18 height 18
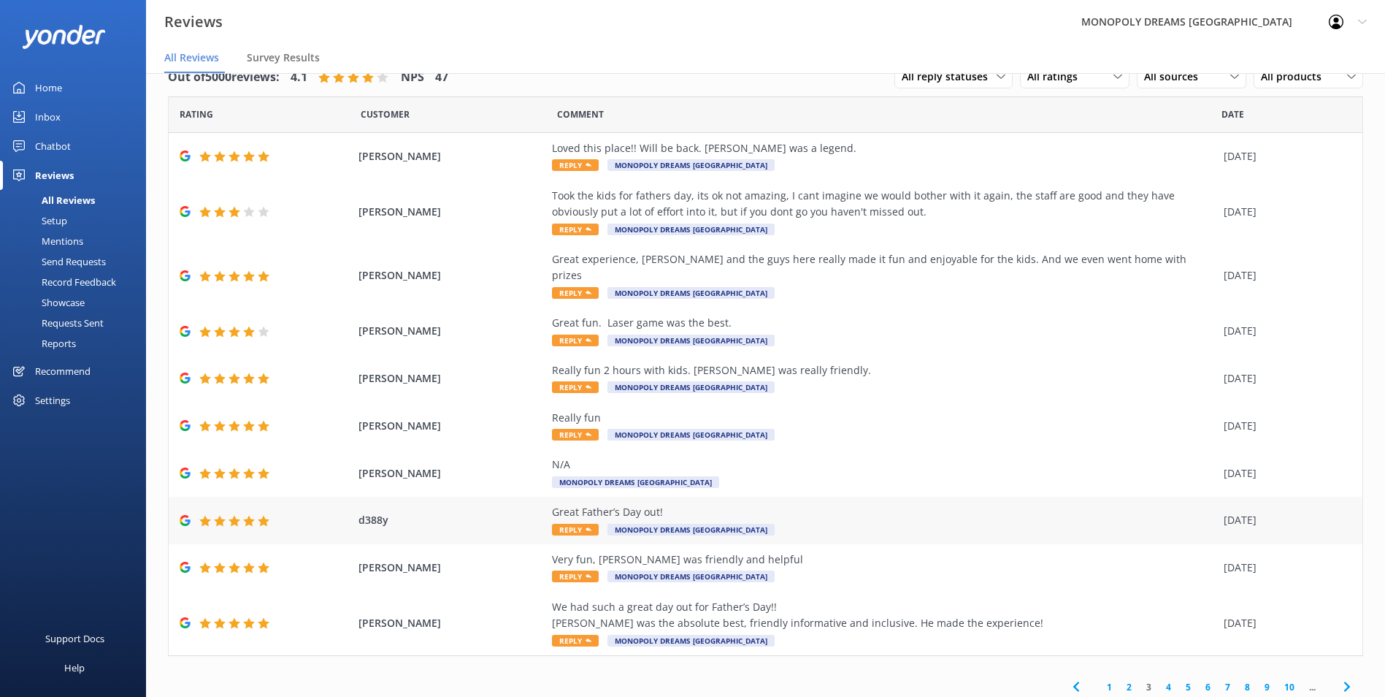
scroll to position [20, 0]
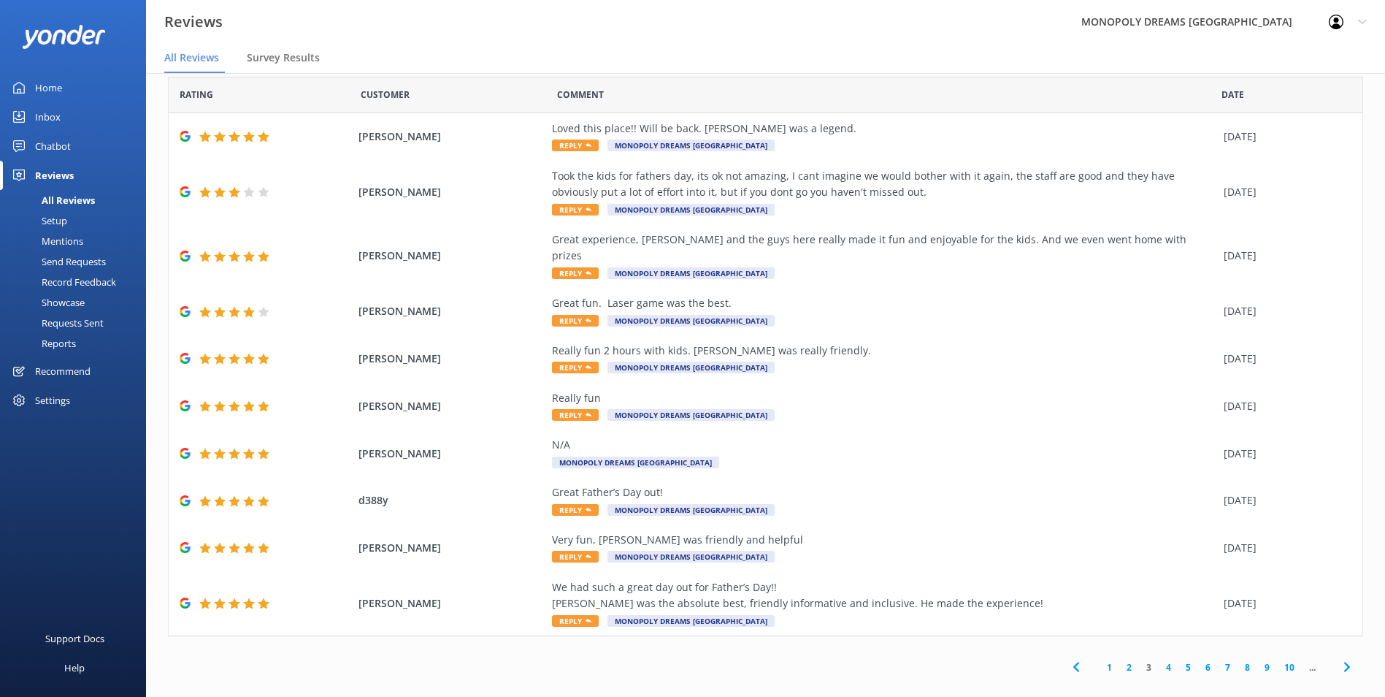
click at [1341, 661] on span at bounding box center [1346, 667] width 33 height 33
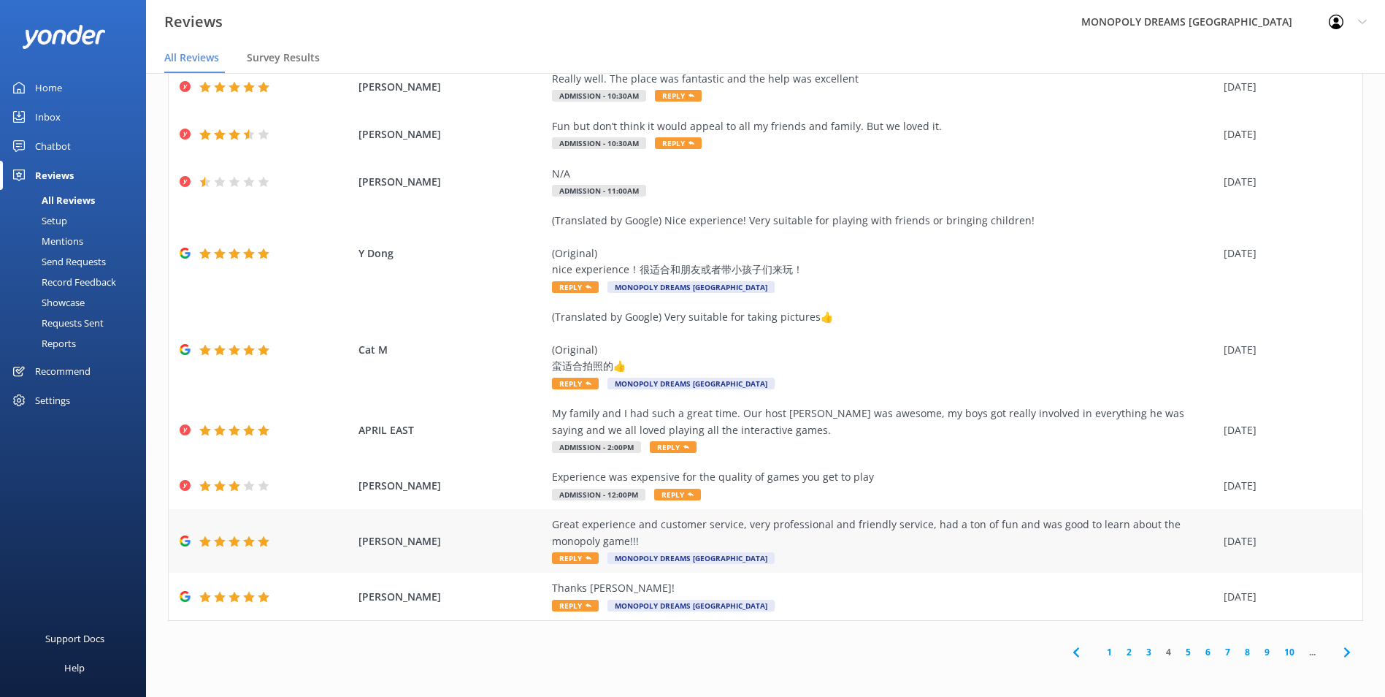
scroll to position [166, 0]
click at [1341, 656] on icon at bounding box center [1347, 652] width 18 height 18
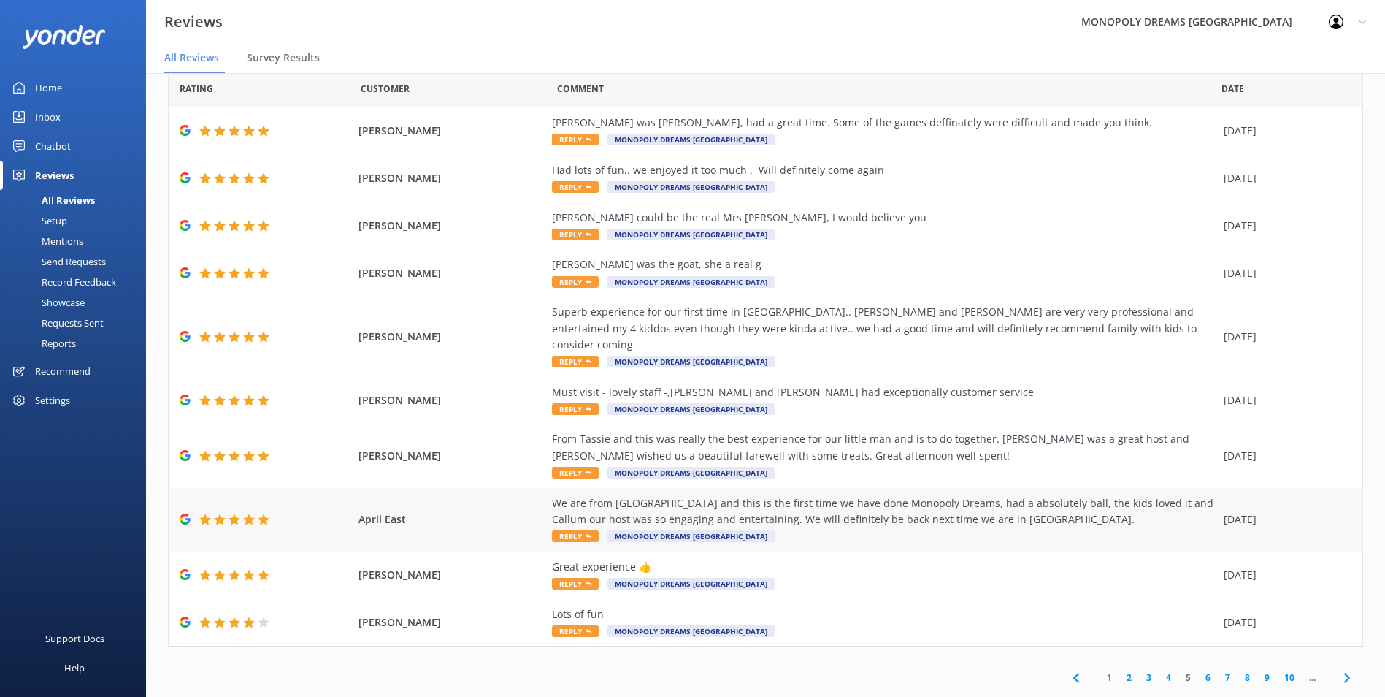
scroll to position [36, 0]
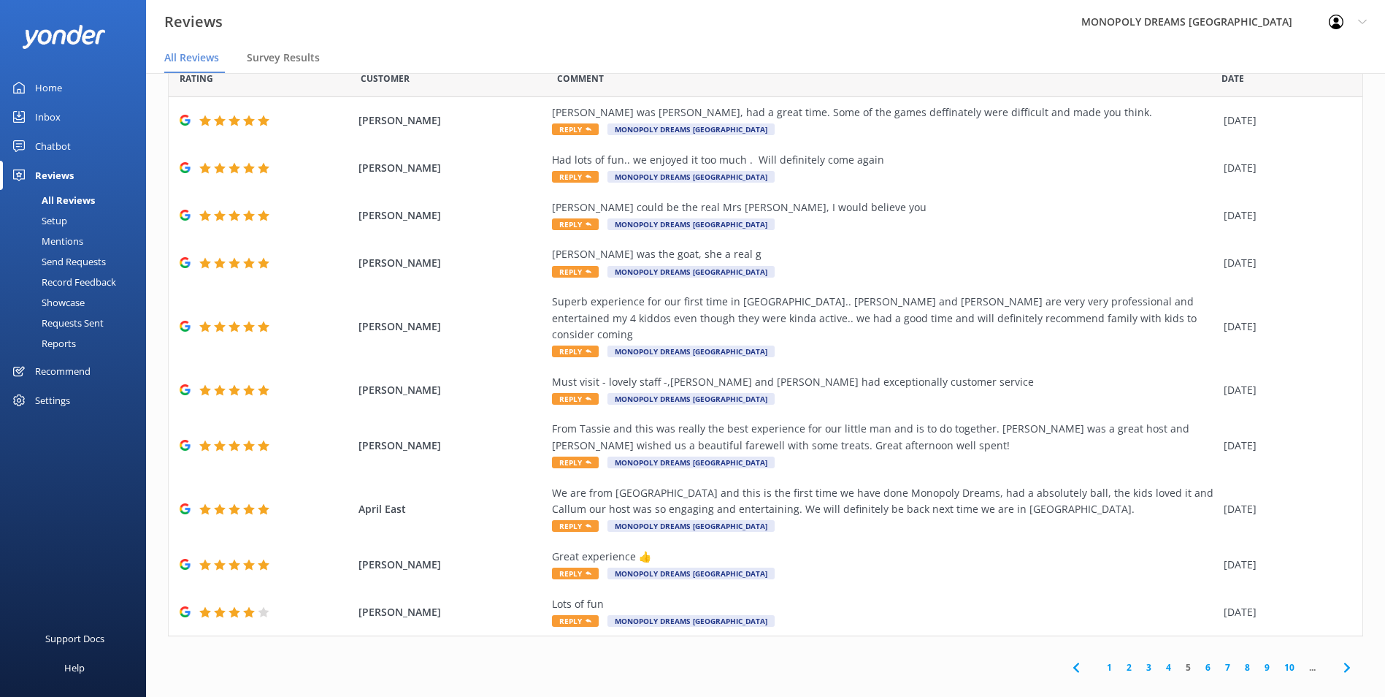
click at [1102, 660] on link "1" at bounding box center [1110, 667] width 20 height 14
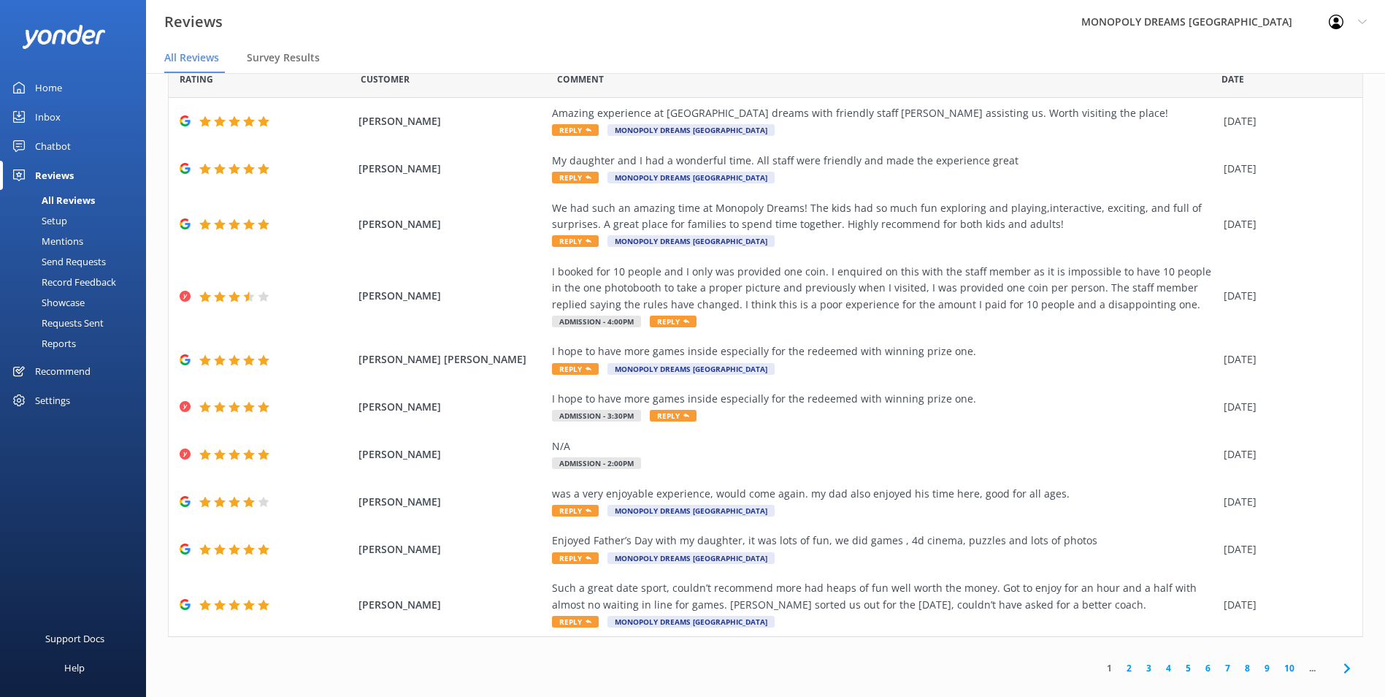
scroll to position [52, 0]
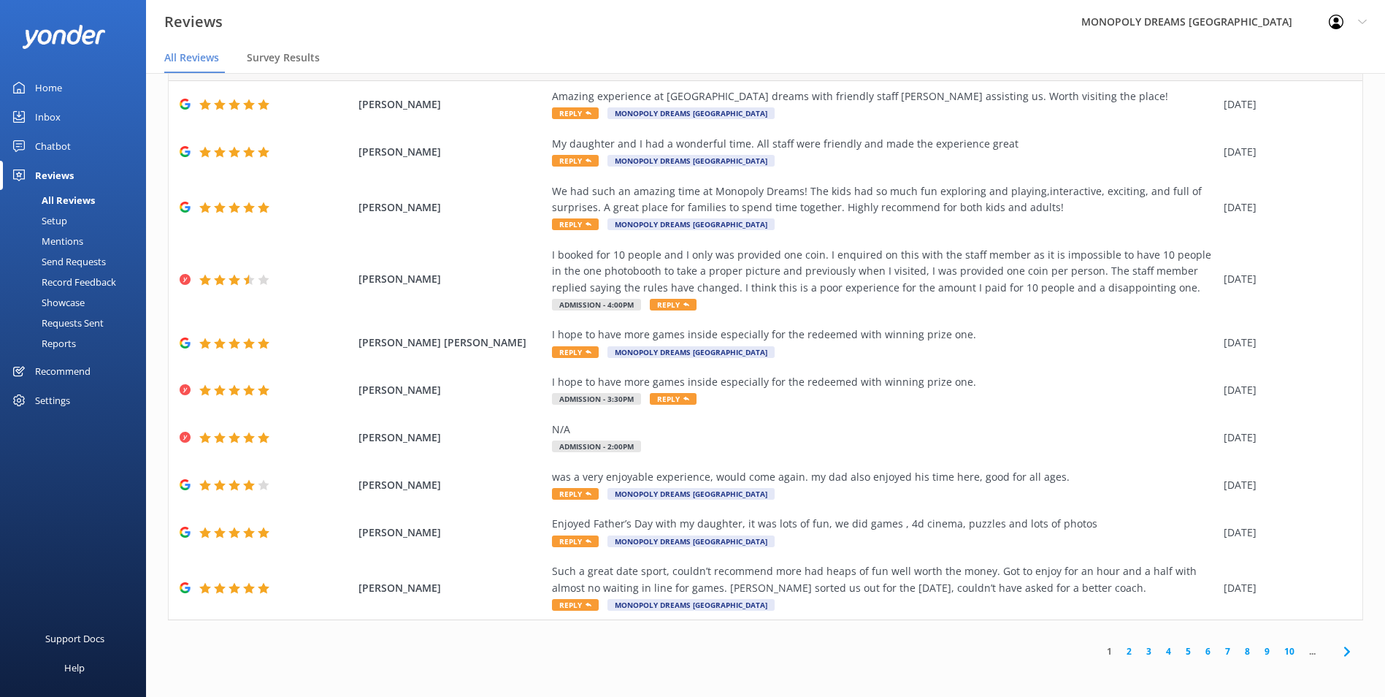
click at [1119, 653] on link "2" at bounding box center [1129, 651] width 20 height 14
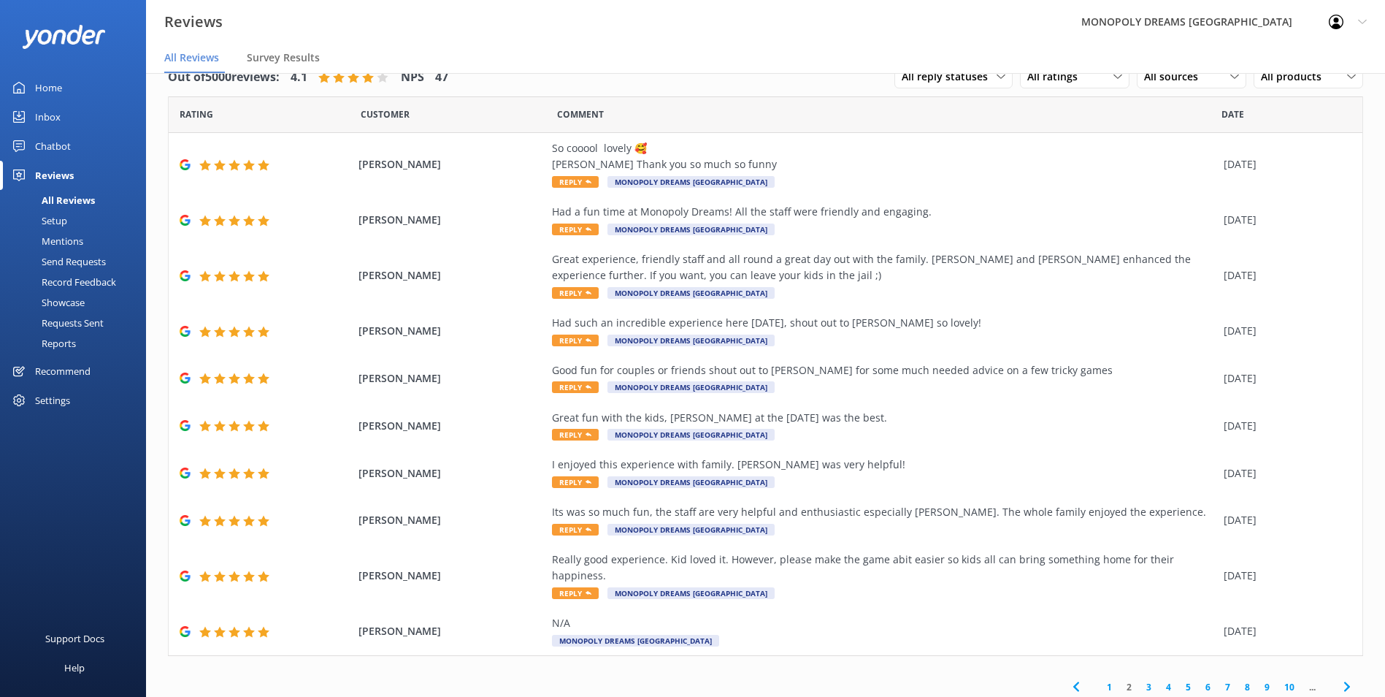
click at [1139, 680] on link "3" at bounding box center [1149, 687] width 20 height 14
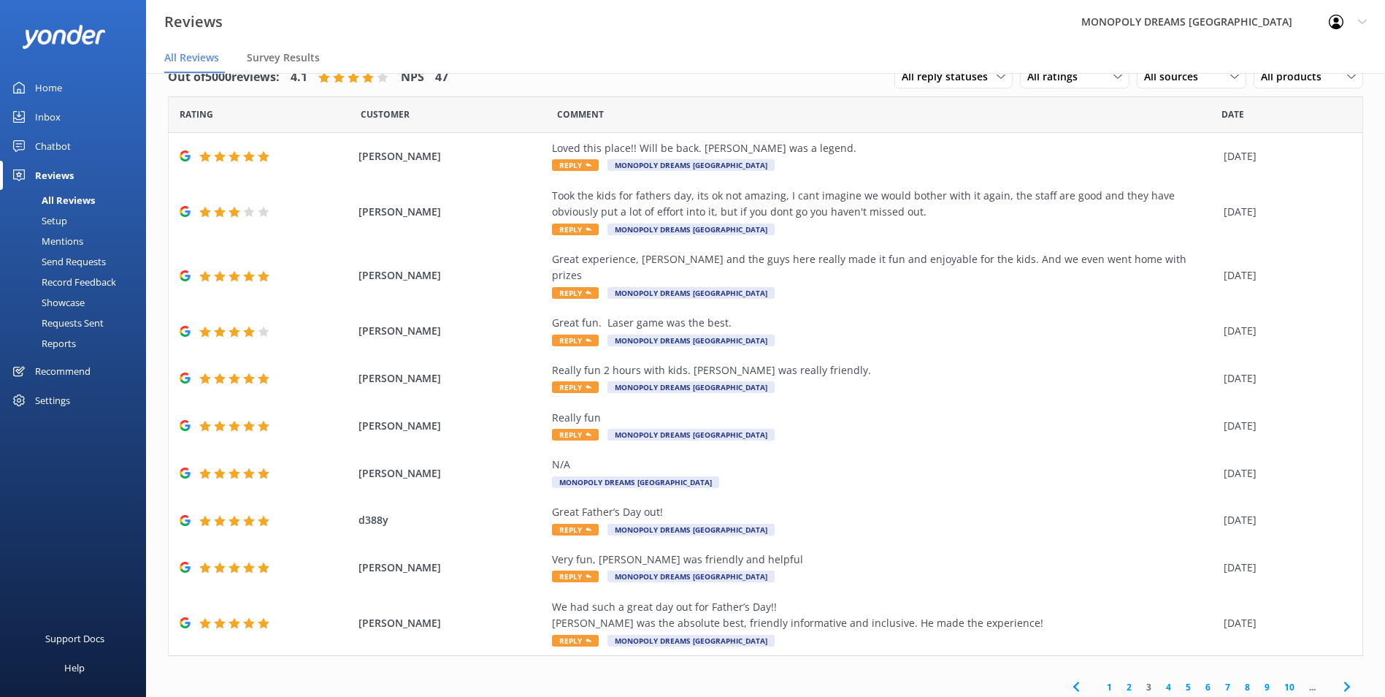
click at [1159, 680] on link "4" at bounding box center [1169, 687] width 20 height 14
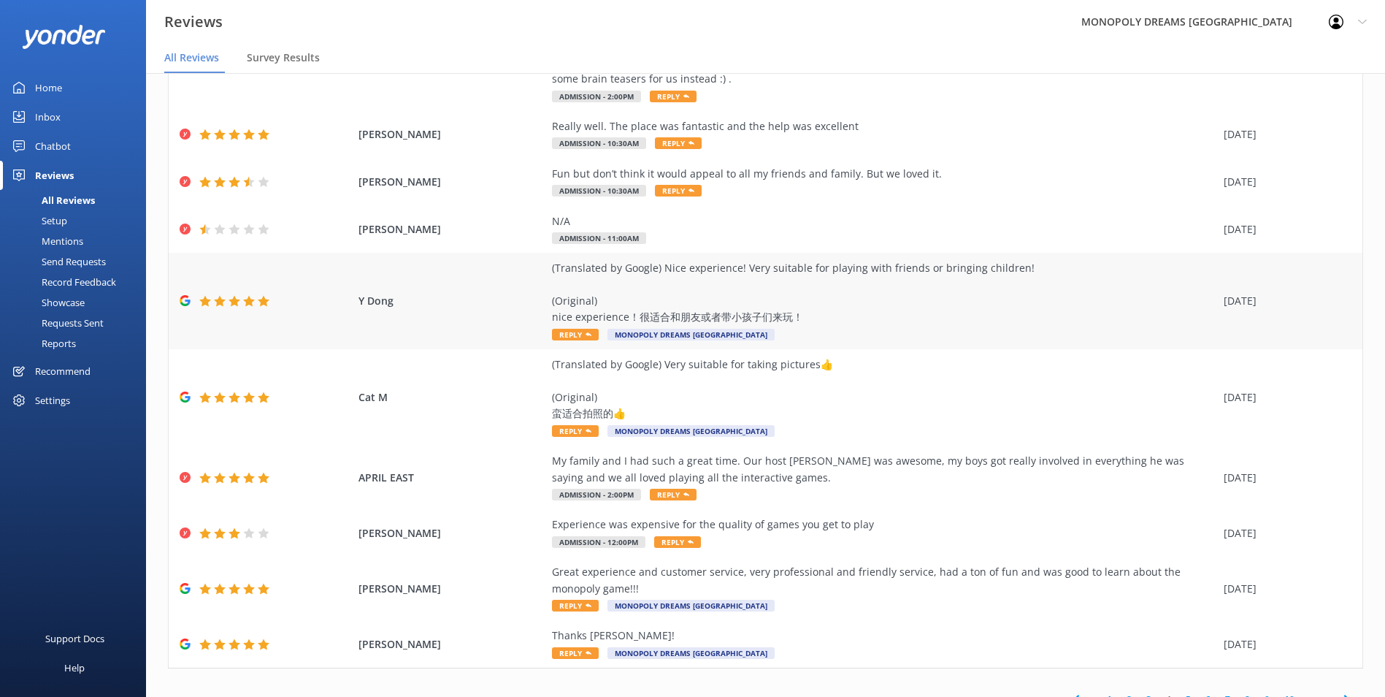
scroll to position [146, 0]
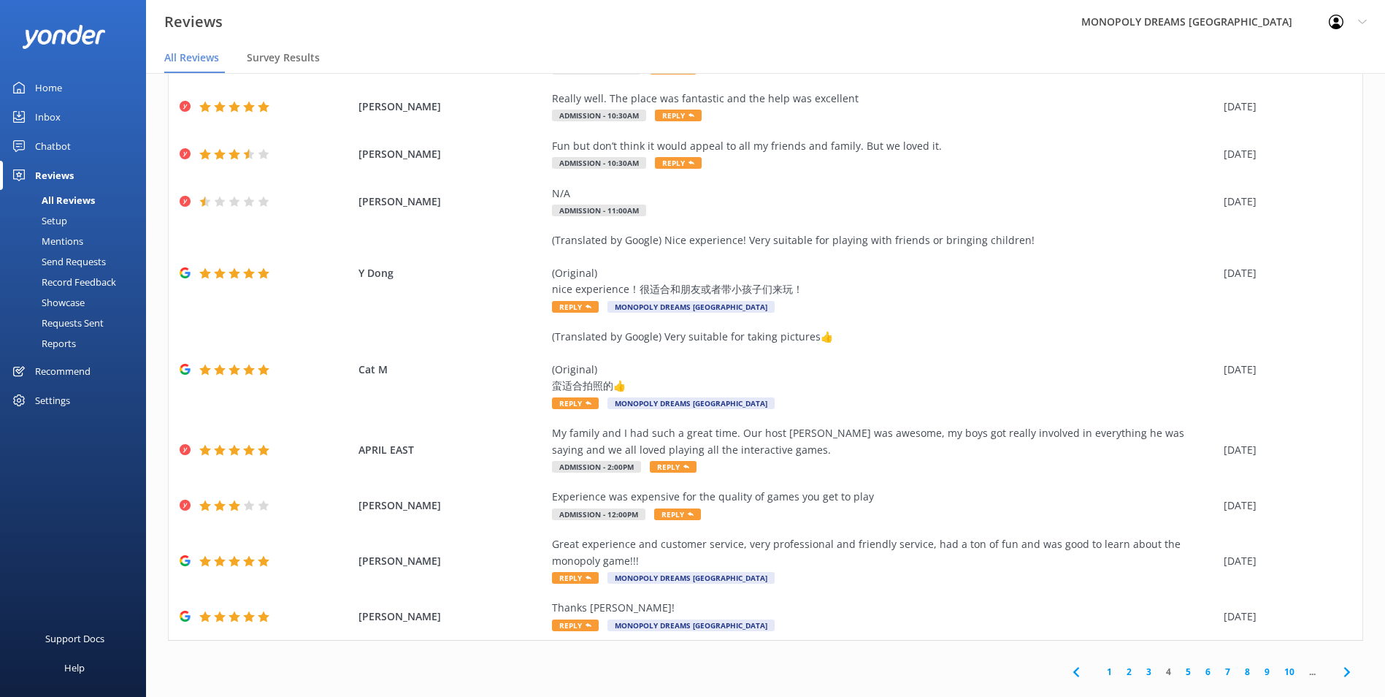
click at [1139, 675] on link "3" at bounding box center [1149, 671] width 20 height 14
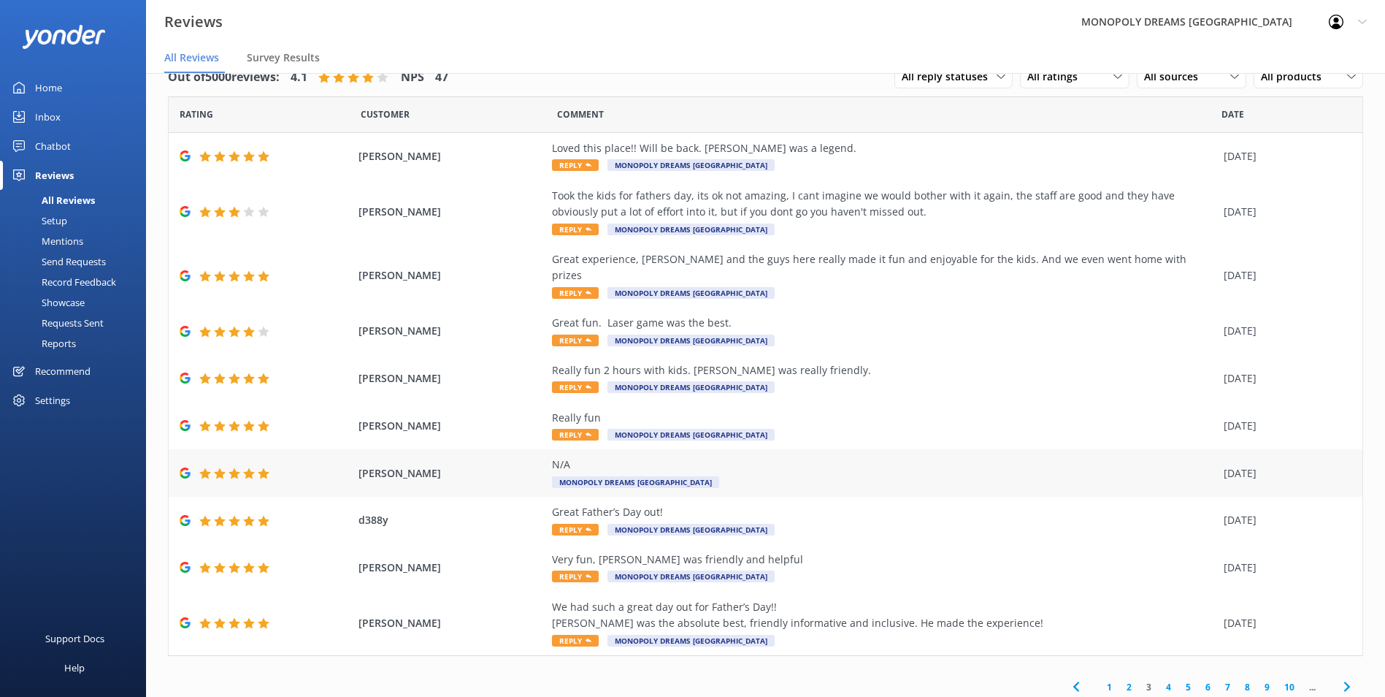
scroll to position [20, 0]
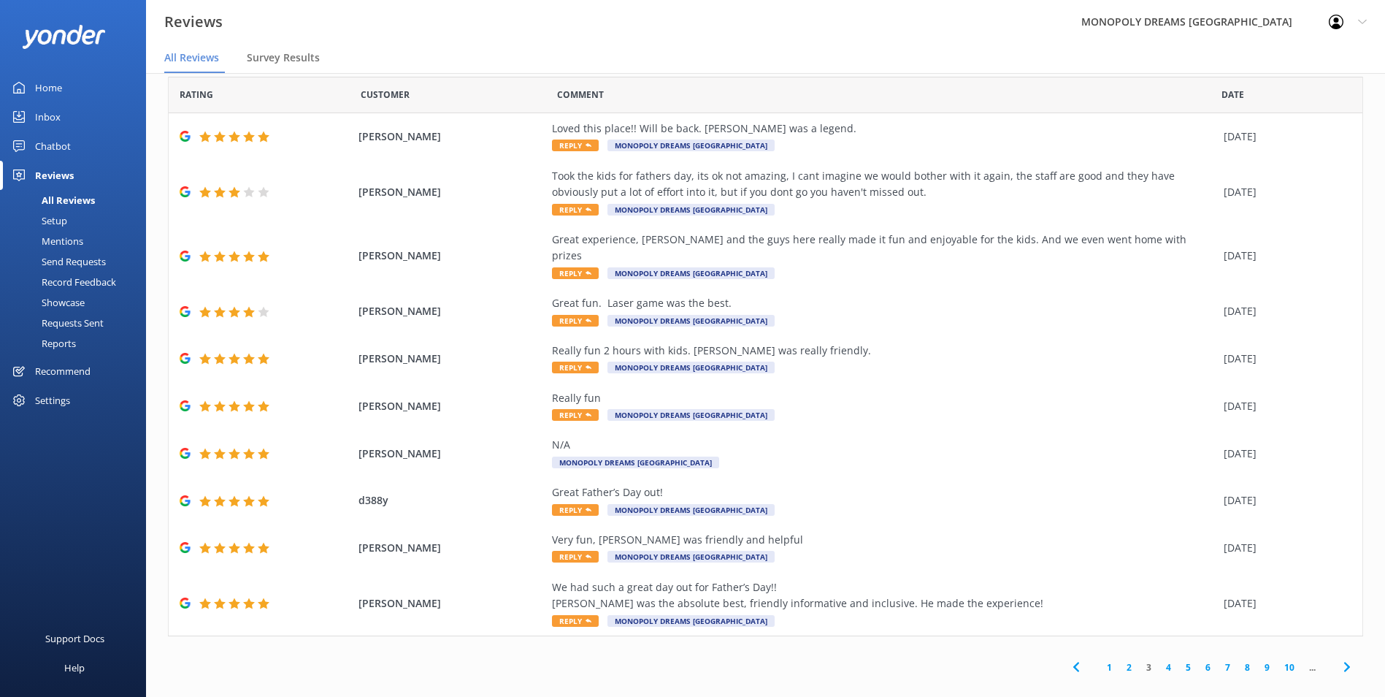
click at [1107, 660] on link "1" at bounding box center [1110, 667] width 20 height 14
